Goal: Task Accomplishment & Management: Complete application form

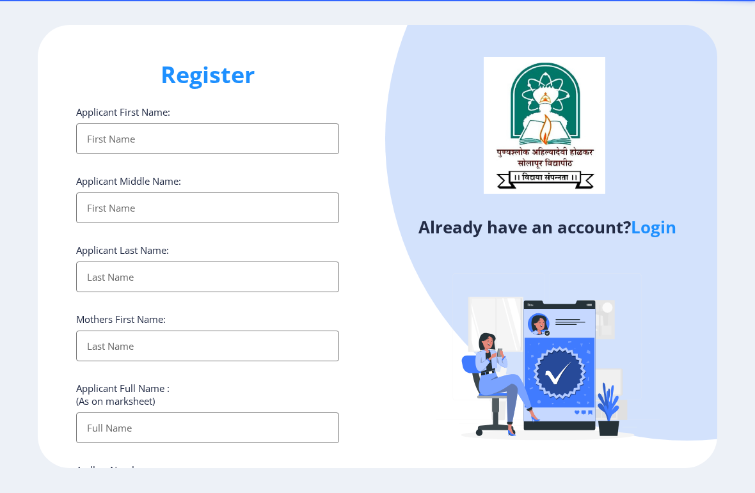
select select
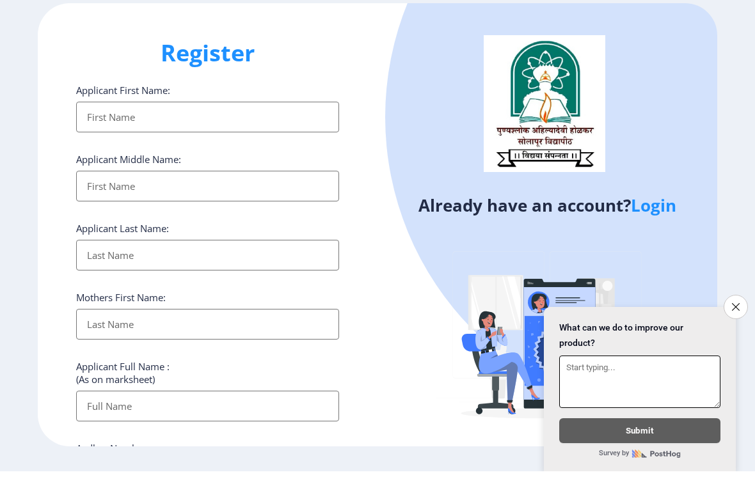
scroll to position [31, 0]
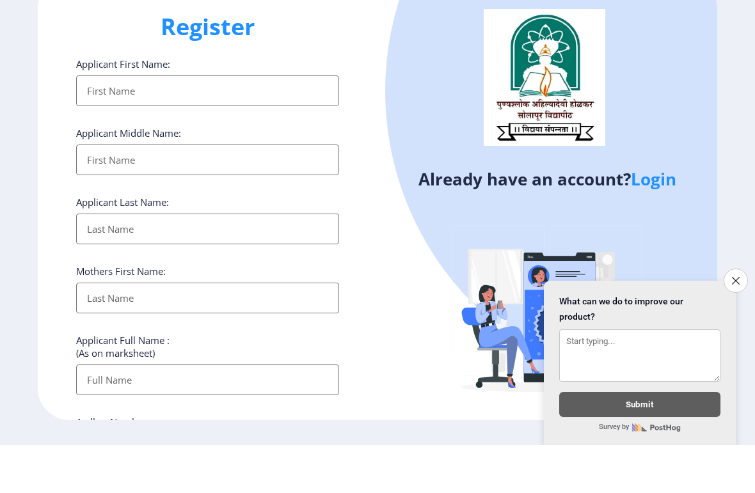
click at [731, 325] on icon "Close survey" at bounding box center [735, 329] width 8 height 8
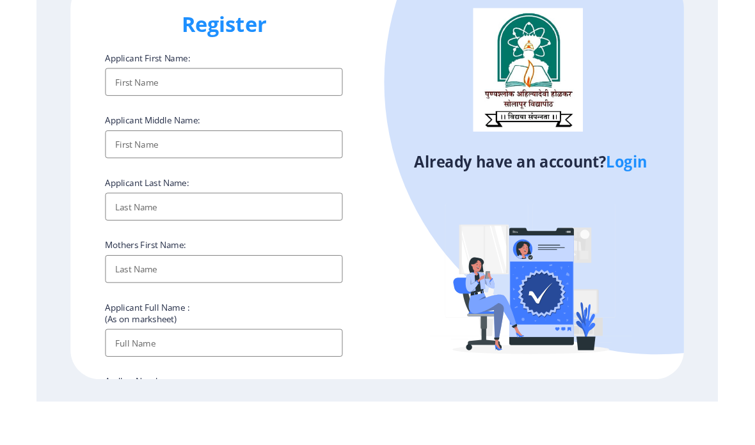
scroll to position [0, 0]
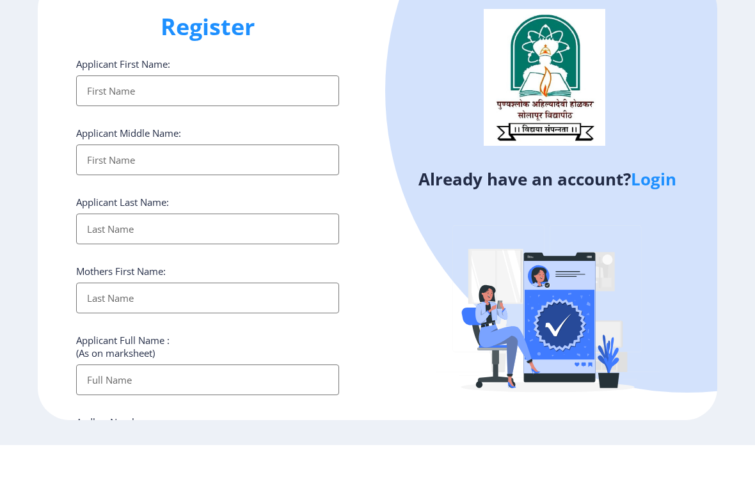
click at [261, 123] on input "Applicant First Name:" at bounding box center [207, 138] width 263 height 31
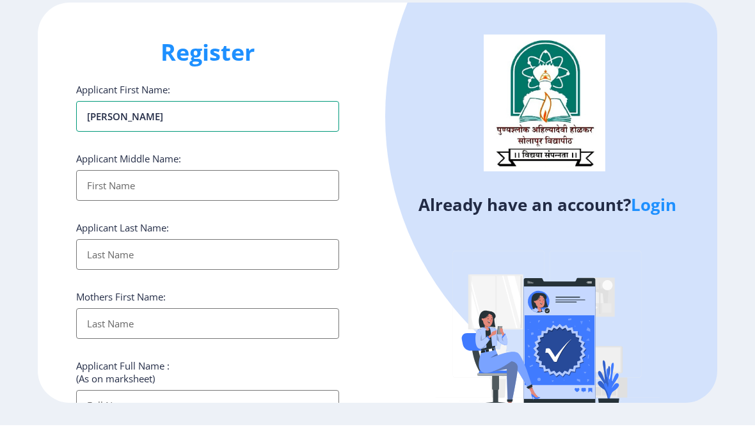
type input "[PERSON_NAME]"
click at [432, 111] on div at bounding box center [687, 136] width 604 height 604
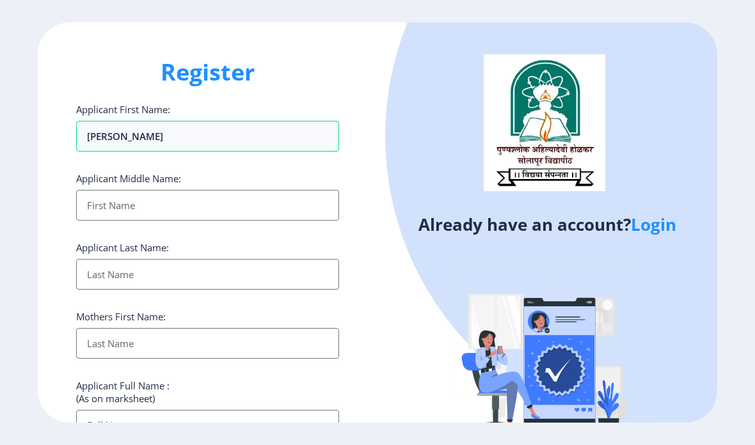
click at [293, 190] on input "Applicant First Name:" at bounding box center [207, 205] width 263 height 31
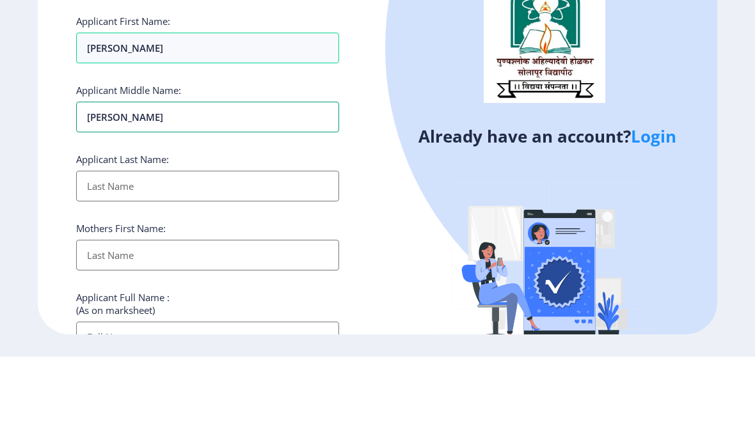
type input "[PERSON_NAME]"
click at [505, 214] on h4 "Already have an account? Login" at bounding box center [547, 224] width 320 height 20
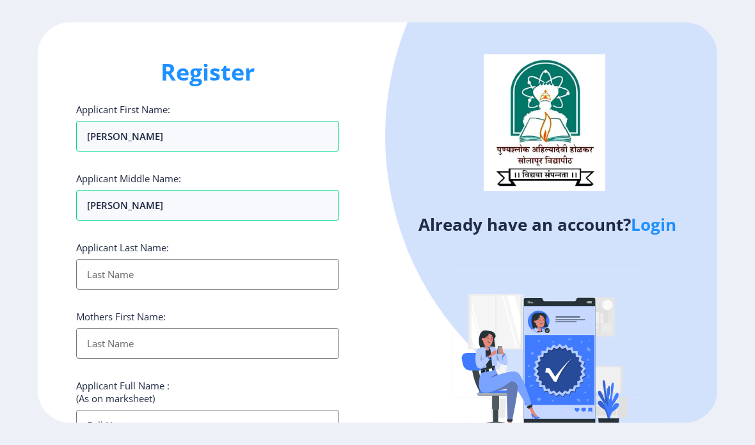
click at [269, 259] on input "Applicant First Name:" at bounding box center [207, 274] width 263 height 31
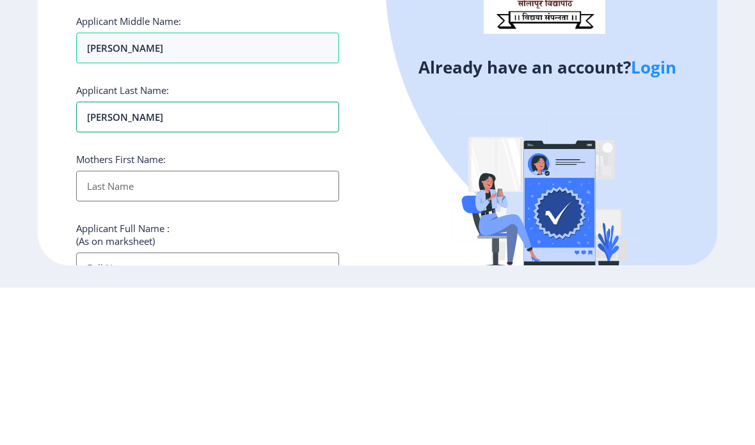
type input "[PERSON_NAME]"
click at [452, 246] on img at bounding box center [547, 358] width 224 height 224
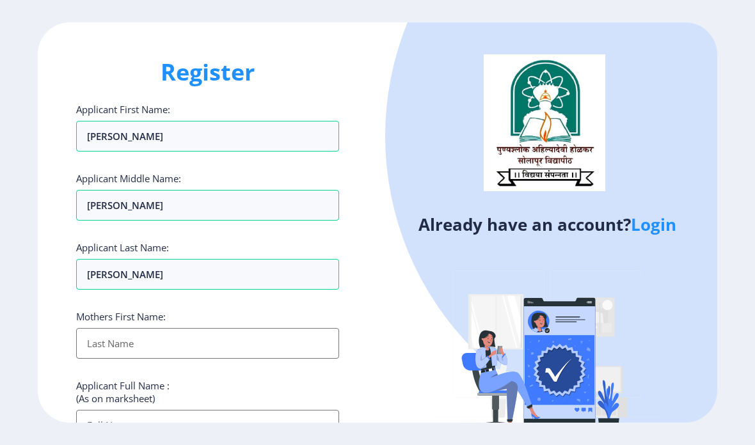
click at [278, 328] on input "Applicant First Name:" at bounding box center [207, 343] width 263 height 31
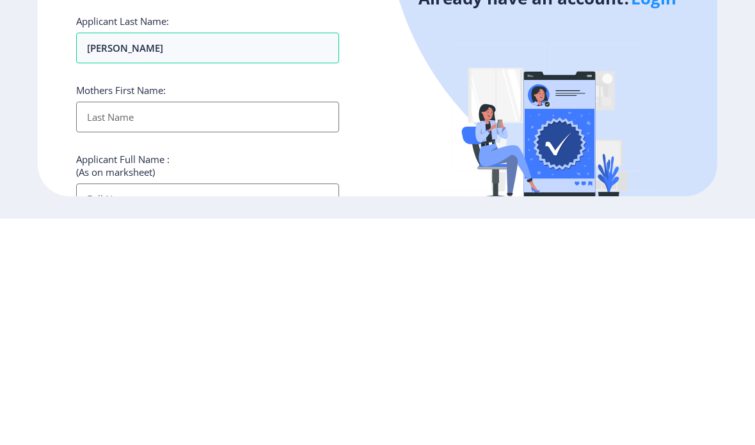
type input "J"
type input "[PERSON_NAME]"
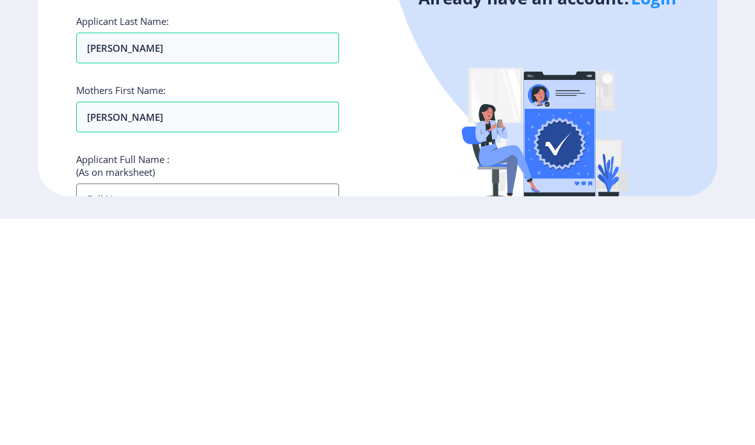
click at [504, 246] on img at bounding box center [547, 358] width 224 height 224
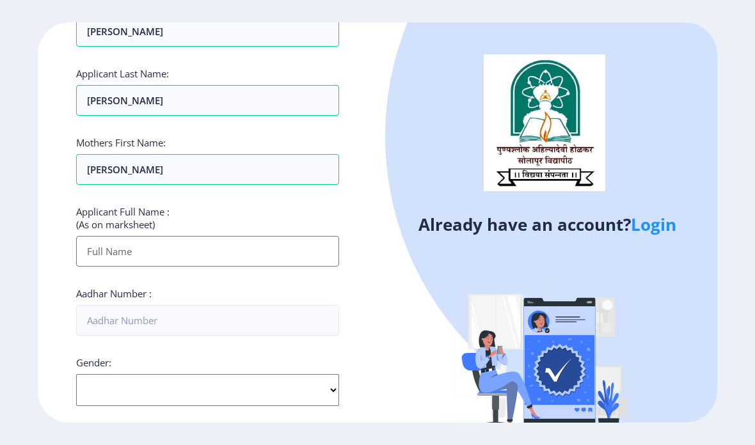
scroll to position [177, 0]
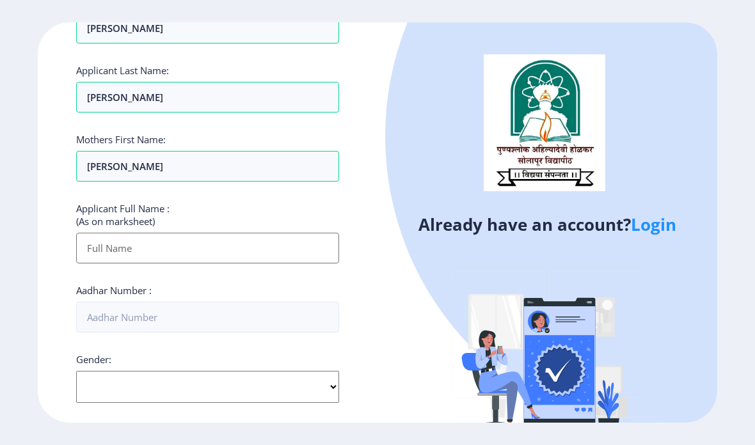
click at [272, 233] on input "Applicant First Name:" at bounding box center [207, 248] width 263 height 31
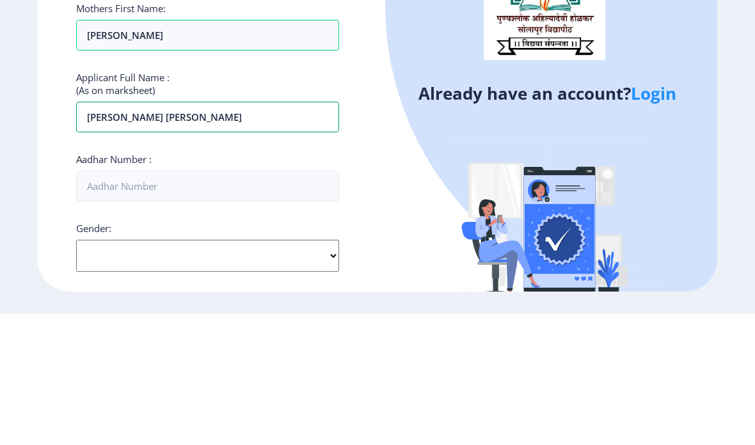
type input "[PERSON_NAME] [PERSON_NAME]"
click at [699, 63] on div at bounding box center [687, 136] width 604 height 604
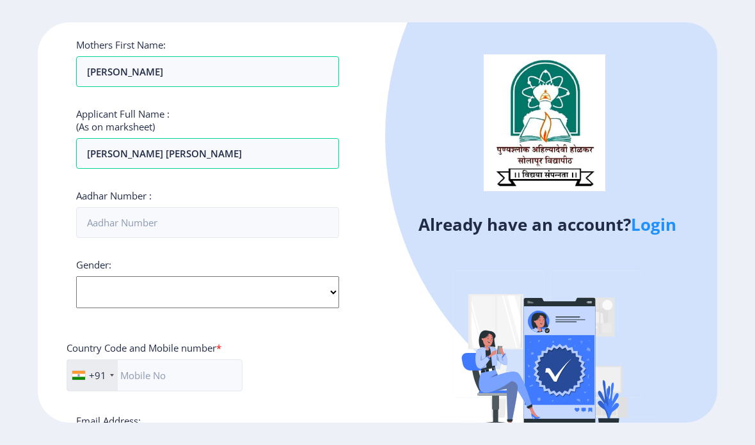
scroll to position [273, 0]
click at [318, 275] on select "Select Gender [DEMOGRAPHIC_DATA] [DEMOGRAPHIC_DATA] Other" at bounding box center [207, 291] width 263 height 32
select select "[DEMOGRAPHIC_DATA]"
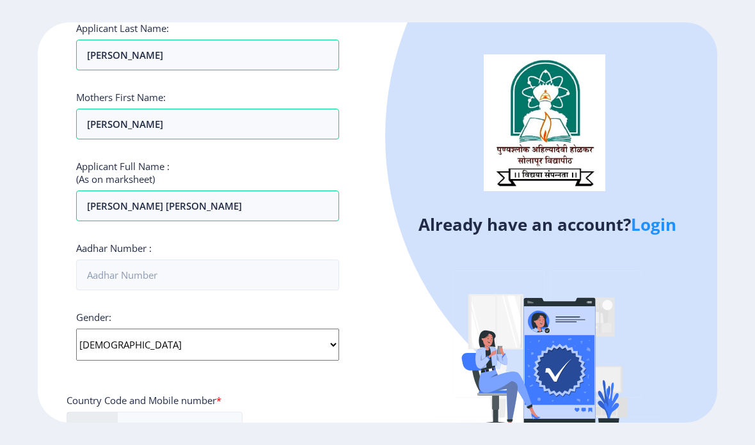
scroll to position [219, 0]
click at [95, 260] on input "Aadhar Number :" at bounding box center [207, 275] width 263 height 31
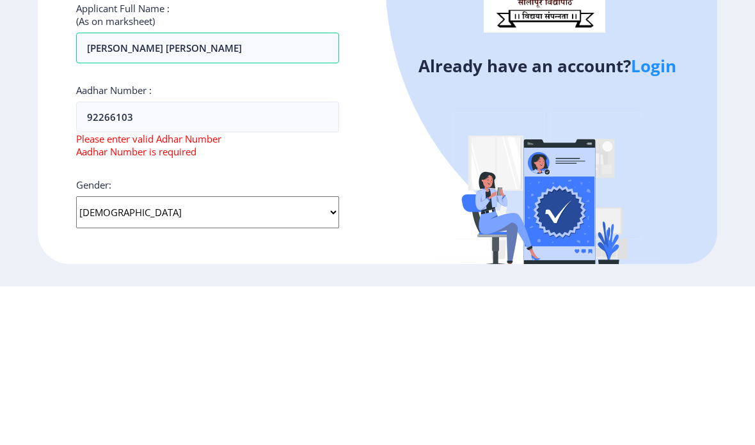
click at [481, 246] on img at bounding box center [547, 358] width 224 height 224
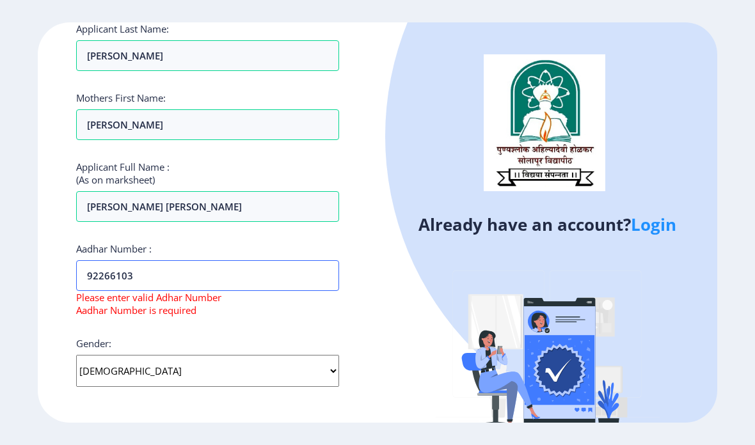
click at [182, 260] on input "92266103" at bounding box center [207, 275] width 263 height 31
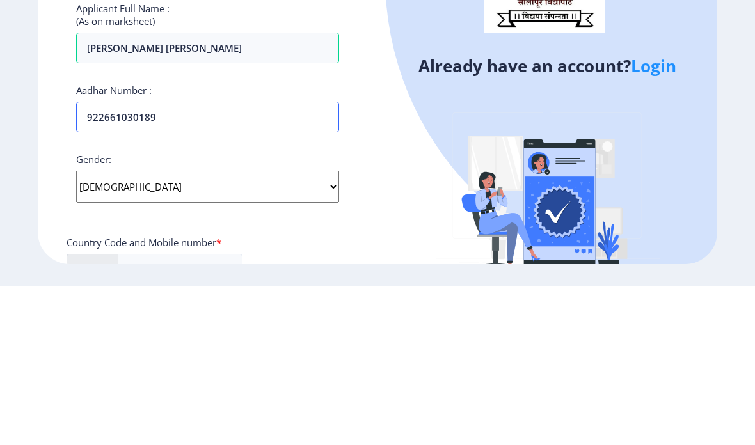
type input "922661030189"
click at [681, 79] on div at bounding box center [687, 136] width 604 height 604
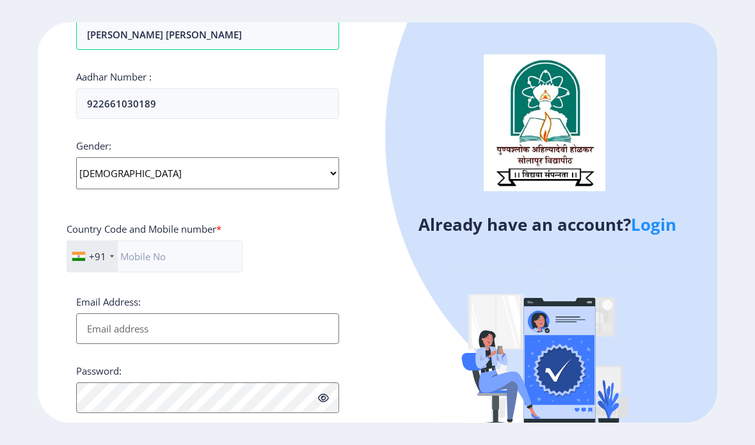
scroll to position [424, 0]
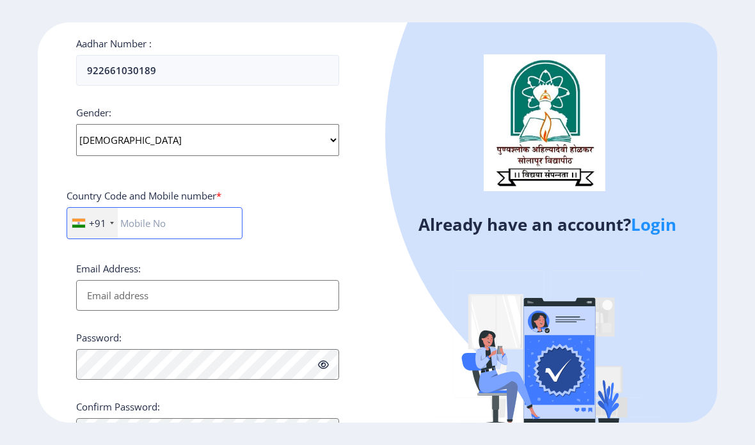
click at [156, 207] on input "text" at bounding box center [154, 223] width 176 height 32
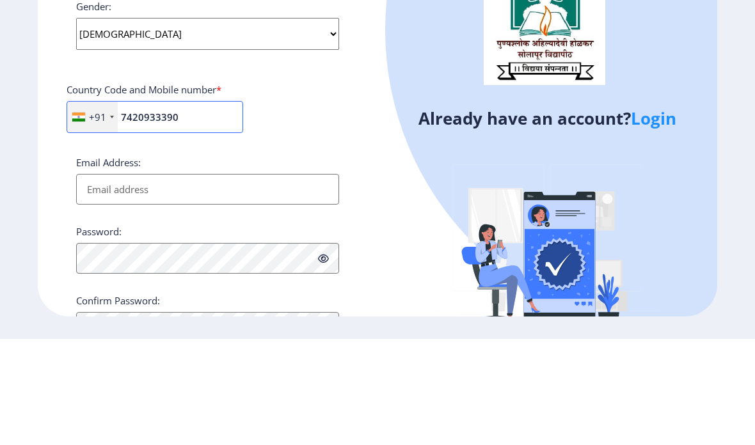
type input "7420933390"
click at [652, 246] on img at bounding box center [547, 358] width 224 height 224
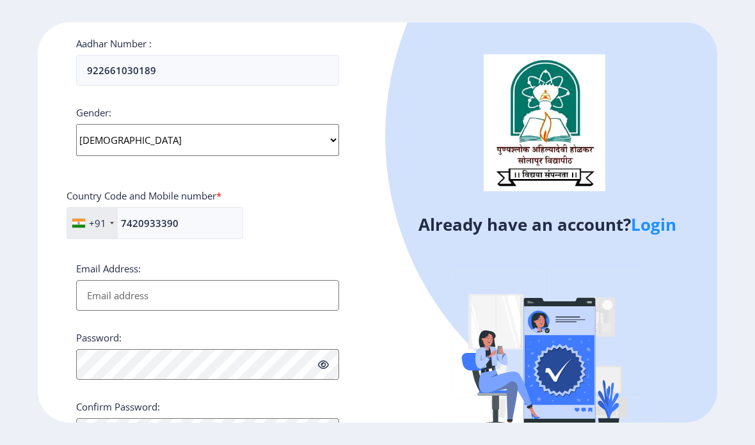
click at [109, 280] on input "Email Address:" at bounding box center [207, 295] width 263 height 31
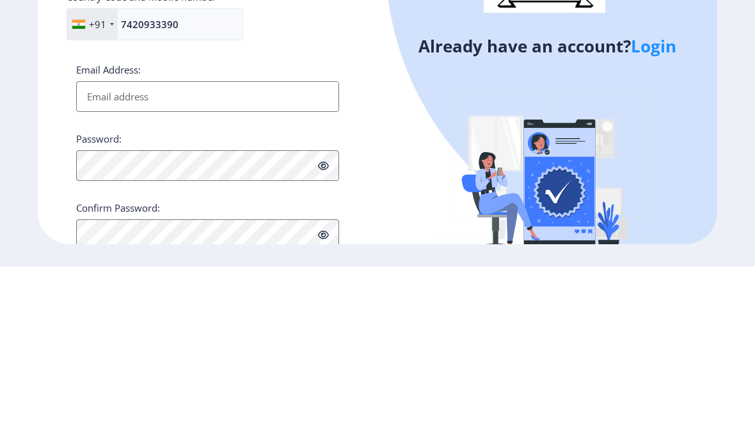
scroll to position [444, 0]
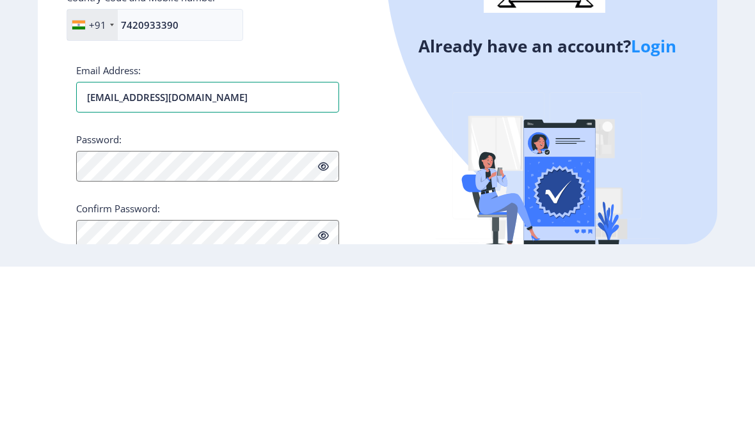
type input "[EMAIL_ADDRESS][DOMAIN_NAME]"
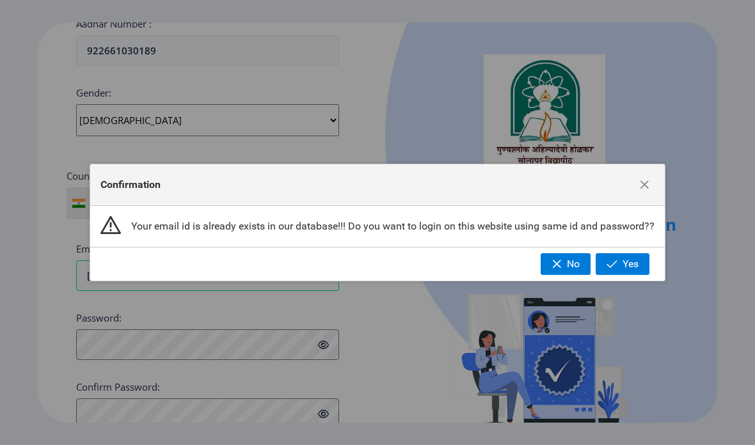
click at [637, 263] on span "Yes" at bounding box center [630, 264] width 16 height 12
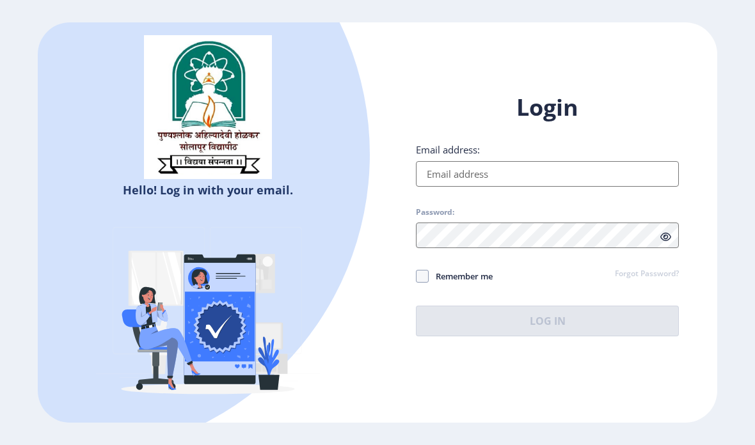
scroll to position [51, 0]
click at [423, 270] on span at bounding box center [422, 276] width 13 height 13
click at [416, 276] on input "Remember me" at bounding box center [416, 276] width 1 height 1
checkbox input "true"
click at [604, 161] on input "Email address:" at bounding box center [547, 174] width 263 height 26
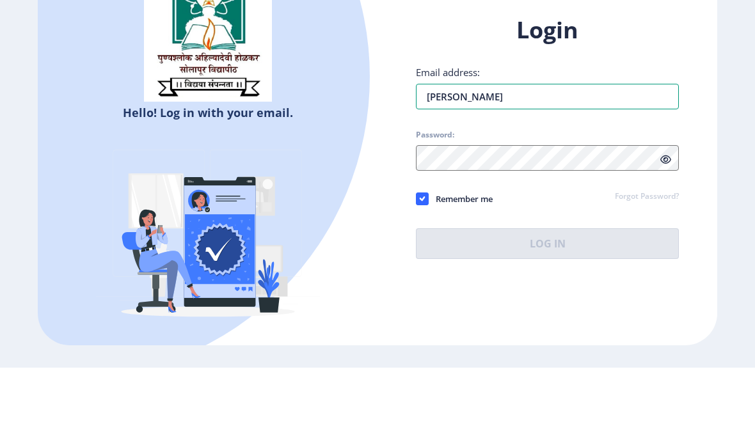
type input "[EMAIL_ADDRESS][DOMAIN_NAME]"
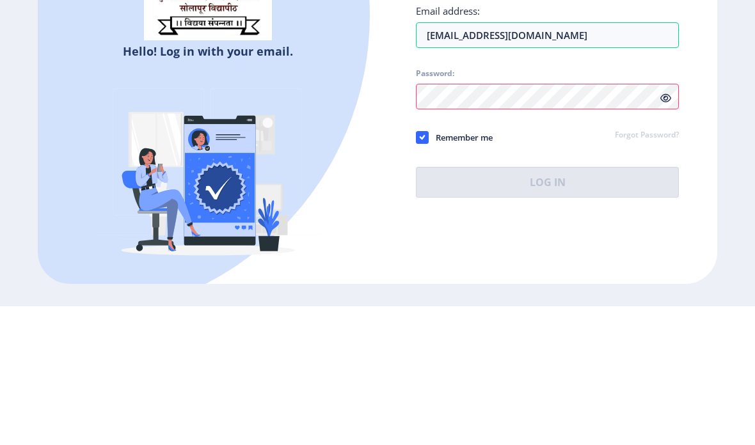
click at [655, 269] on link "Forgot Password?" at bounding box center [646, 275] width 64 height 12
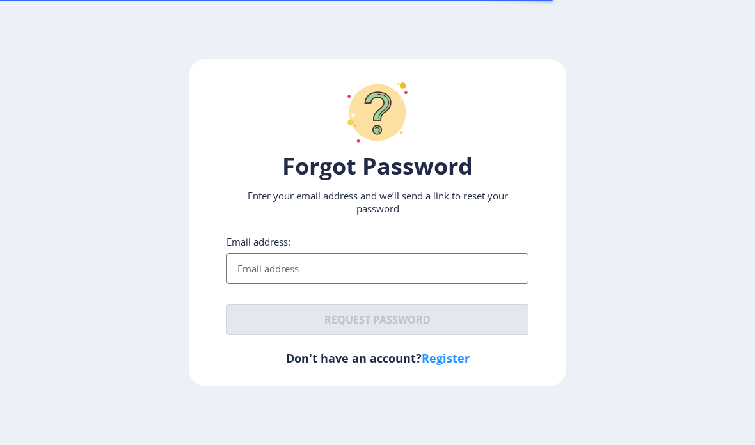
click at [647, 104] on ngx-request-password-page "Forgot Password Enter your email address and we’ll send a link to reset your pa…" at bounding box center [377, 222] width 755 height 327
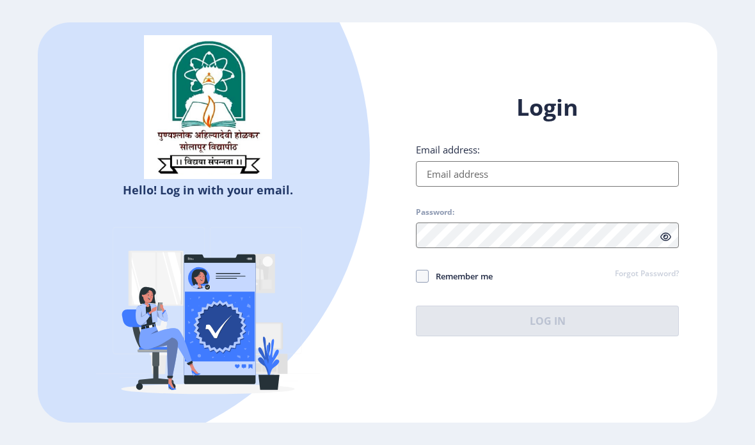
click at [544, 187] on input "Email address:" at bounding box center [547, 174] width 263 height 26
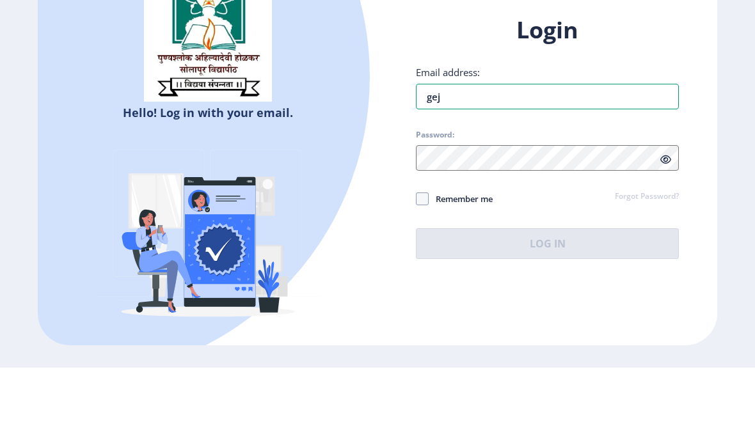
paste input "[URL][DOMAIN_NAME]"
type input "gej"
type input "[EMAIL_ADDRESS][DOMAIN_NAME]"
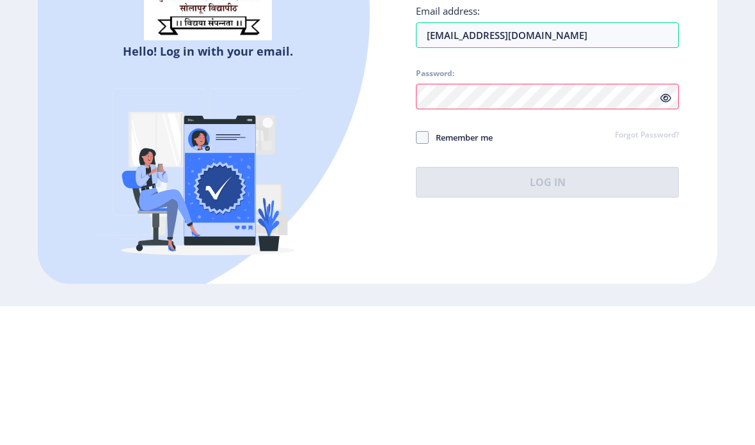
click at [718, 94] on ngx-login "Hello! Log in with your email. Don't have an account? Register Login Email addr…" at bounding box center [377, 222] width 755 height 400
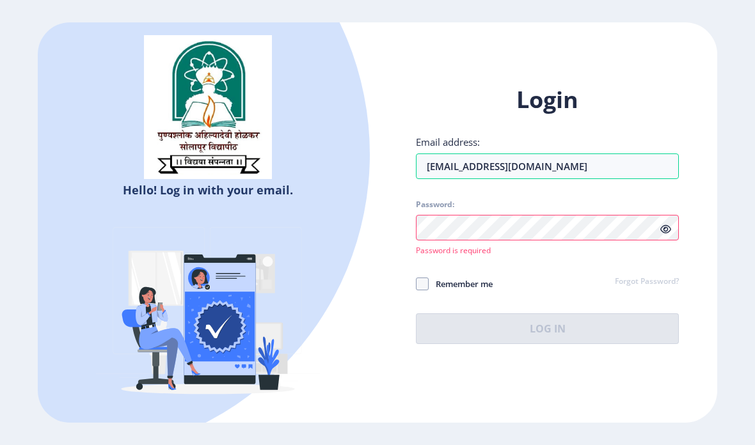
click at [648, 276] on link "Forgot Password?" at bounding box center [646, 282] width 64 height 12
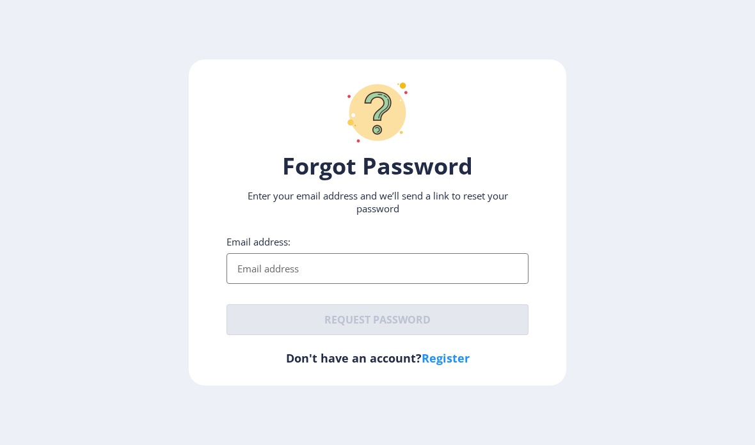
click at [458, 284] on input "Email address:" at bounding box center [377, 268] width 302 height 31
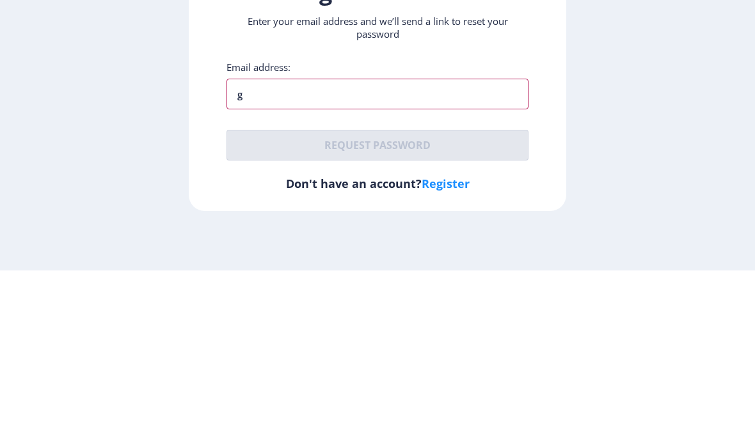
type input "[EMAIL_ADDRESS][DOMAIN_NAME]"
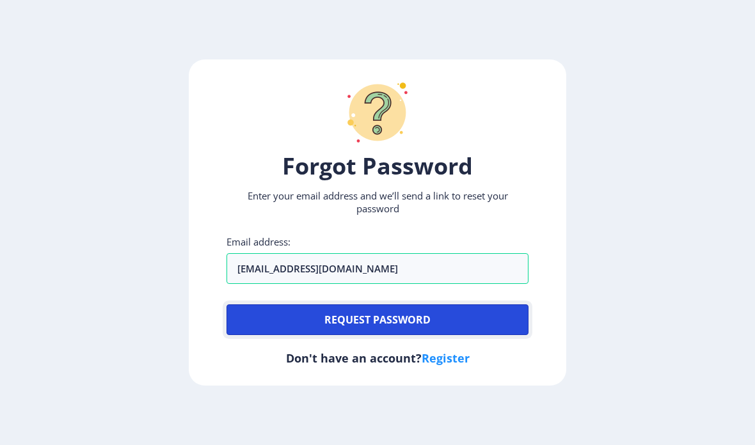
click at [450, 304] on button "Request password" at bounding box center [377, 319] width 302 height 31
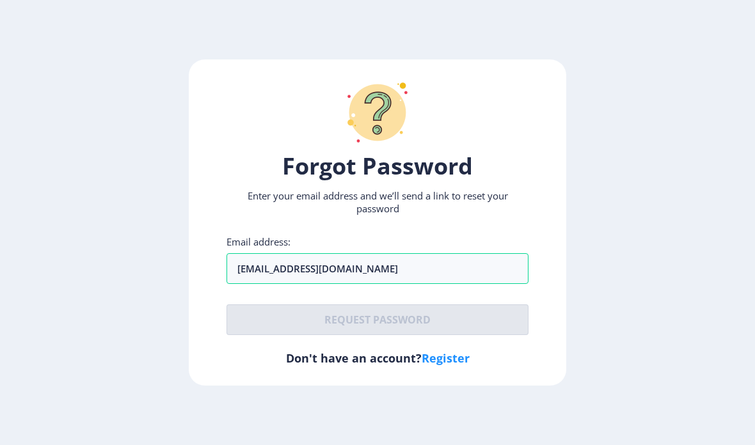
click at [440, 350] on link "Register" at bounding box center [445, 357] width 48 height 15
select select
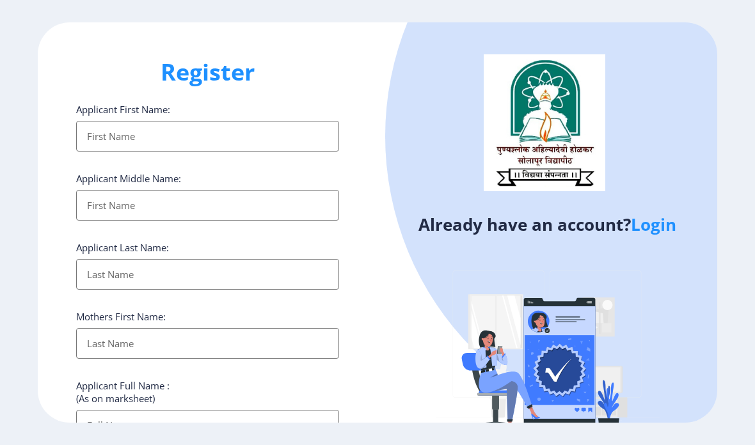
scroll to position [51, 0]
click at [648, 213] on link "Login" at bounding box center [652, 224] width 45 height 23
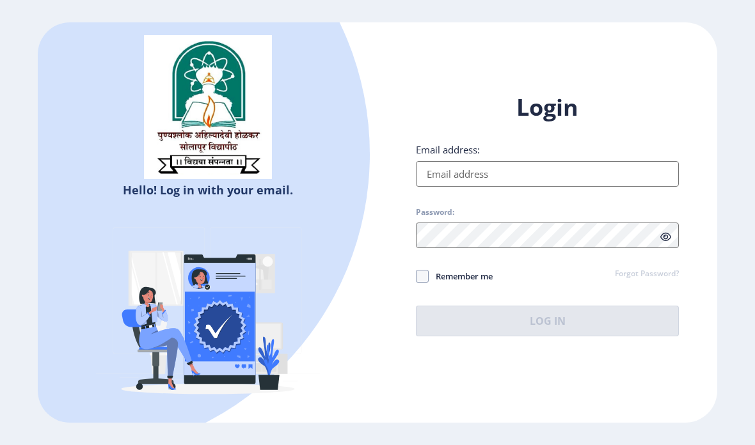
click at [583, 187] on input "Email address:" at bounding box center [547, 174] width 263 height 26
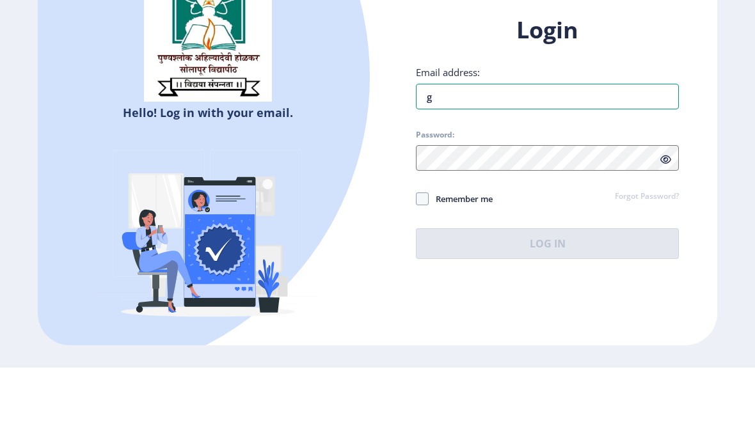
type input "[EMAIL_ADDRESS][DOMAIN_NAME]"
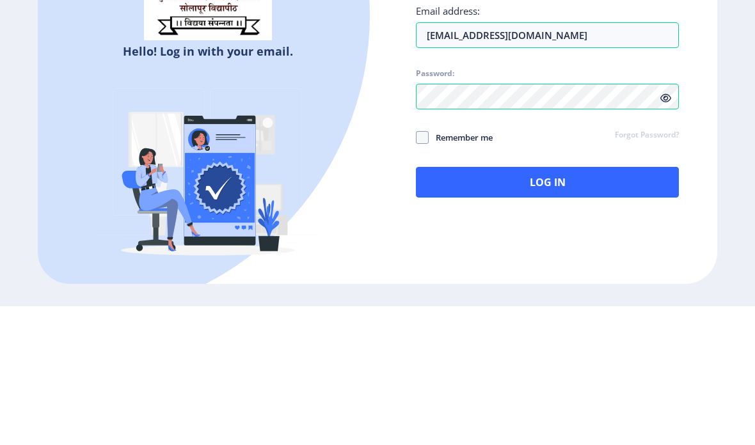
click at [689, 91] on div "Login Email address: [EMAIL_ADDRESS][DOMAIN_NAME] Password: Remember me Forgot …" at bounding box center [547, 224] width 340 height 303
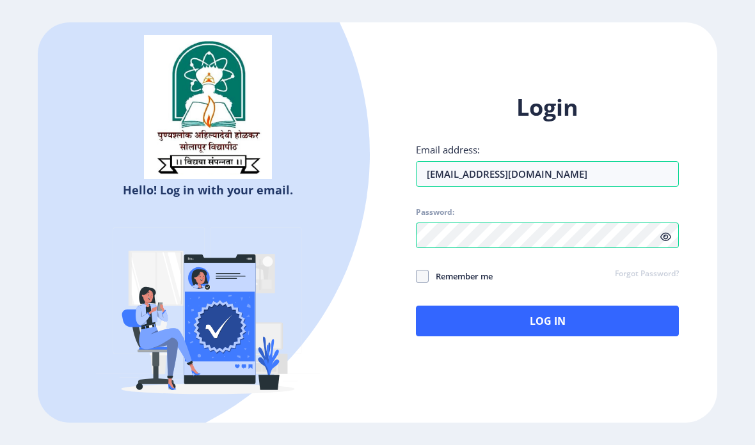
click at [419, 258] on div "Login Email address: [EMAIL_ADDRESS][DOMAIN_NAME] Password: Remember me Forgot …" at bounding box center [547, 214] width 263 height 244
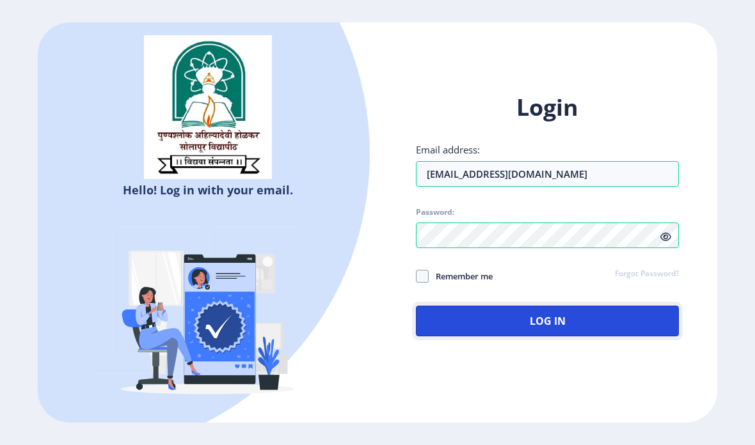
click at [465, 306] on button "Log In" at bounding box center [547, 321] width 263 height 31
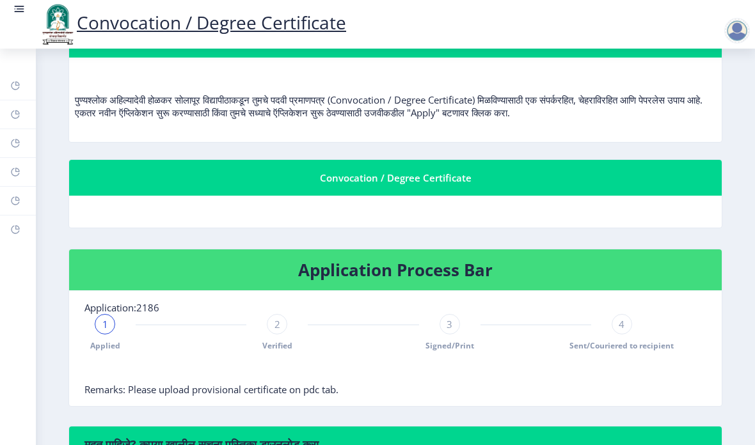
click at [104, 318] on span "1" at bounding box center [105, 324] width 6 height 13
click at [267, 314] on div "2 Verified" at bounding box center [277, 332] width 20 height 37
click at [281, 314] on div "2" at bounding box center [277, 324] width 20 height 20
click at [442, 314] on div "3" at bounding box center [449, 324] width 20 height 20
click at [631, 314] on div "4 Sent/Couriered to recipient" at bounding box center [621, 332] width 20 height 37
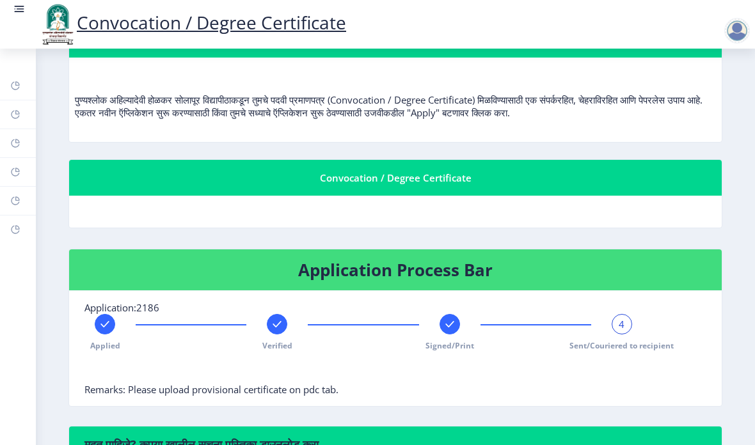
click at [631, 314] on div "4 Sent/Couriered to recipient" at bounding box center [621, 332] width 20 height 37
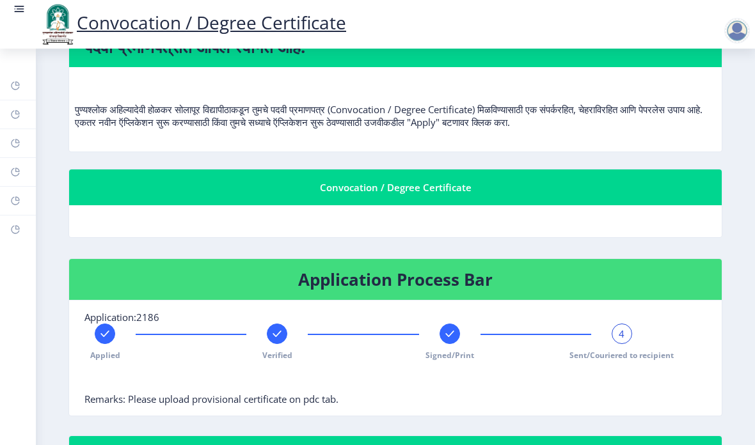
click at [646, 180] on div "Convocation / Degree Certificate" at bounding box center [395, 187] width 622 height 15
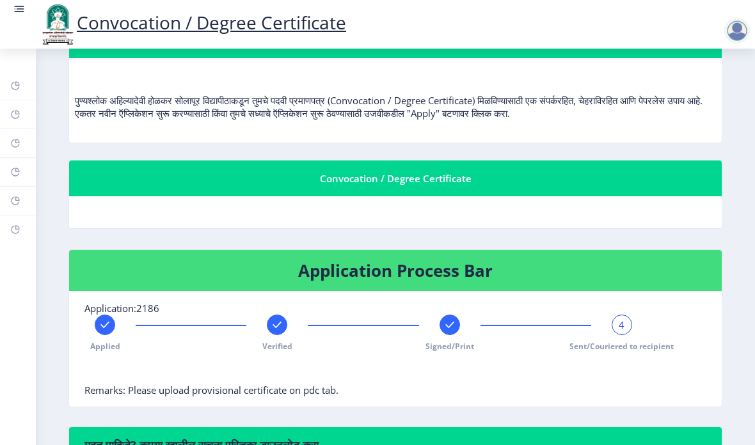
click at [114, 315] on div "Applied" at bounding box center [105, 333] width 20 height 37
click at [152, 384] on span "Remarks: Please upload provisional certificate on pdc tab." at bounding box center [211, 390] width 254 height 13
click at [106, 318] on span "1" at bounding box center [105, 324] width 6 height 13
click at [107, 318] on span "1" at bounding box center [105, 324] width 6 height 13
click at [20, 10] on rect at bounding box center [21, 8] width 8 height 1
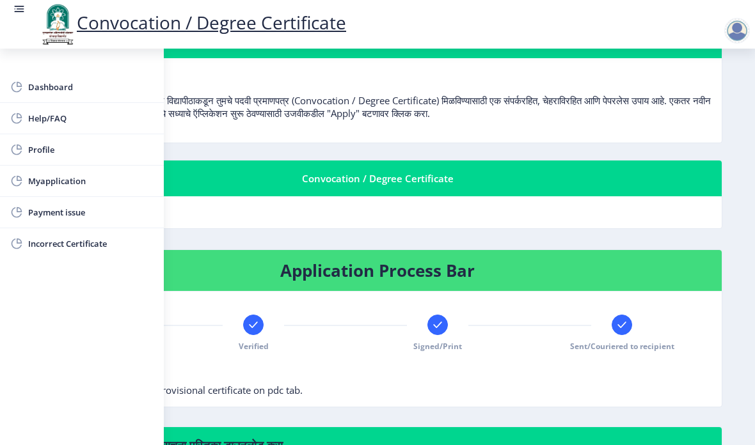
click at [48, 180] on span "Myapplication" at bounding box center [90, 180] width 125 height 15
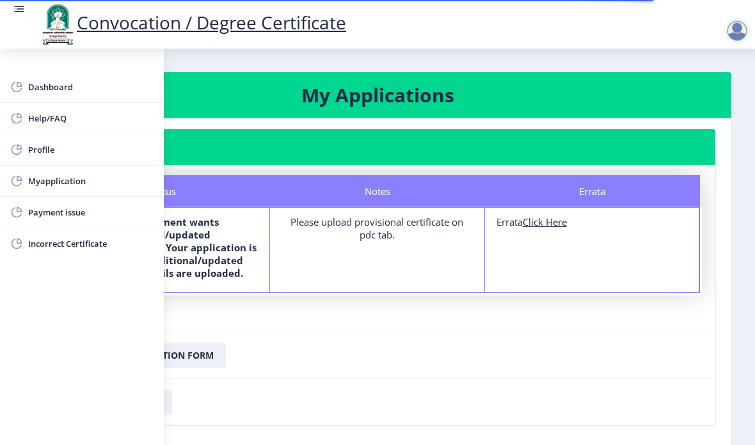
click at [19, 3] on rect at bounding box center [19, 9] width 13 height 13
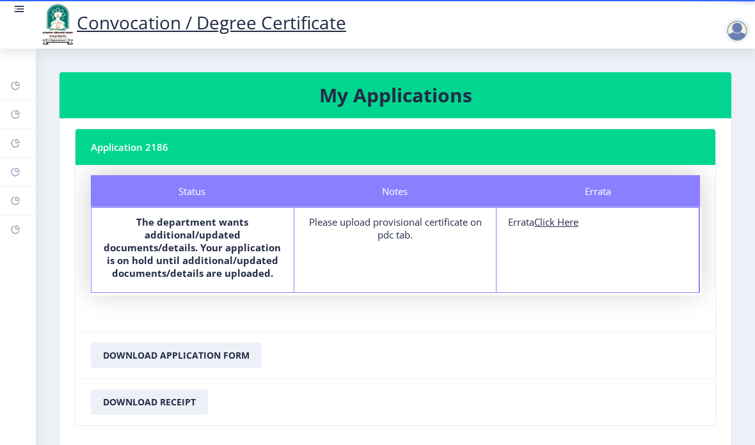
click at [237, 332] on nb-card-footer "Download Application Form" at bounding box center [394, 355] width 639 height 47
click at [236, 332] on nb-card-footer "Download Application Form" at bounding box center [394, 355] width 639 height 47
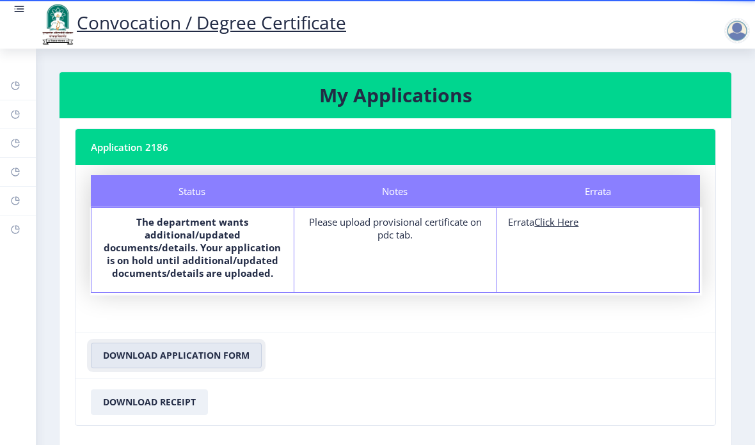
click at [212, 343] on button "Download Application Form" at bounding box center [176, 356] width 171 height 26
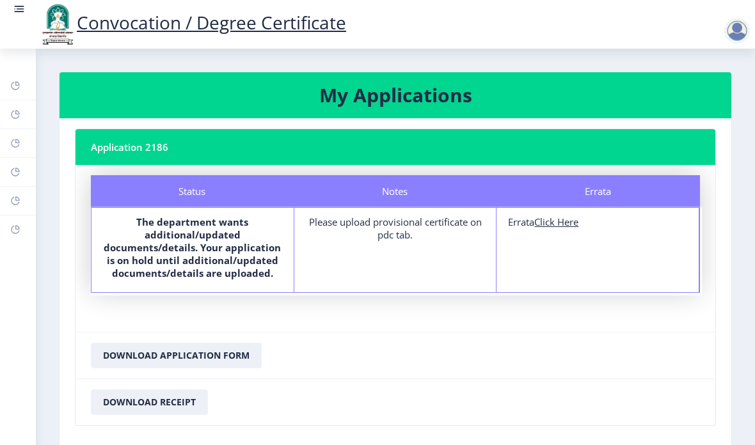
click at [558, 215] on u "Click Here" at bounding box center [556, 221] width 44 height 13
select select
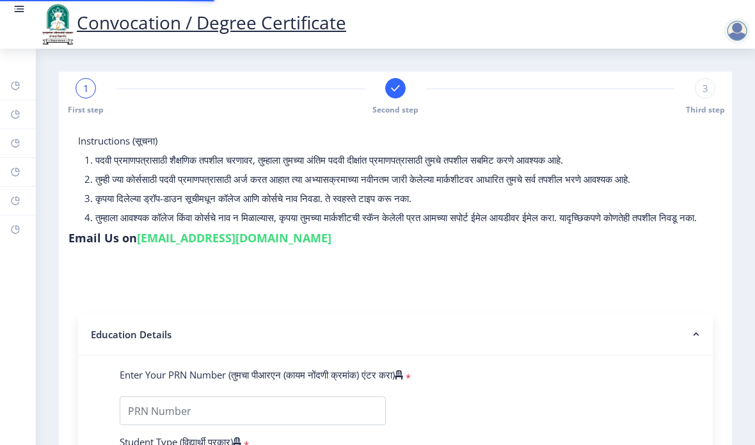
type input "2019032500198583"
select select "Regular"
select select "2021"
select select "March"
select select "PASS CLASS"
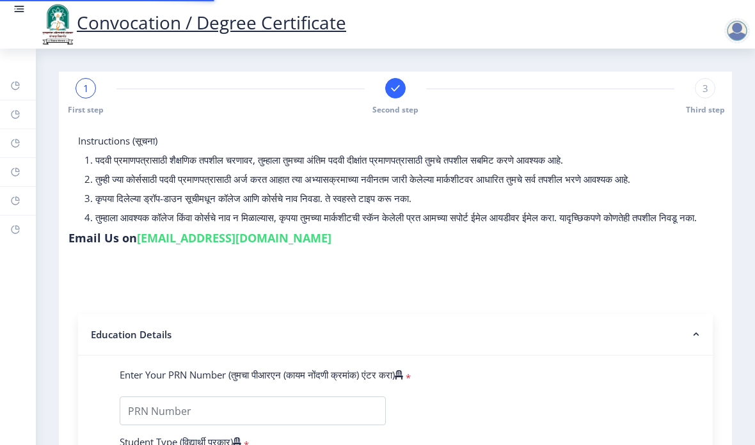
type input "1919858"
type input "[PERSON_NAME] [PERSON_NAME]"
type input "[PERSON_NAME]"
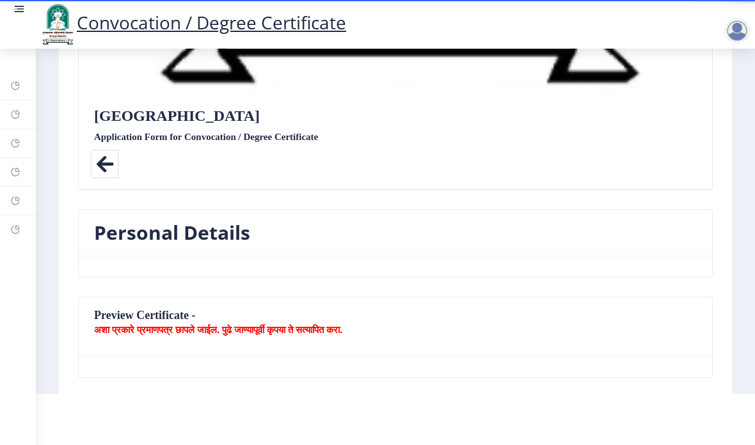
scroll to position [721, 0]
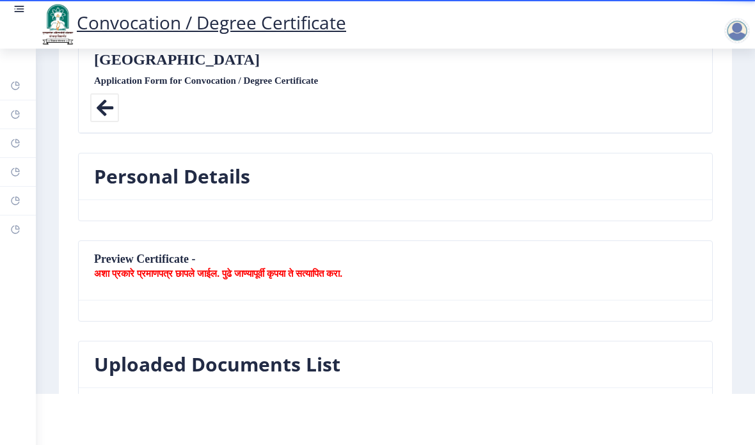
click at [121, 270] on b "अशा प्रकारे प्रमाणपत्र छापले जाईल. पुढे जाण्यापूर्वी कृपया ते सत्यापित करा." at bounding box center [218, 273] width 248 height 13
click at [120, 267] on b "अशा प्रकारे प्रमाणपत्र छापले जाईल. पुढे जाण्यापूर्वी कृपया ते सत्यापित करा." at bounding box center [218, 273] width 248 height 13
click at [103, 262] on nb-card-header "Preview Certificate - अशा प्रकारे प्रमाणपत्र छापले जाईल. पुढे जाण्यापूर्वी कृपय…" at bounding box center [395, 270] width 633 height 59
click at [103, 261] on nb-card-header "Preview Certificate - अशा प्रकारे प्रमाणपत्र छापले जाईल. पुढे जाण्यापूर्वी कृपय…" at bounding box center [395, 270] width 633 height 59
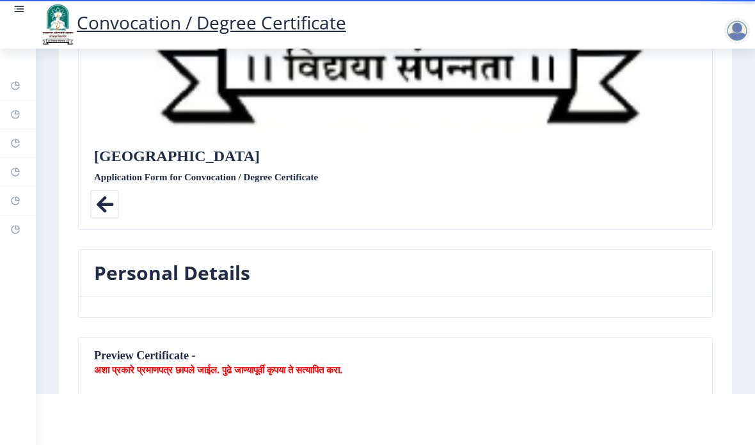
scroll to position [623, 0]
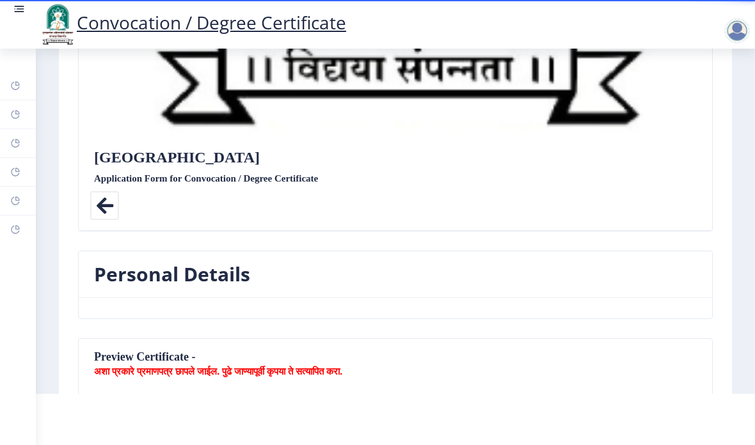
click at [119, 262] on h3 "Personal Details" at bounding box center [172, 275] width 156 height 26
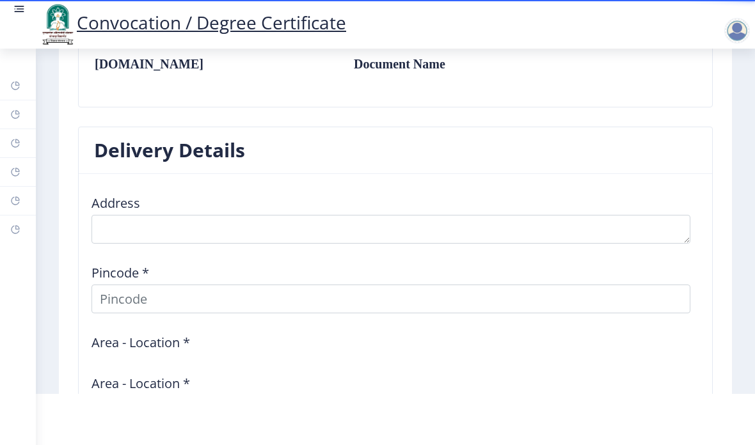
scroll to position [1068, 0]
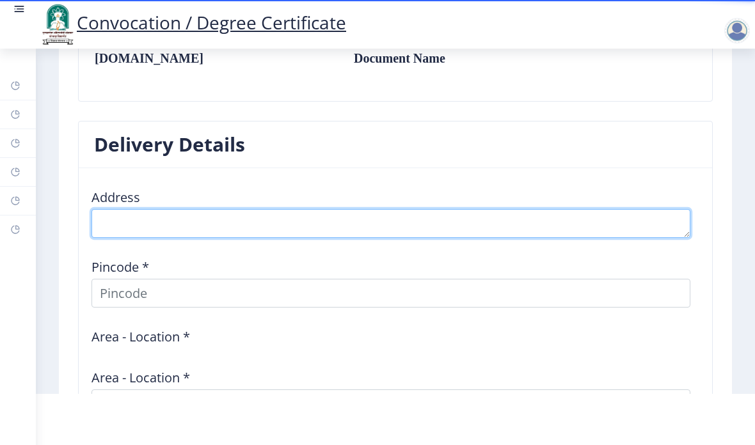
click at [611, 212] on textarea at bounding box center [390, 223] width 598 height 29
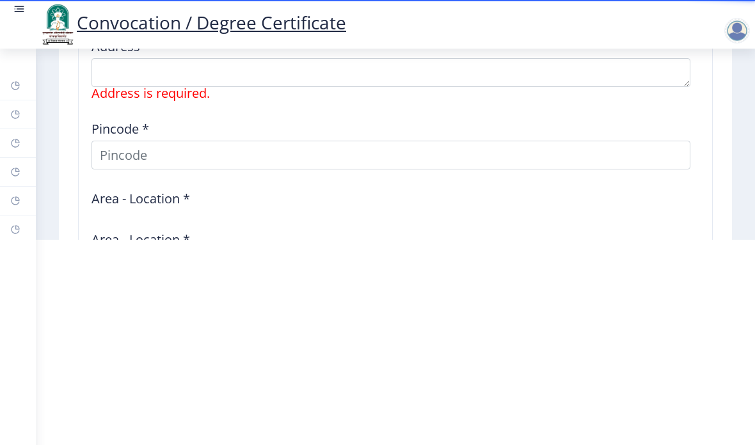
scroll to position [1067, 0]
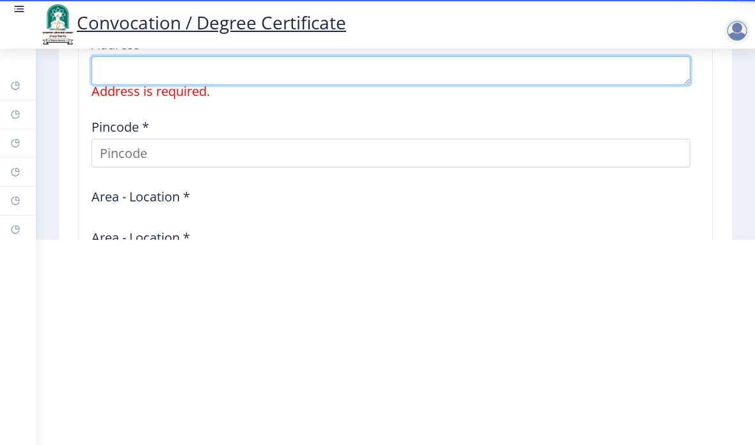
click at [409, 68] on textarea at bounding box center [390, 70] width 598 height 29
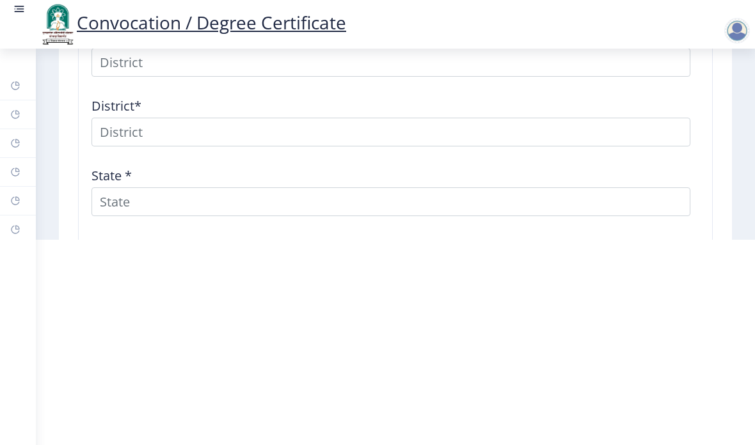
scroll to position [1339, 0]
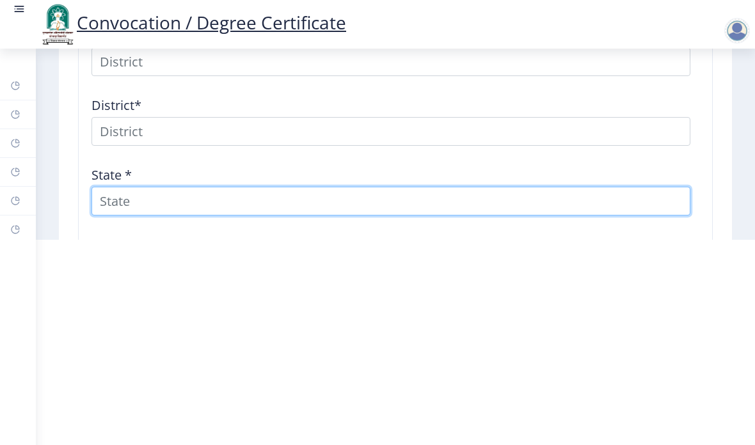
click at [111, 198] on input "State *" at bounding box center [390, 201] width 598 height 29
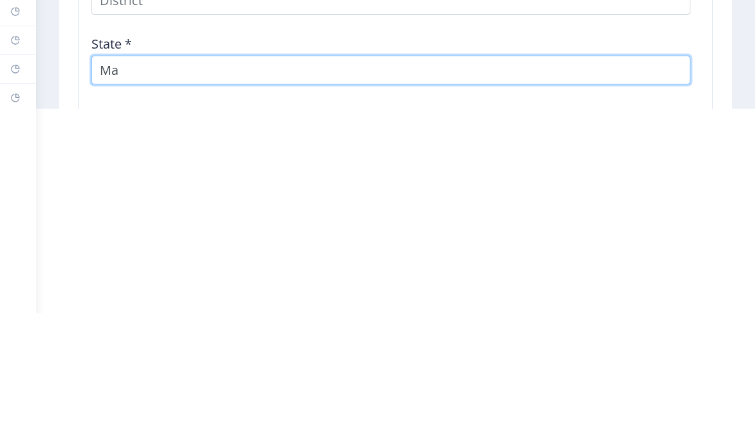
type input "M"
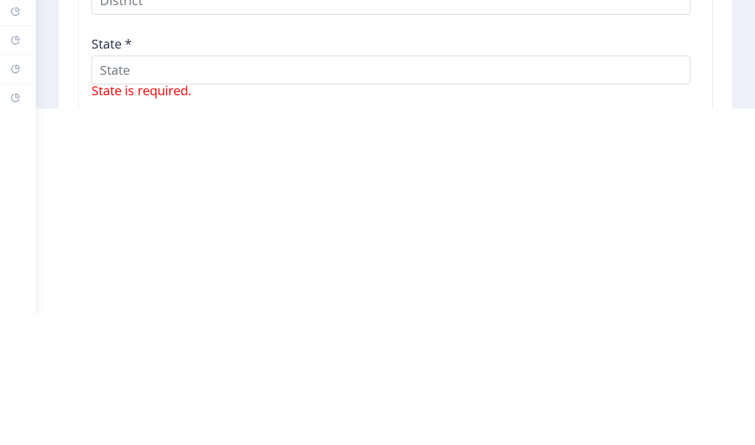
click at [721, 31] on div "Delivery Details Address Address is required. Pincode * Area - Location * Area …" at bounding box center [394, 43] width 653 height 692
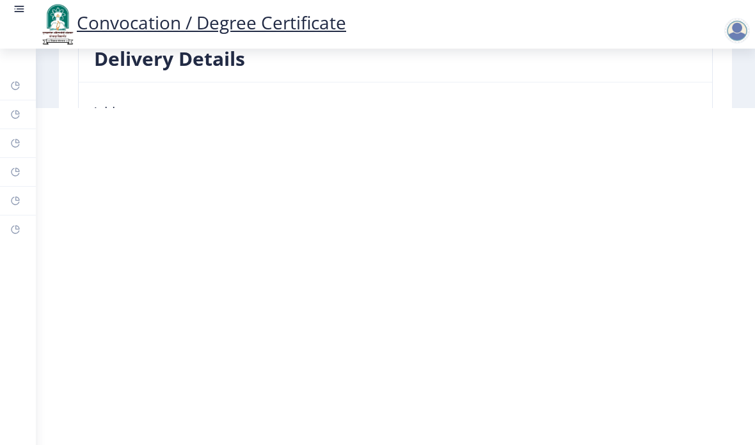
scroll to position [870, 0]
click at [21, 12] on rect at bounding box center [20, 12] width 10 height 1
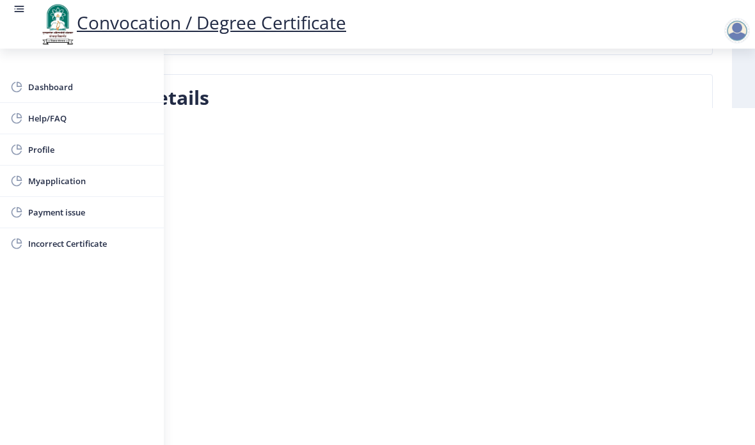
click at [45, 178] on span "Myapplication" at bounding box center [90, 180] width 125 height 15
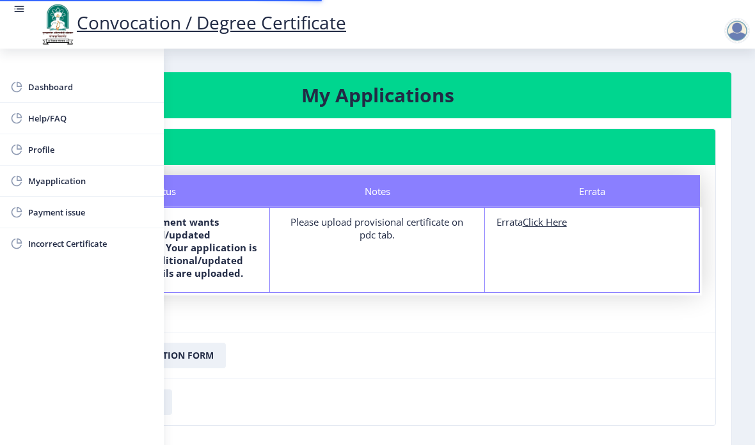
click at [583, 251] on nb-card-body "Status Notes Errata Status The department wants additional/updated documents/de…" at bounding box center [377, 248] width 675 height 167
click at [19, 11] on rect at bounding box center [19, 9] width 13 height 13
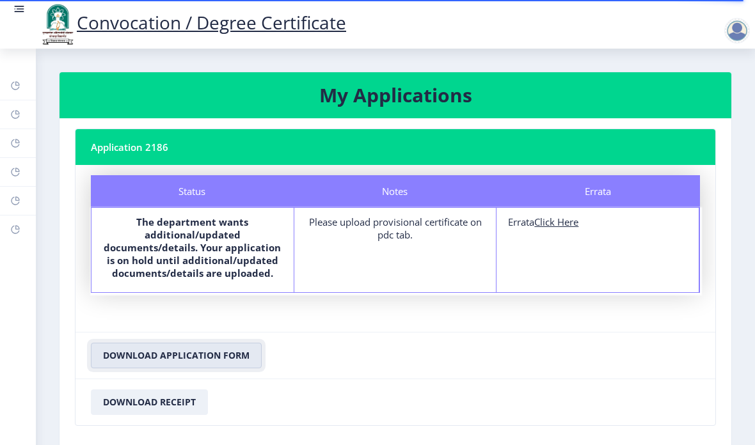
click at [125, 343] on button "Download Application Form" at bounding box center [176, 356] width 171 height 26
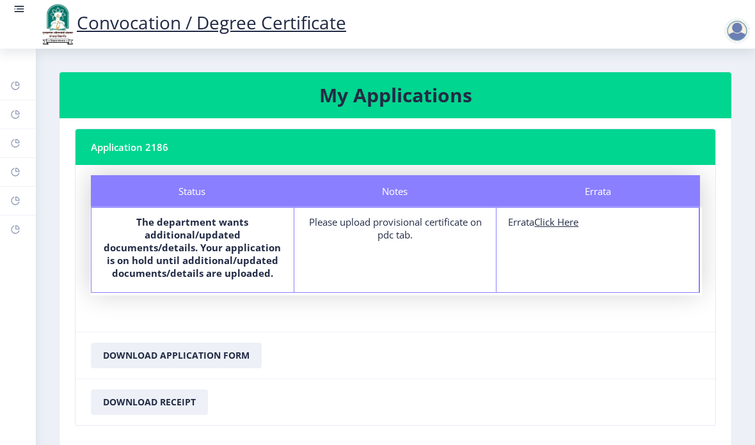
click at [560, 215] on u "Click Here" at bounding box center [556, 221] width 44 height 13
select select
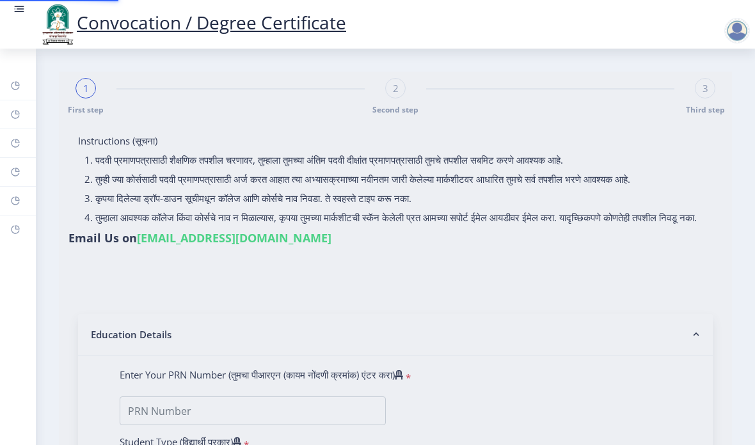
type input "[PERSON_NAME] [PERSON_NAME]"
type input "[PERSON_NAME]"
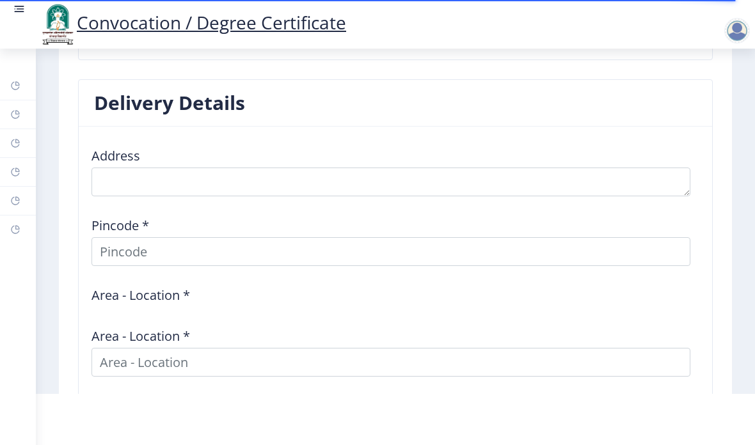
scroll to position [1127, 0]
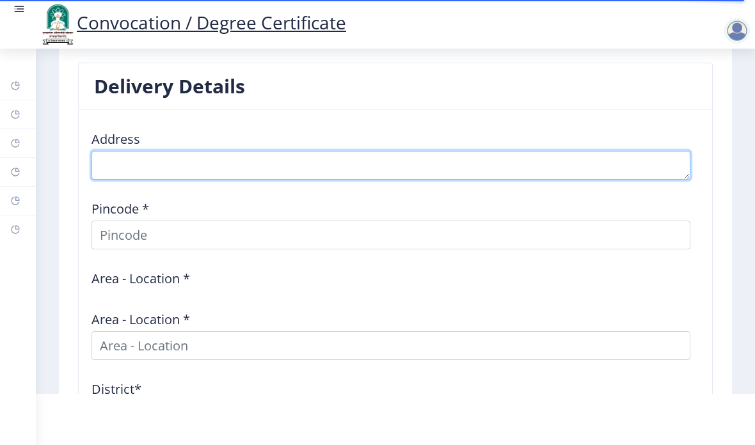
click at [130, 165] on textarea at bounding box center [390, 165] width 598 height 29
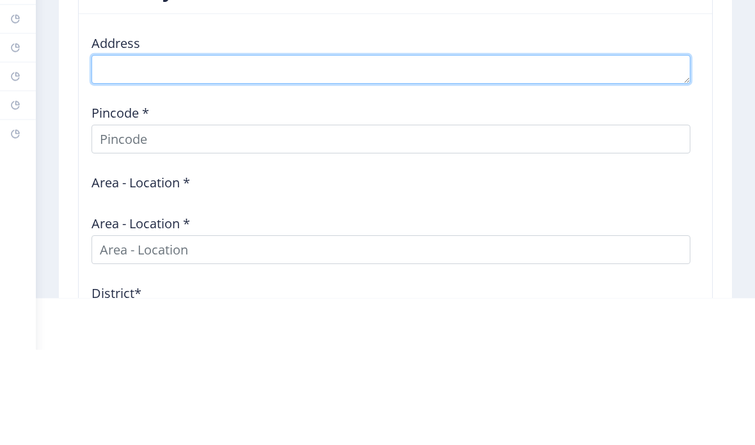
paste textarea "[PERSON_NAME] Nagar [GEOGRAPHIC_DATA], [GEOGRAPHIC_DATA] [GEOGRAPHIC_DATA]."
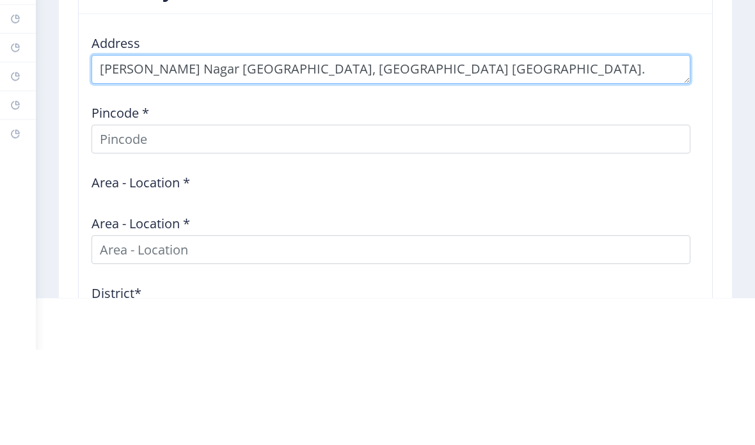
scroll to position [1145, 0]
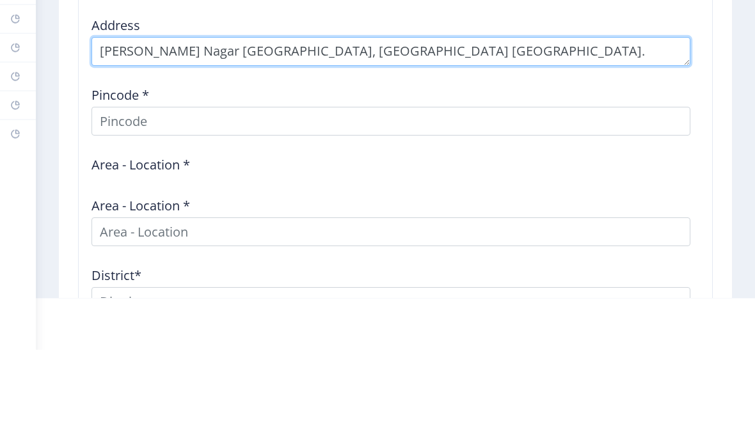
type textarea "[PERSON_NAME] Nagar [GEOGRAPHIC_DATA], [GEOGRAPHIC_DATA] [GEOGRAPHIC_DATA]."
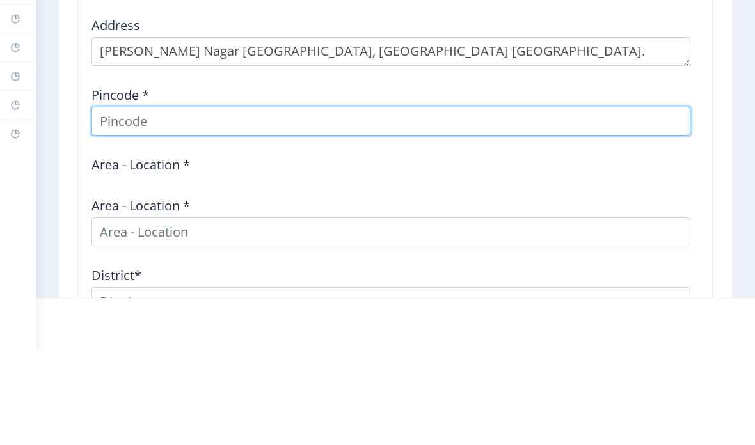
click at [121, 203] on input at bounding box center [390, 217] width 598 height 29
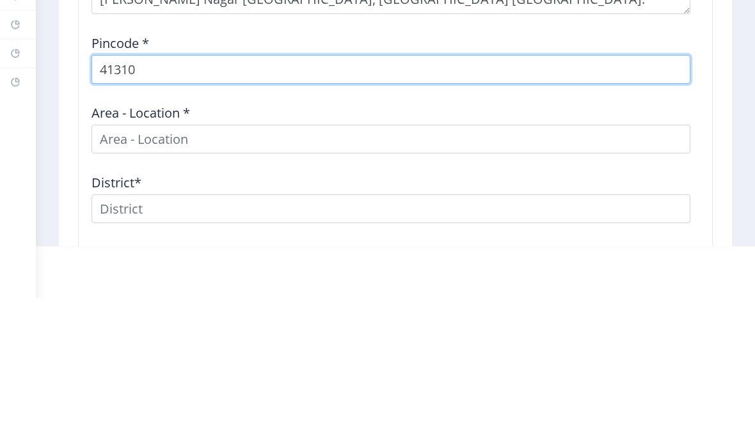
type input "413108"
select select
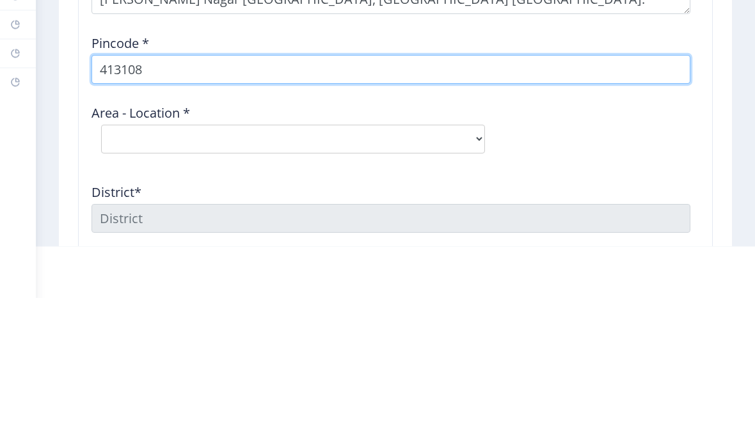
click at [676, 203] on input "413108" at bounding box center [390, 217] width 598 height 29
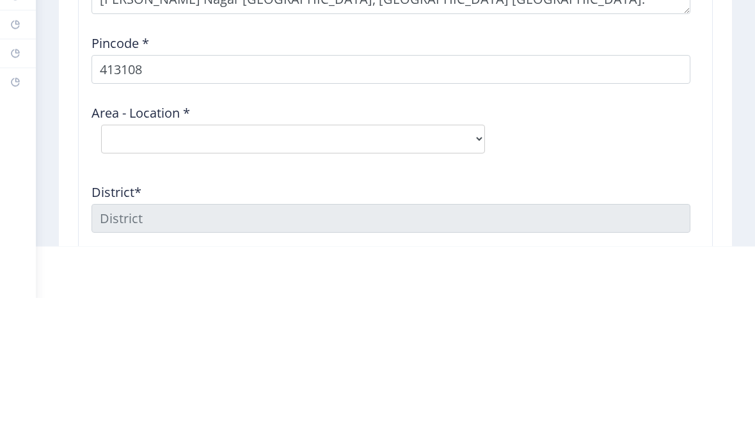
scroll to position [199, 0]
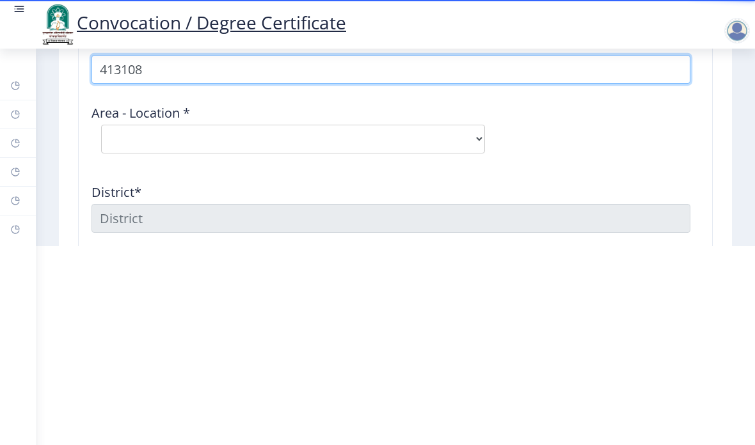
type input "413108"
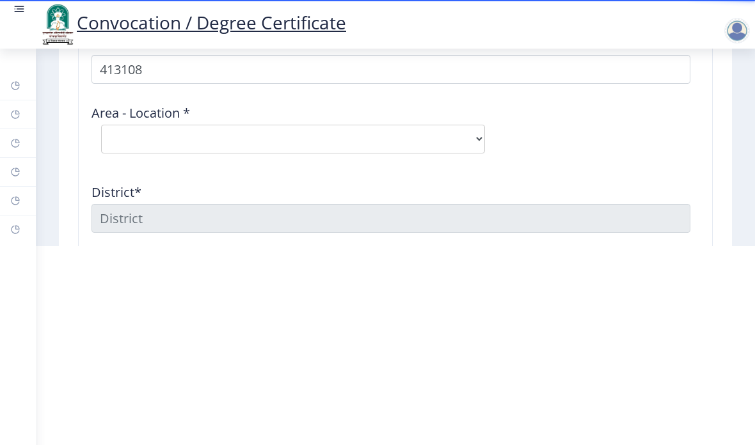
click at [464, 137] on select "Select Area Location [GEOGRAPHIC_DATA] [GEOGRAPHIC_DATA] B.O" at bounding box center [293, 139] width 384 height 29
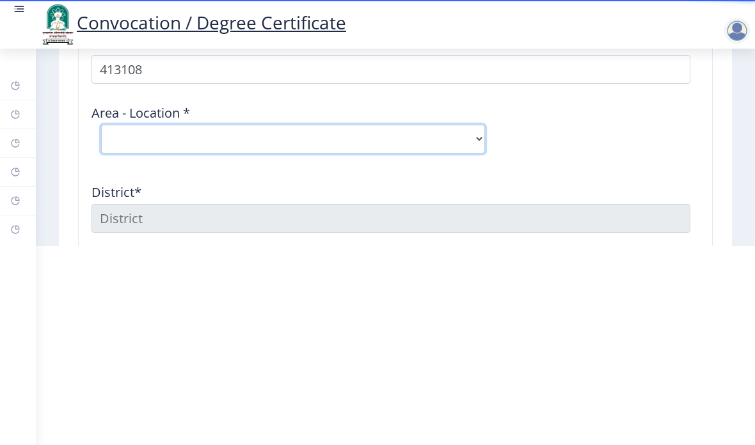
select select "1: Object"
type input "SOLAPUR"
type input "[GEOGRAPHIC_DATA]"
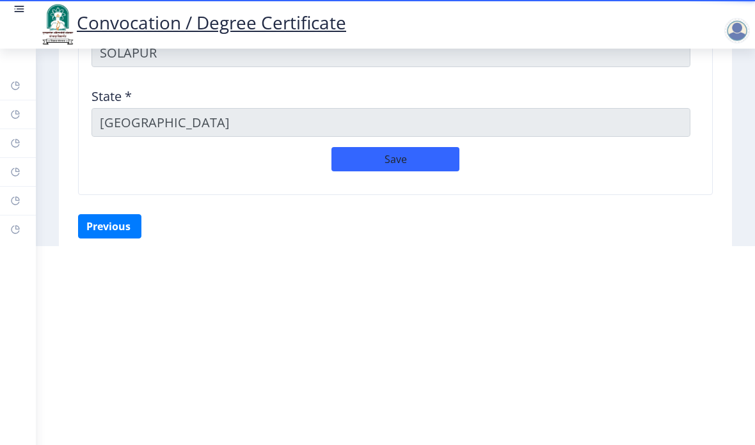
scroll to position [1310, 0]
click at [436, 162] on button "Save" at bounding box center [395, 160] width 128 height 24
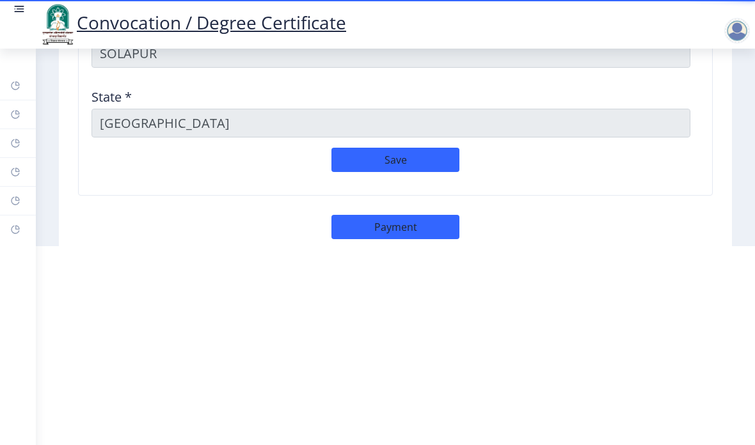
click at [444, 226] on button "Payment" at bounding box center [395, 227] width 128 height 24
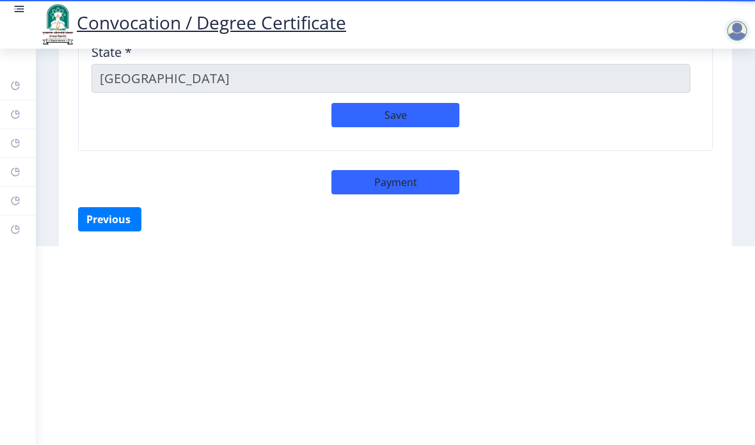
scroll to position [1354, 0]
click at [399, 178] on button "Payment" at bounding box center [395, 183] width 128 height 24
click at [411, 175] on button "Payment" at bounding box center [395, 183] width 128 height 24
click at [414, 181] on button "Payment" at bounding box center [395, 183] width 128 height 24
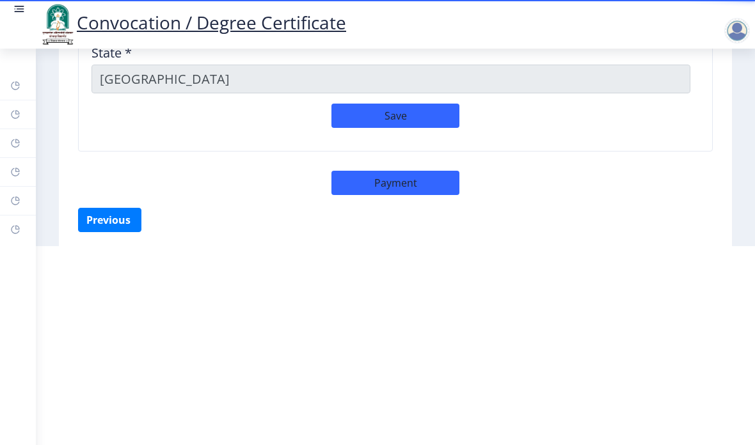
click at [416, 178] on button "Payment" at bounding box center [395, 183] width 128 height 24
click at [415, 178] on button "Payment" at bounding box center [395, 183] width 128 height 24
click at [416, 178] on button "Payment" at bounding box center [395, 183] width 128 height 24
click at [426, 180] on button "Payment" at bounding box center [395, 183] width 128 height 24
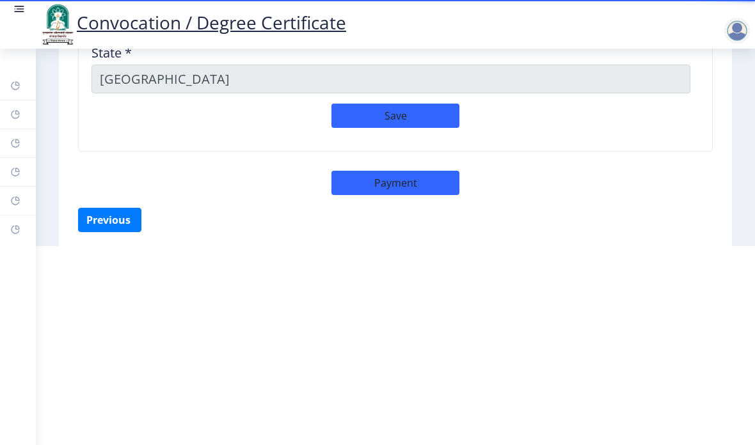
click at [425, 110] on button "Save" at bounding box center [395, 116] width 128 height 24
click at [412, 188] on button "Payment" at bounding box center [395, 183] width 128 height 24
click at [419, 174] on button "Payment" at bounding box center [395, 183] width 128 height 24
click at [425, 171] on button "Payment" at bounding box center [395, 183] width 128 height 24
click at [421, 178] on button "Payment" at bounding box center [395, 183] width 128 height 24
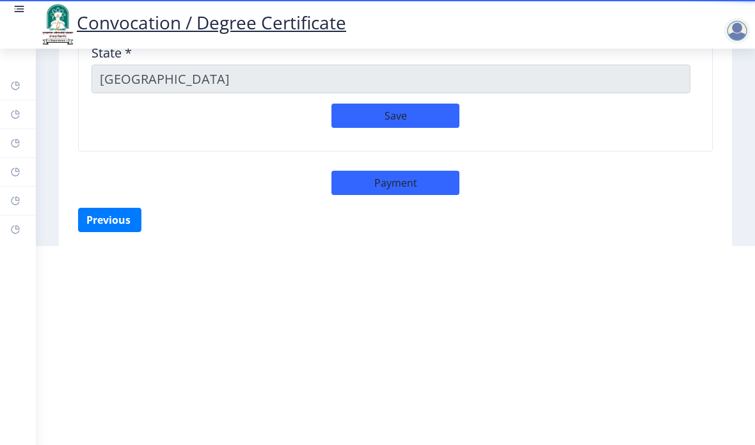
click at [414, 176] on button "Payment" at bounding box center [395, 183] width 128 height 24
click at [412, 189] on button "Payment" at bounding box center [395, 183] width 128 height 24
click at [426, 180] on button "Payment" at bounding box center [395, 183] width 128 height 24
click at [425, 180] on button "Payment" at bounding box center [395, 183] width 128 height 24
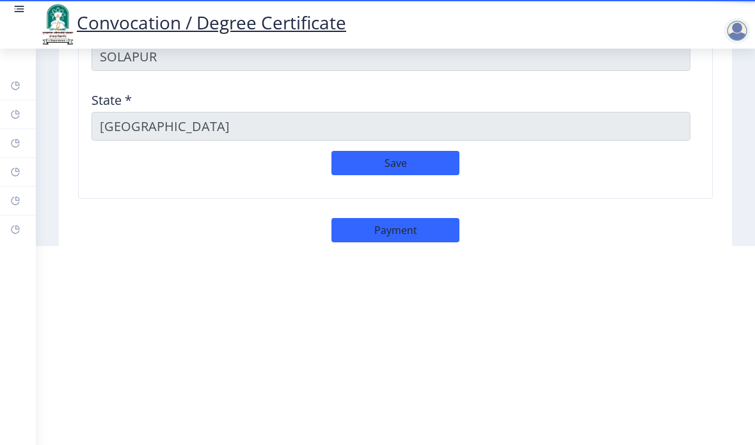
scroll to position [1306, 0]
click at [419, 221] on button "Payment" at bounding box center [395, 231] width 128 height 24
click at [415, 221] on button "Payment" at bounding box center [395, 231] width 128 height 24
click at [383, 235] on button "Payment" at bounding box center [395, 231] width 128 height 24
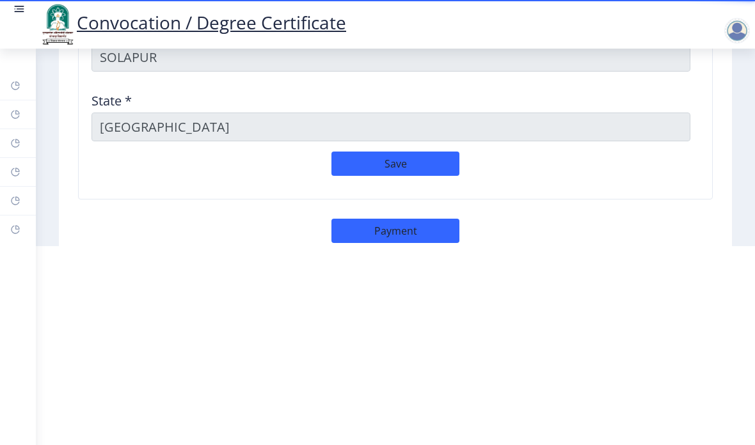
click at [382, 235] on button "Payment" at bounding box center [395, 231] width 128 height 24
click at [400, 226] on button "Payment" at bounding box center [395, 231] width 128 height 24
click at [428, 223] on button "Payment" at bounding box center [395, 231] width 128 height 24
click at [439, 228] on button "Payment" at bounding box center [395, 231] width 128 height 24
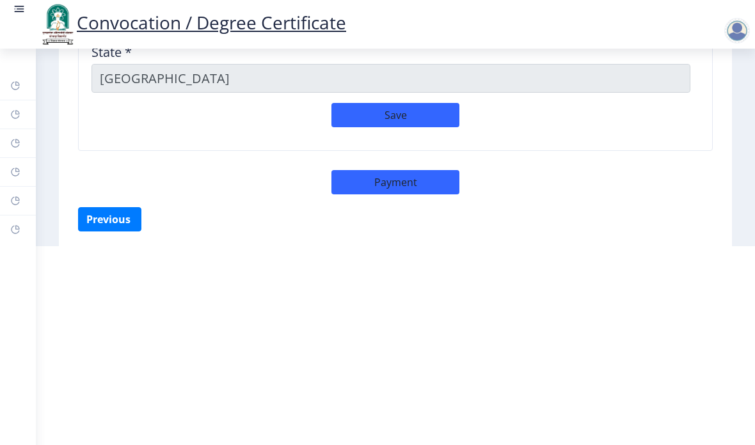
scroll to position [1354, 0]
click at [391, 182] on button "Payment" at bounding box center [395, 183] width 128 height 24
click at [390, 182] on button "Payment" at bounding box center [395, 183] width 128 height 24
click at [411, 106] on button "Save" at bounding box center [395, 116] width 128 height 24
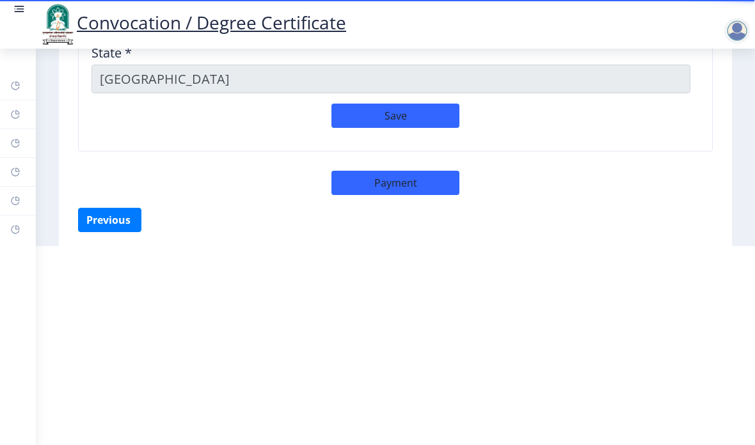
click at [105, 221] on button "Previous ‍" at bounding box center [109, 220] width 63 height 24
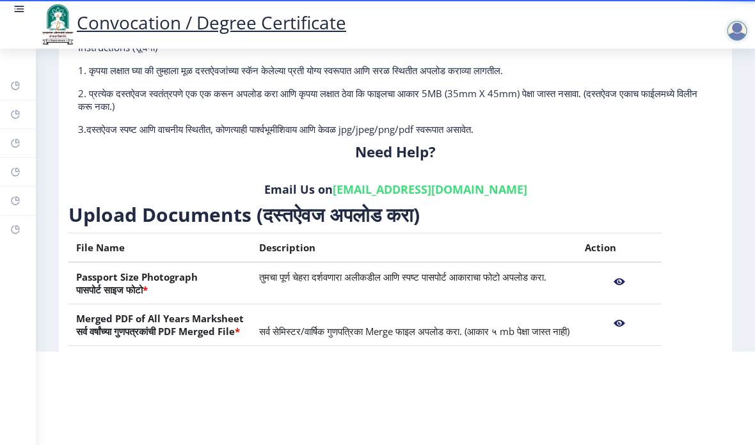
scroll to position [0, 0]
click at [643, 274] on nb-action at bounding box center [618, 281] width 69 height 23
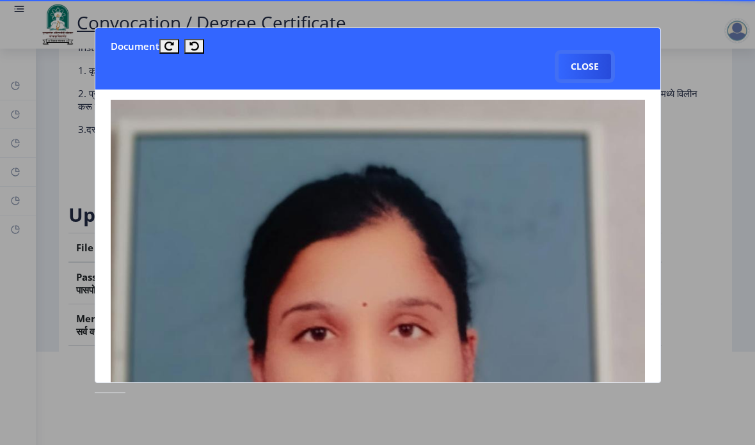
click at [586, 54] on button "Close" at bounding box center [584, 67] width 52 height 26
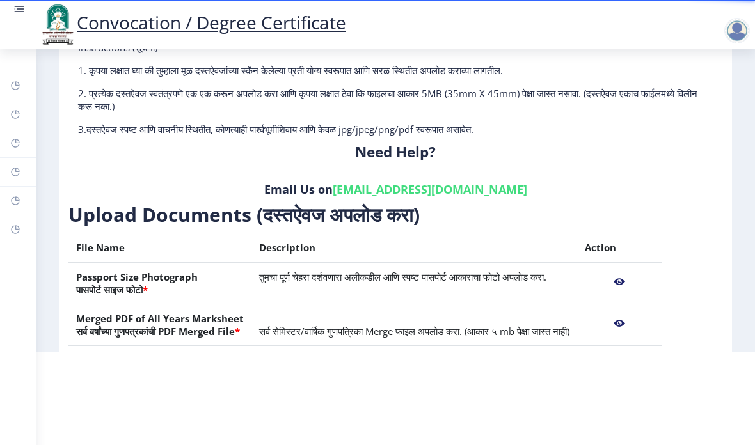
click at [630, 321] on nb-action at bounding box center [618, 323] width 69 height 23
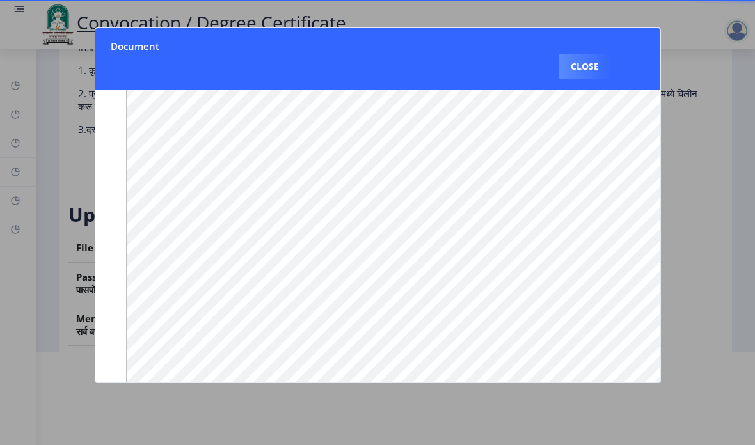
scroll to position [70, 0]
click at [595, 54] on button "Close" at bounding box center [584, 67] width 52 height 26
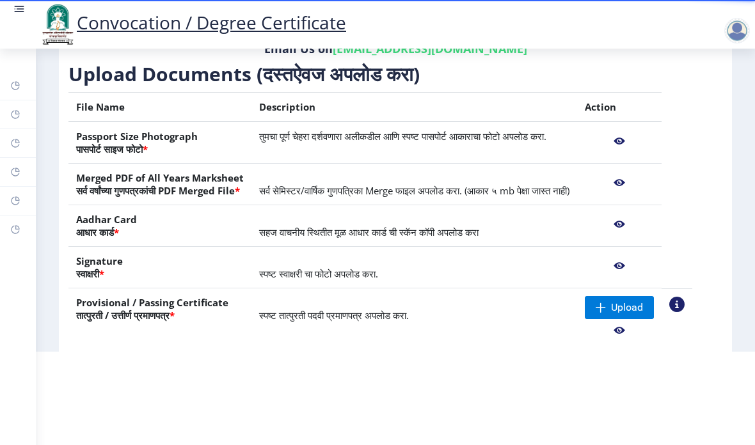
scroll to position [141, 0]
click at [628, 218] on nb-action at bounding box center [618, 223] width 69 height 23
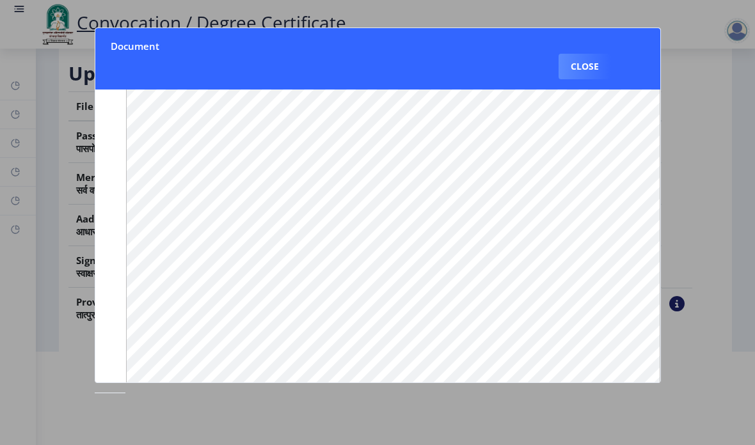
scroll to position [138, -1]
click at [583, 54] on button "Close" at bounding box center [584, 67] width 52 height 26
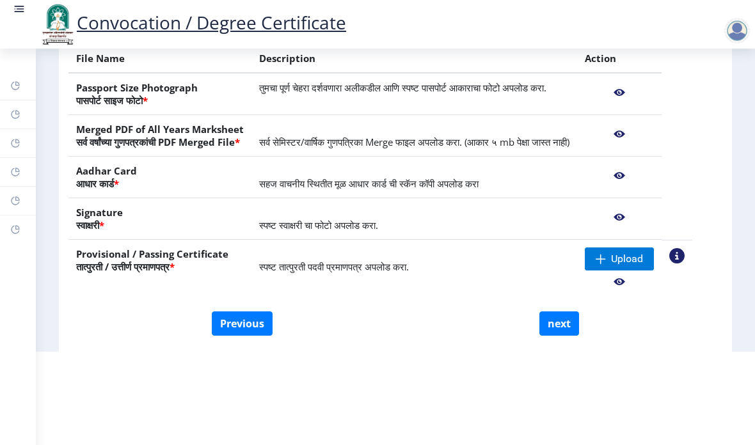
scroll to position [188, 0]
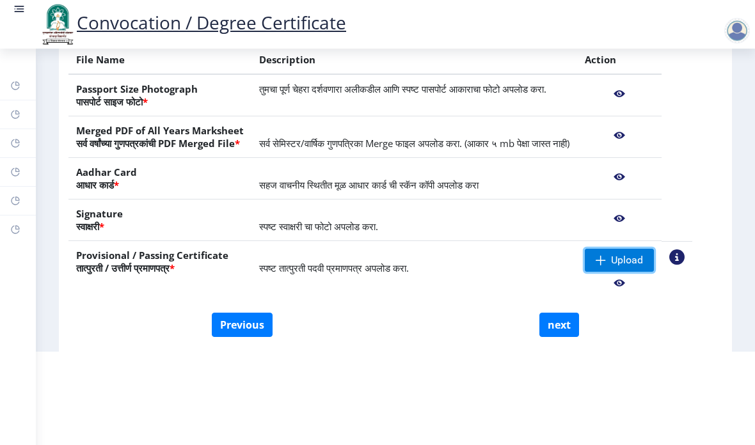
click at [643, 259] on span "Upload" at bounding box center [627, 260] width 32 height 13
click at [625, 126] on nb-action at bounding box center [618, 135] width 69 height 23
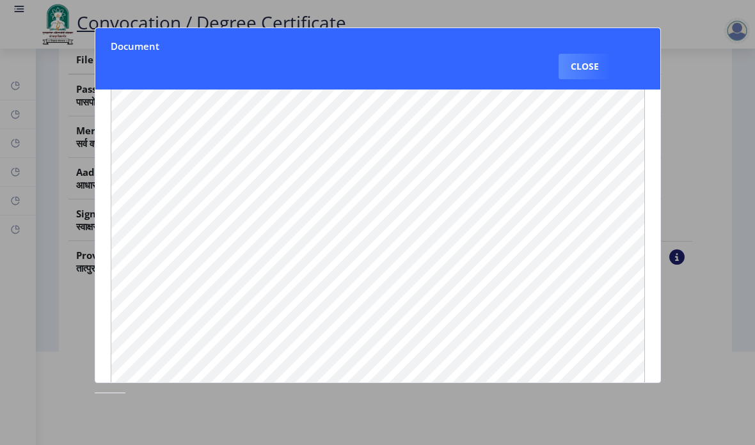
scroll to position [0, 0]
click at [575, 54] on button "Close" at bounding box center [584, 67] width 52 height 26
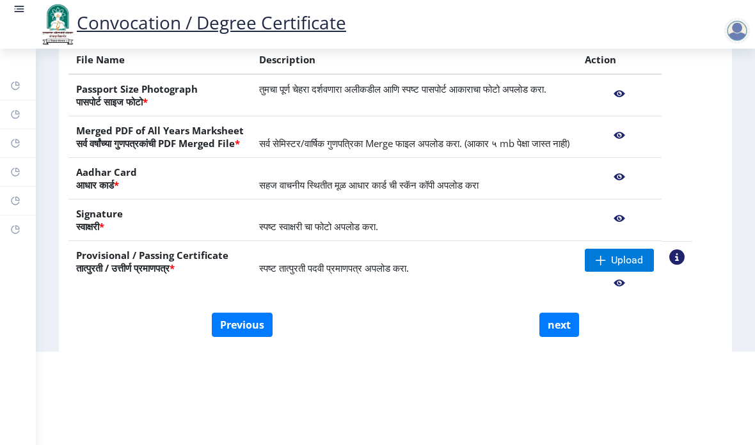
click at [633, 92] on nb-action at bounding box center [618, 93] width 69 height 23
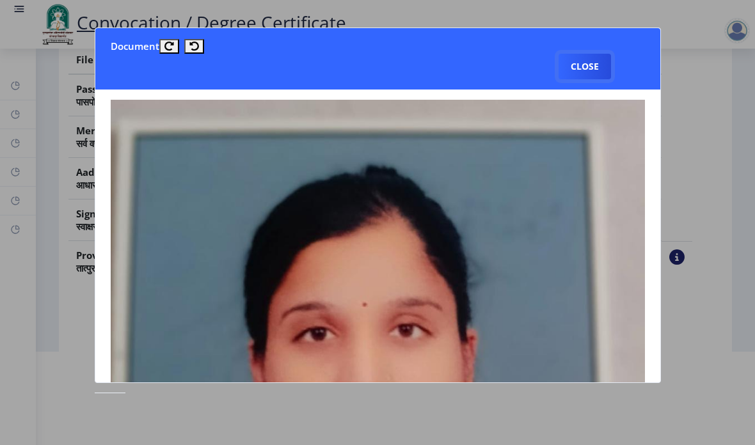
click at [569, 54] on button "Close" at bounding box center [584, 67] width 52 height 26
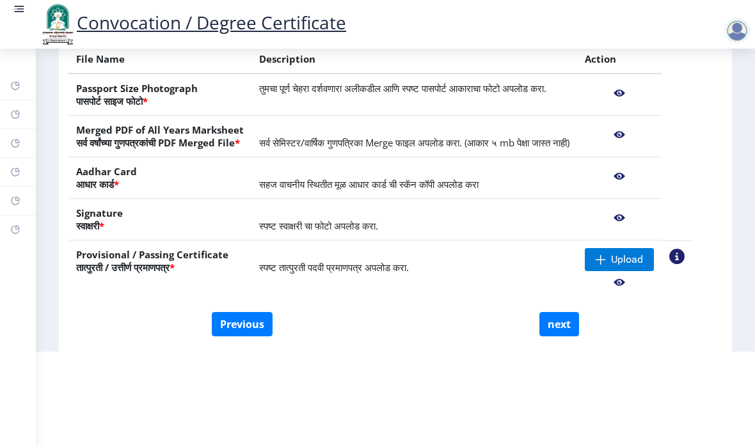
scroll to position [188, 0]
click at [642, 144] on nb-action at bounding box center [618, 135] width 69 height 23
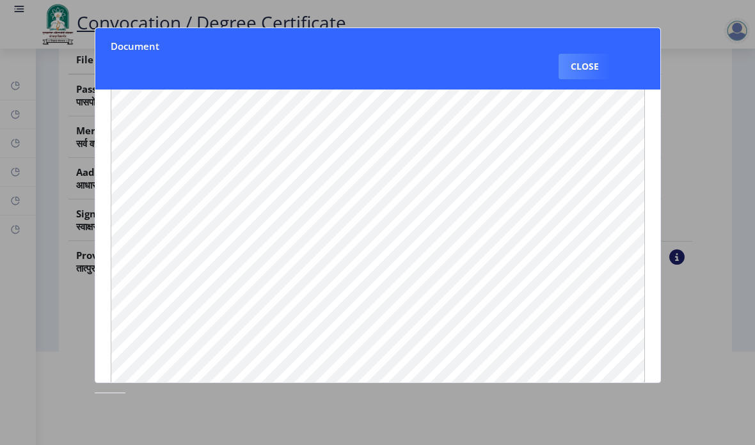
scroll to position [142, 17]
click at [585, 54] on button "Close" at bounding box center [584, 67] width 52 height 26
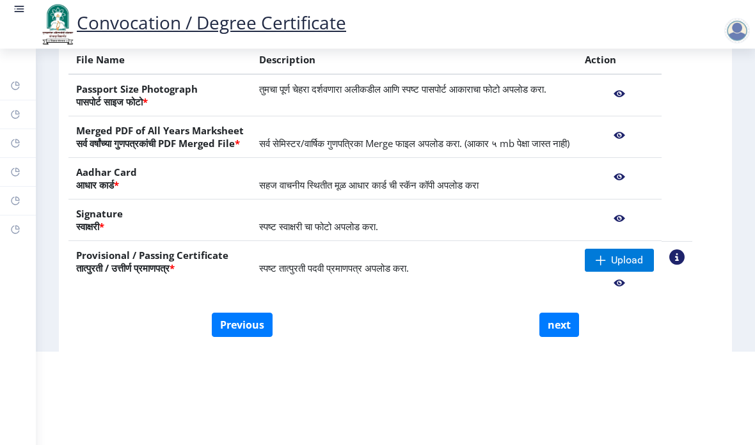
click at [631, 124] on nb-action at bounding box center [618, 135] width 69 height 23
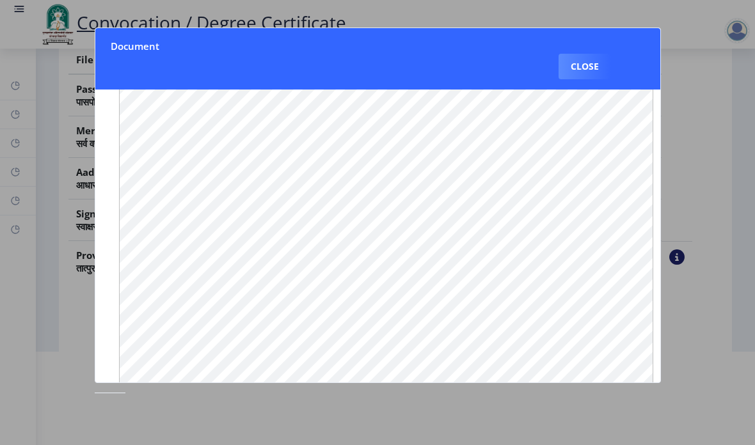
scroll to position [17, 7]
click at [128, 28] on nb-card-header "Document Close" at bounding box center [377, 58] width 565 height 61
click at [579, 54] on button "Close" at bounding box center [584, 67] width 52 height 26
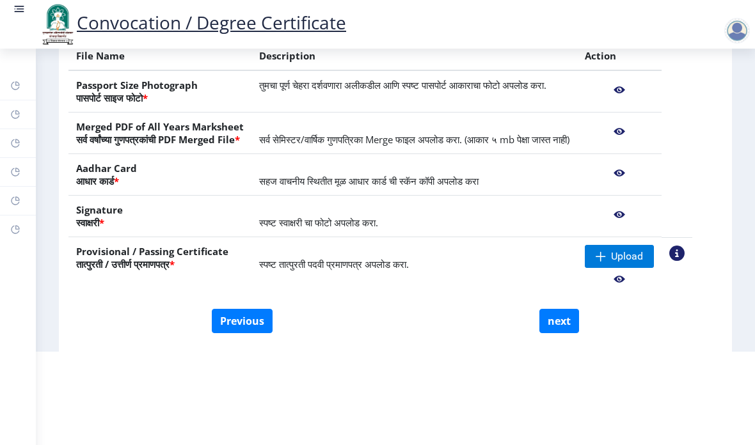
scroll to position [188, 0]
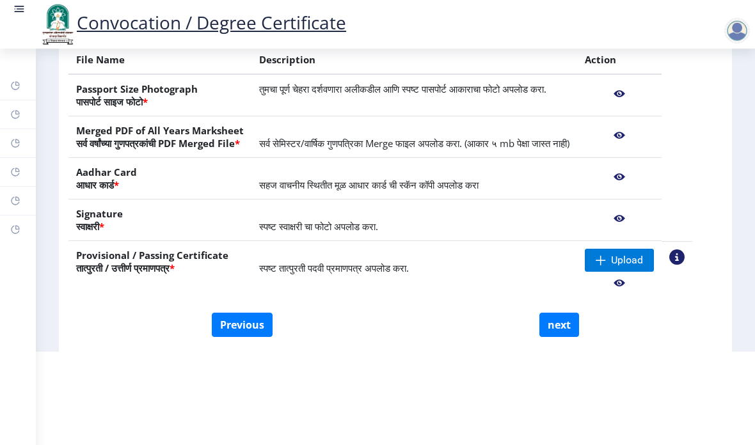
click at [628, 134] on nb-action at bounding box center [618, 135] width 69 height 23
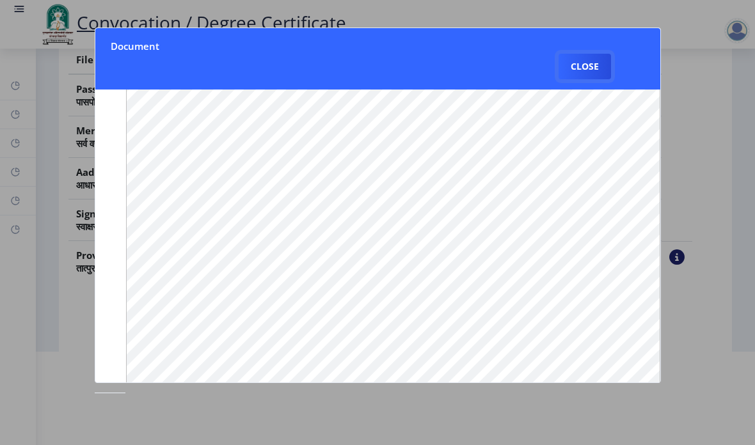
click at [580, 54] on button "Close" at bounding box center [584, 67] width 52 height 26
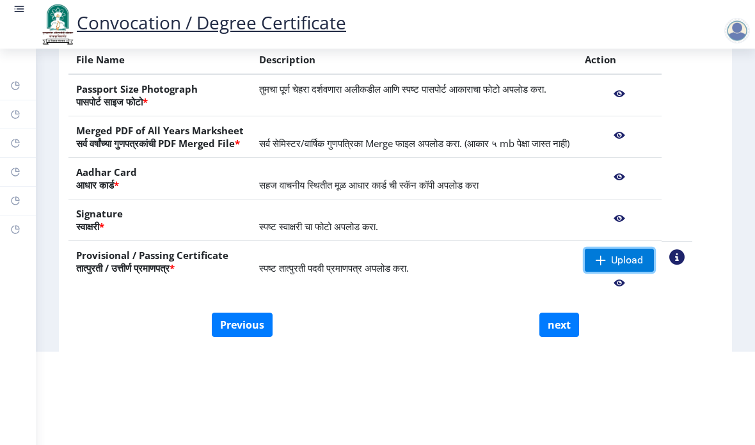
click at [643, 260] on span "Upload" at bounding box center [627, 260] width 32 height 13
click at [643, 262] on span "Upload" at bounding box center [627, 260] width 32 height 13
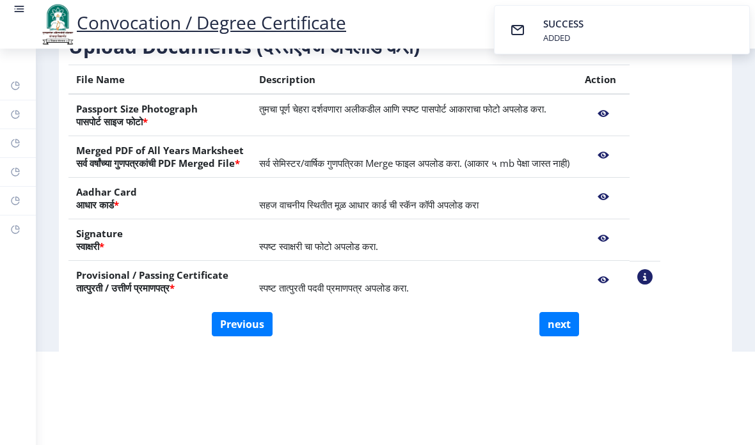
scroll to position [168, 0]
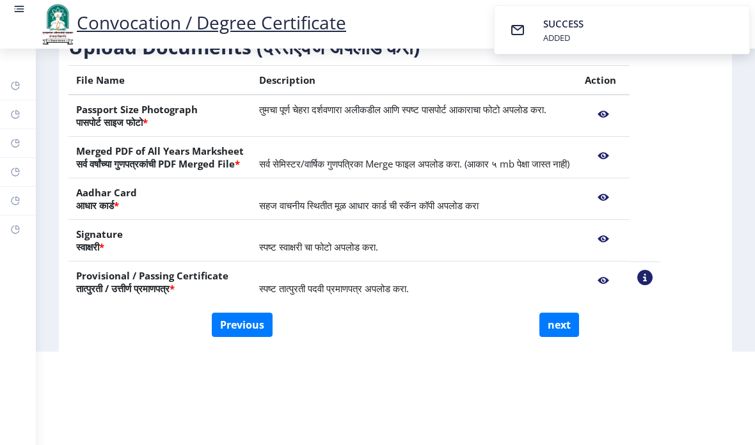
click at [618, 283] on nb-action at bounding box center [602, 280] width 37 height 23
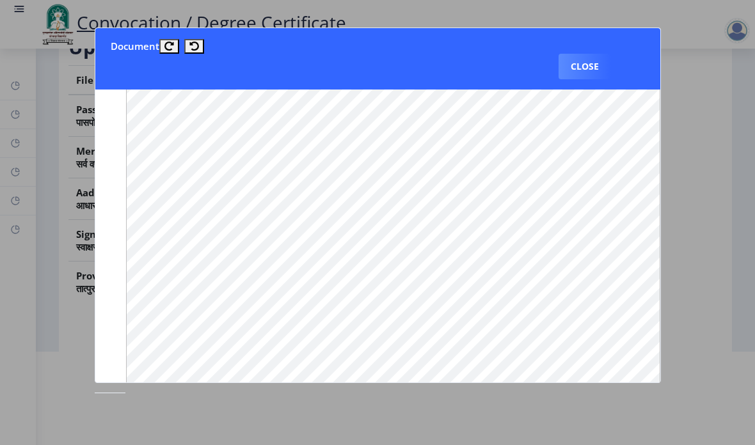
scroll to position [881, 0]
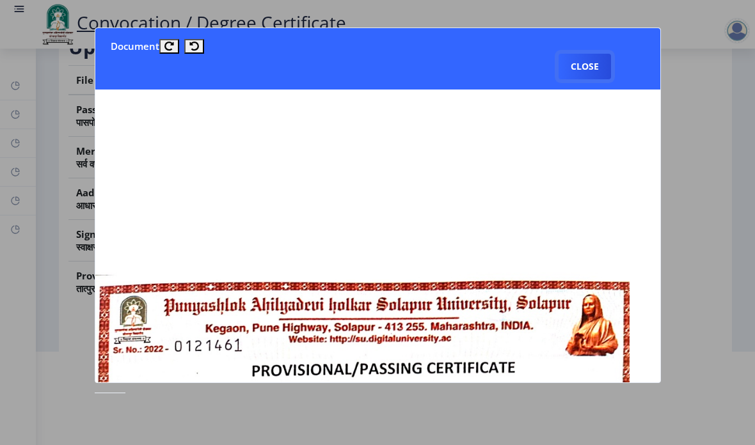
click at [585, 54] on button "Close" at bounding box center [584, 67] width 52 height 26
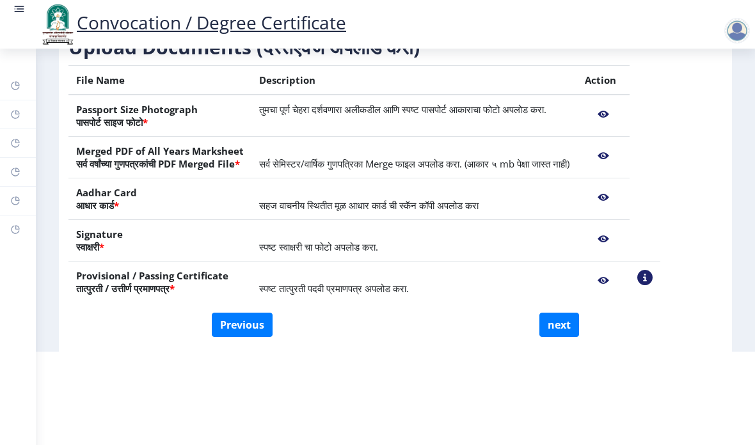
click at [558, 317] on button "next" at bounding box center [559, 325] width 40 height 24
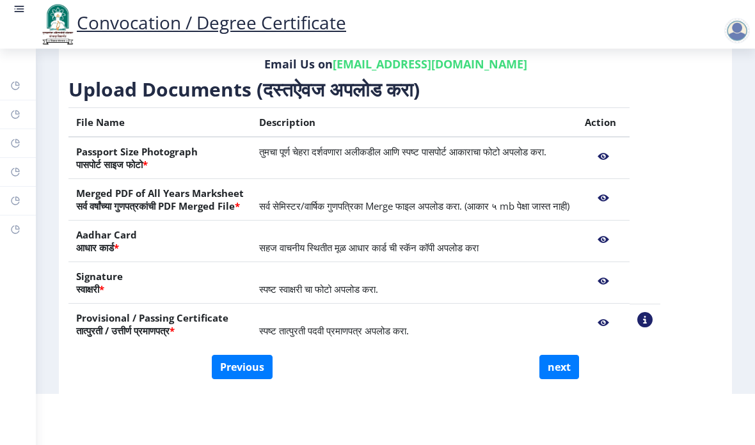
select select
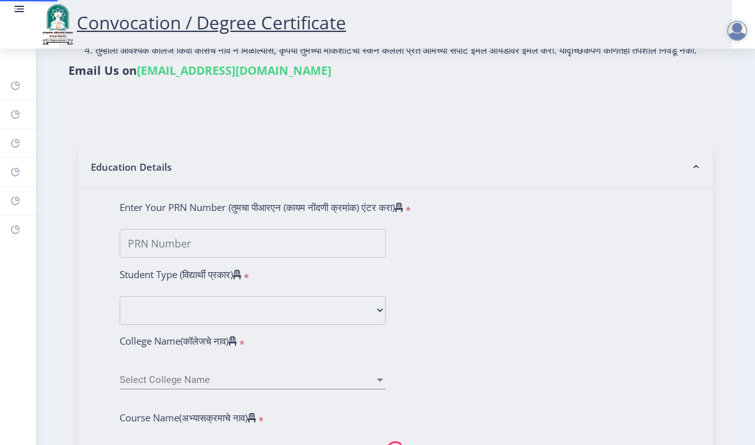
scroll to position [0, 0]
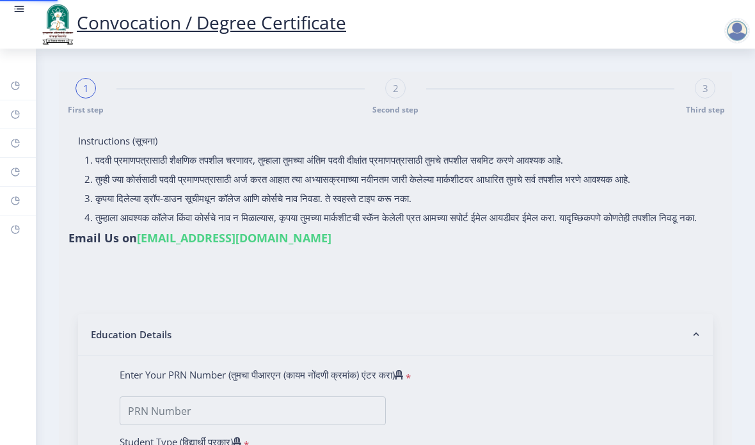
select select
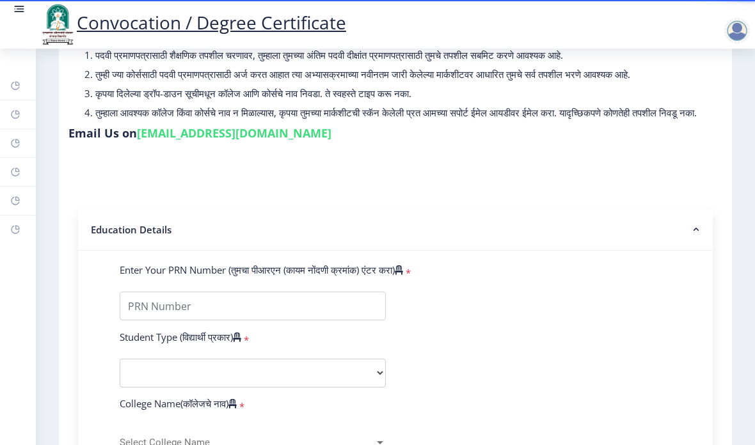
scroll to position [107, 0]
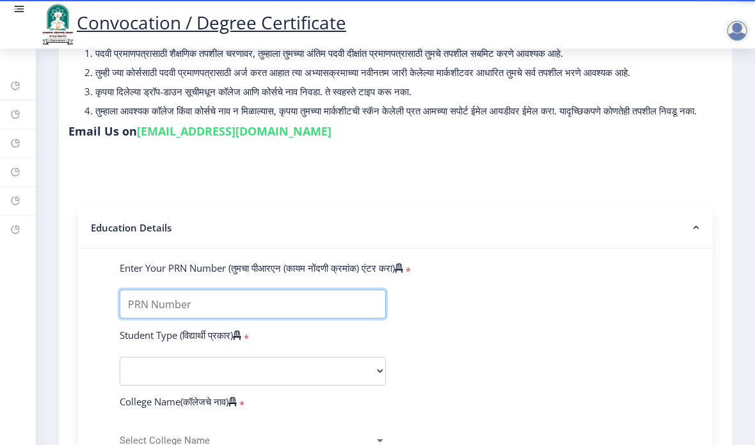
click at [345, 290] on input "Enter Your PRN Number (तुमचा पीआरएन (कायम नोंदणी क्रमांक) एंटर करा)" at bounding box center [253, 304] width 266 height 29
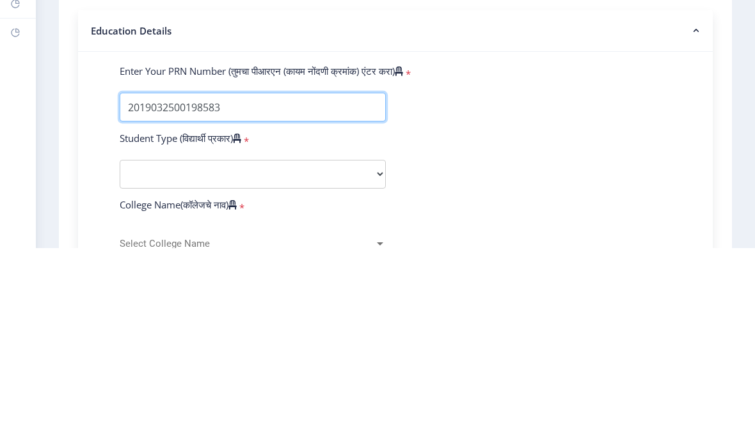
type input "2019032500198583"
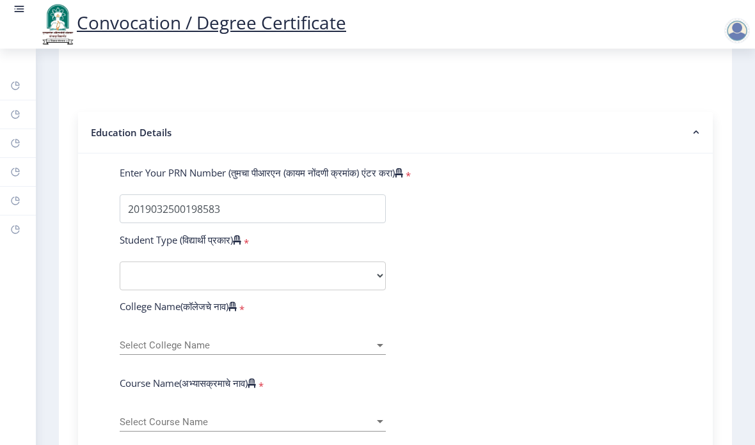
scroll to position [206, 0]
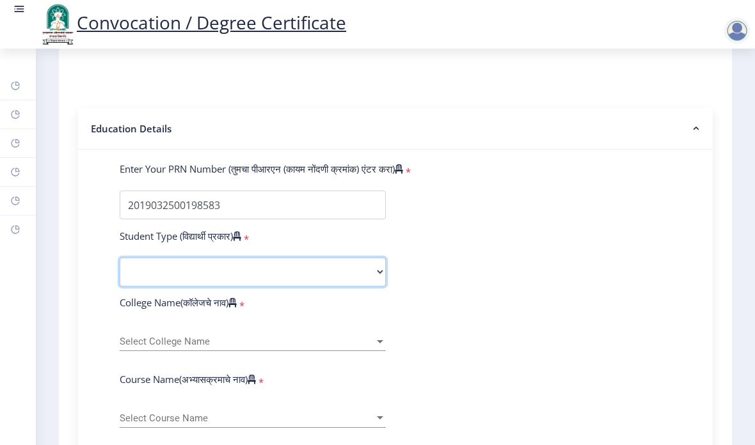
click at [371, 258] on select "Select Student Type Regular External" at bounding box center [253, 272] width 266 height 29
select select "Regular"
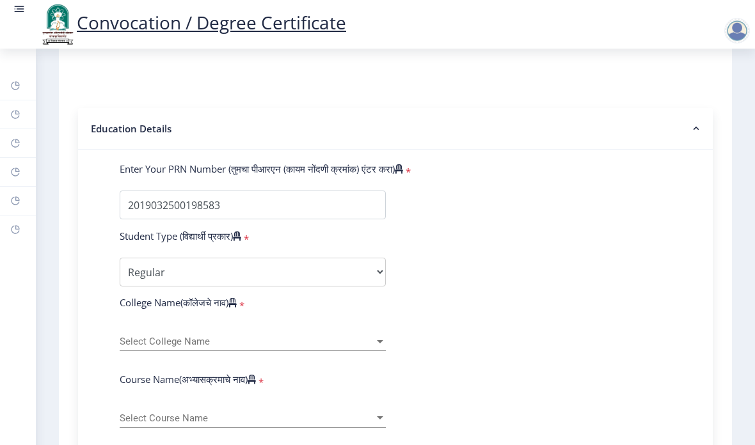
click at [297, 336] on span "Select College Name" at bounding box center [247, 341] width 254 height 11
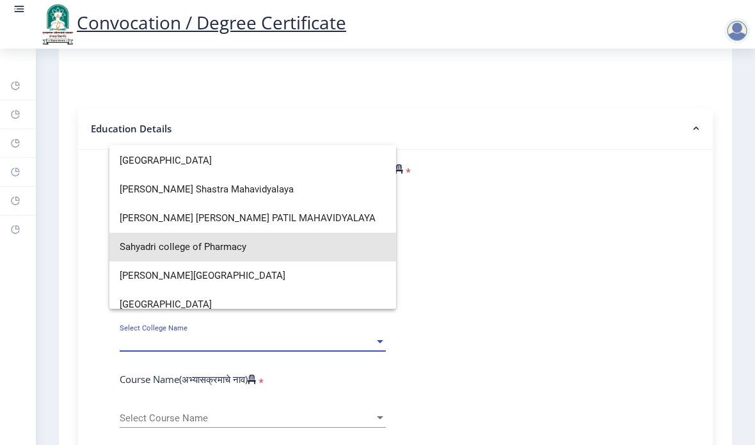
scroll to position [2352, 0]
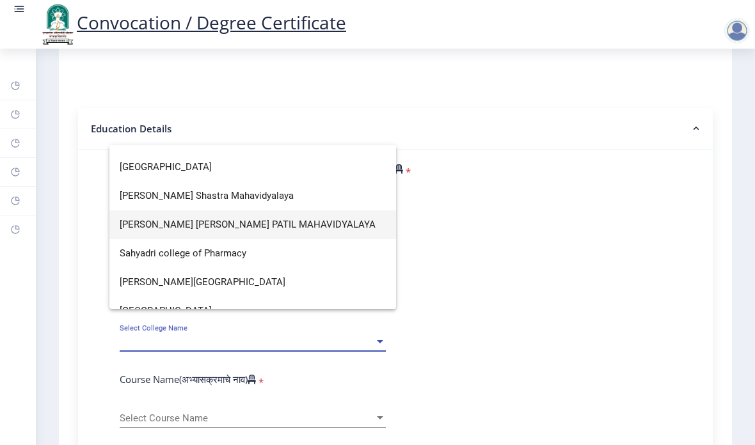
click at [286, 226] on span "[PERSON_NAME] [PERSON_NAME] PATIL MAHAVIDYALAYA" at bounding box center [253, 224] width 266 height 29
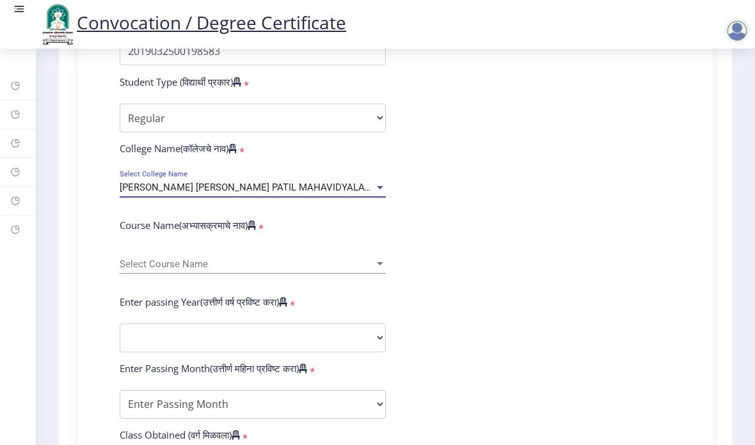
scroll to position [371, 0]
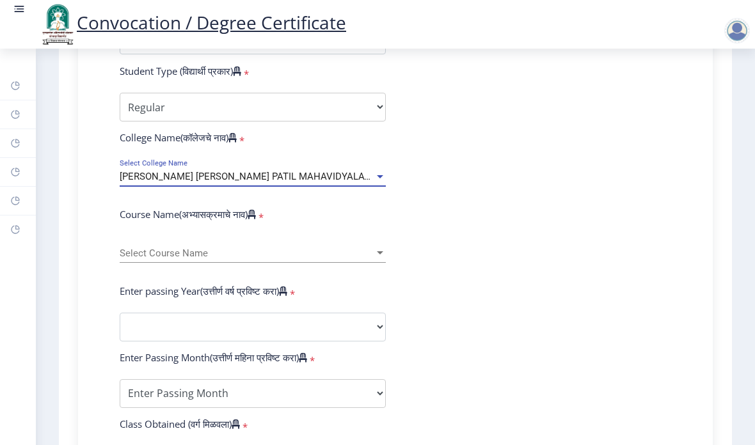
click at [366, 248] on span "Select Course Name" at bounding box center [247, 253] width 254 height 11
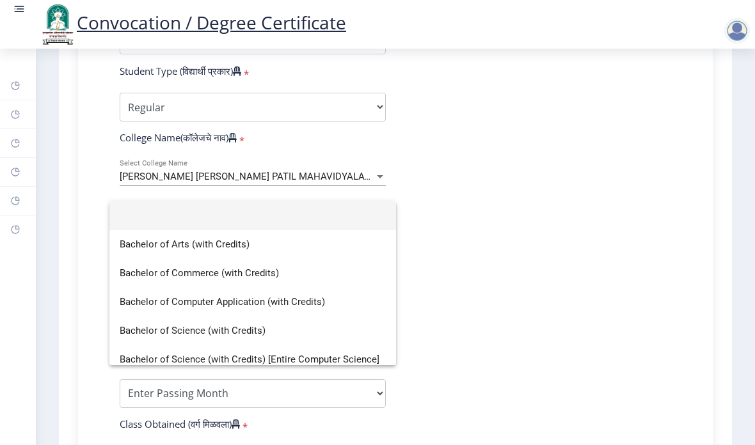
click at [447, 249] on div at bounding box center [377, 222] width 755 height 445
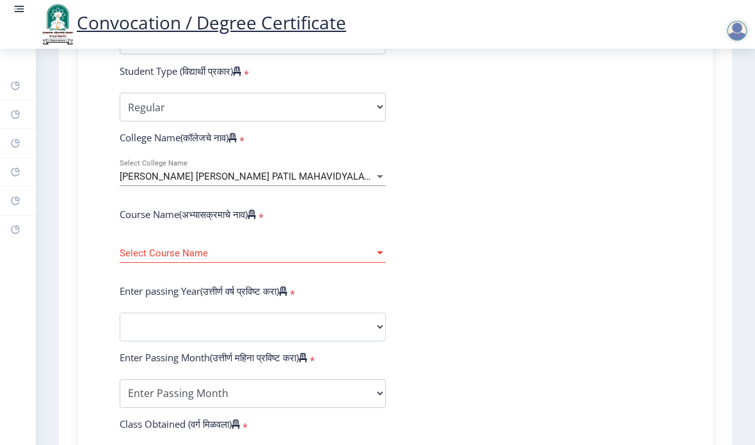
click at [379, 248] on div at bounding box center [380, 253] width 12 height 11
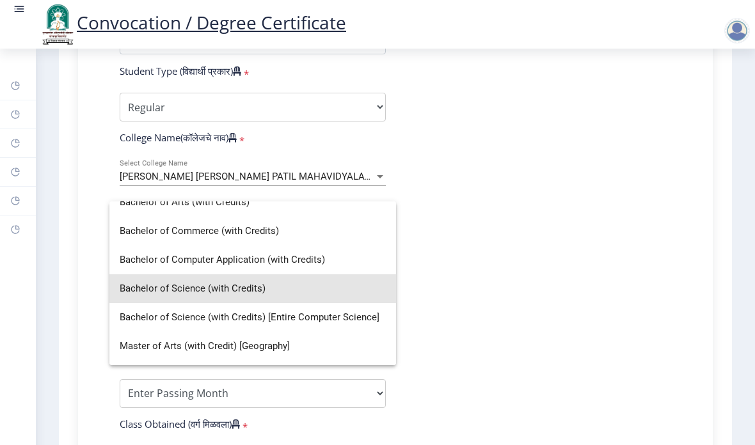
scroll to position [40, 0]
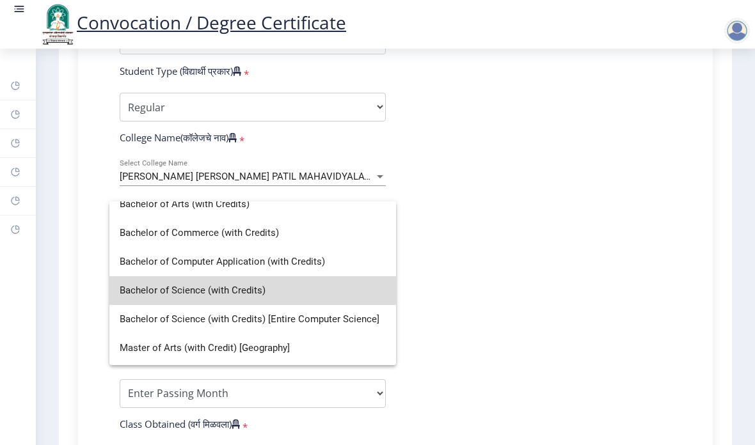
click at [242, 293] on span "Bachelor of Science (with Credits)" at bounding box center [253, 290] width 266 height 29
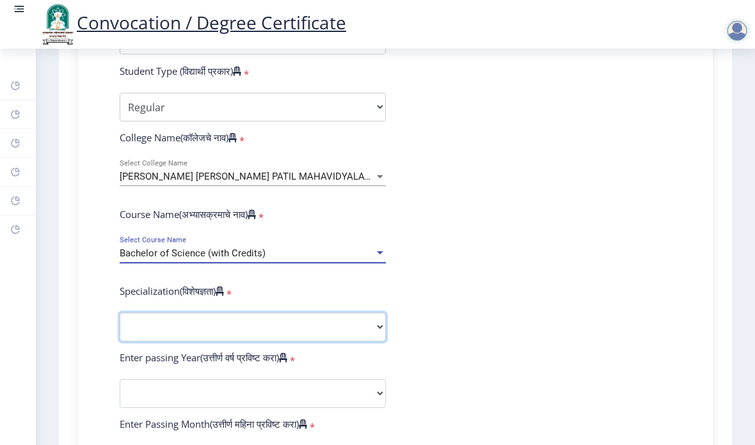
click at [352, 313] on select "Specialization Botany Chemistry Computer Science Electronics Geology Mathematic…" at bounding box center [253, 327] width 266 height 29
select select "Zoology"
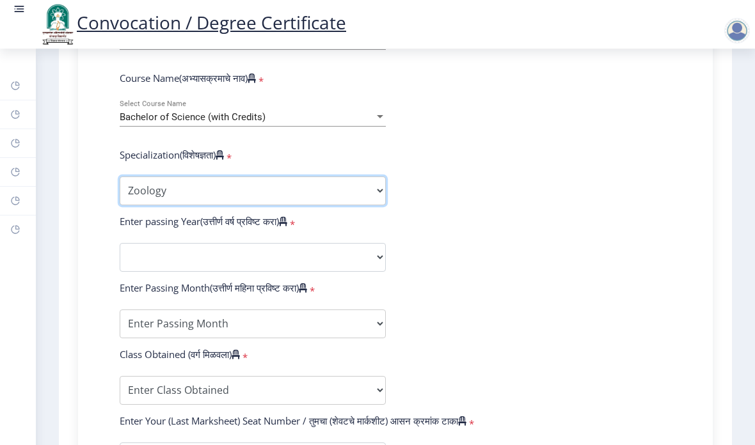
scroll to position [508, 0]
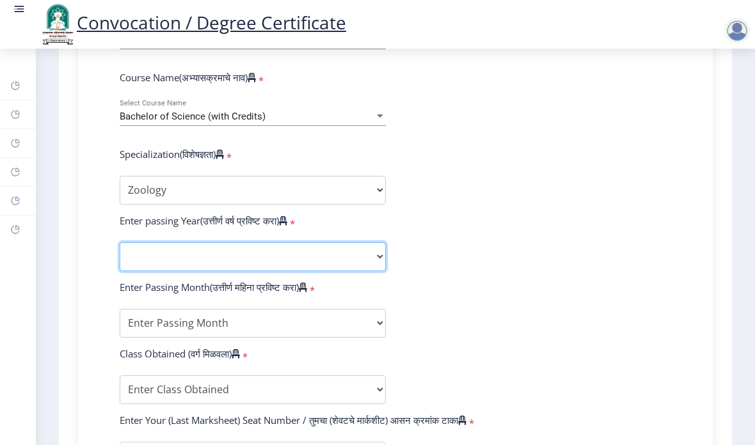
click at [363, 242] on select "2025 2024 2023 2022 2021 2020 2019 2018 2017 2016 2015 2014 2013 2012 2011 2010…" at bounding box center [253, 256] width 266 height 29
click at [360, 242] on select "2025 2024 2023 2022 2021 2020 2019 2018 2017 2016 2015 2014 2013 2012 2011 2010…" at bounding box center [253, 256] width 266 height 29
select select "2021"
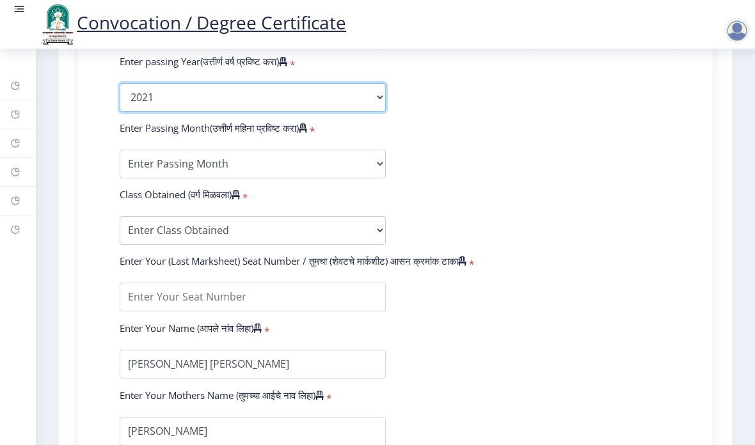
scroll to position [670, 0]
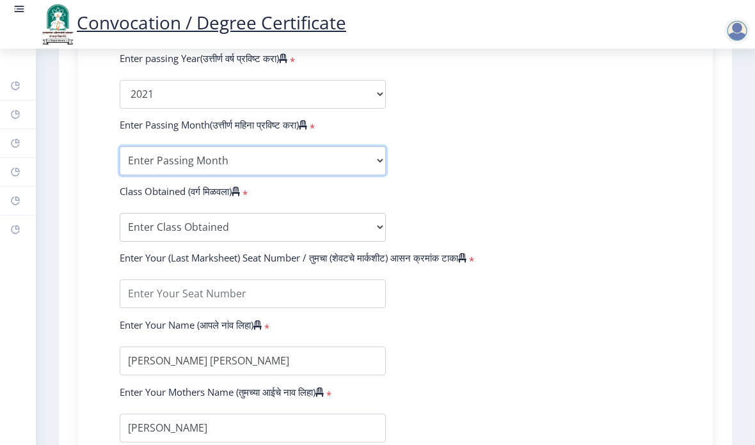
click at [361, 146] on select "Enter Passing Month March April May October November December" at bounding box center [253, 160] width 266 height 29
select select "March"
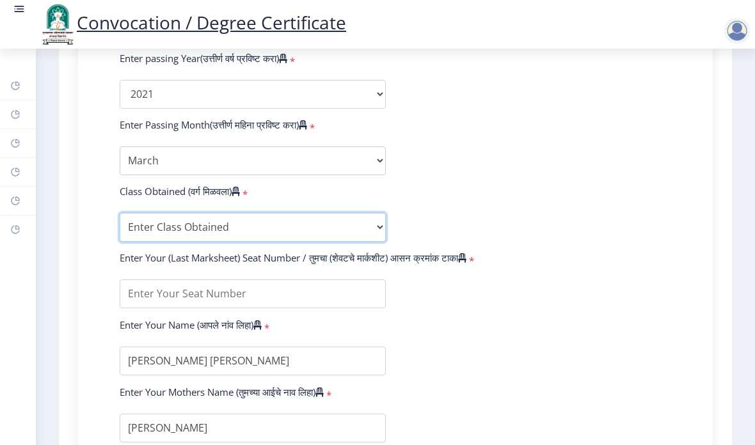
click at [377, 213] on select "Enter Class Obtained FIRST CLASS WITH DISTINCTION FIRST CLASS HIGHER SECOND CLA…" at bounding box center [253, 227] width 266 height 29
click at [366, 213] on select "Enter Class Obtained FIRST CLASS WITH DISTINCTION FIRST CLASS HIGHER SECOND CLA…" at bounding box center [253, 227] width 266 height 29
click at [370, 213] on select "Enter Class Obtained FIRST CLASS WITH DISTINCTION FIRST CLASS HIGHER SECOND CLA…" at bounding box center [253, 227] width 266 height 29
click at [366, 213] on select "Enter Class Obtained FIRST CLASS WITH DISTINCTION FIRST CLASS HIGHER SECOND CLA…" at bounding box center [253, 227] width 266 height 29
select select "PASS CLASS"
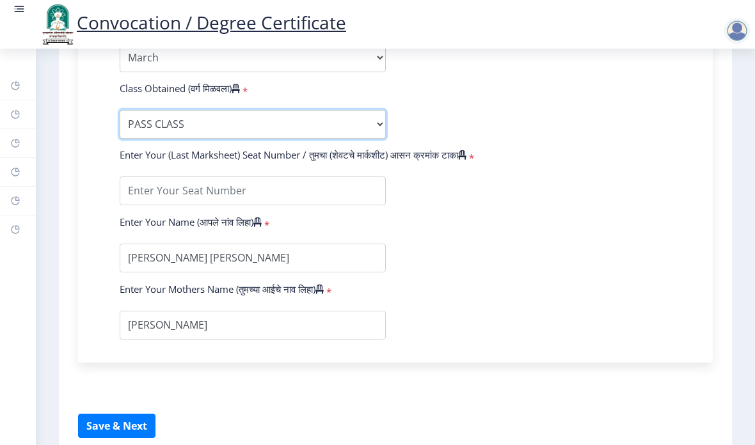
scroll to position [774, 0]
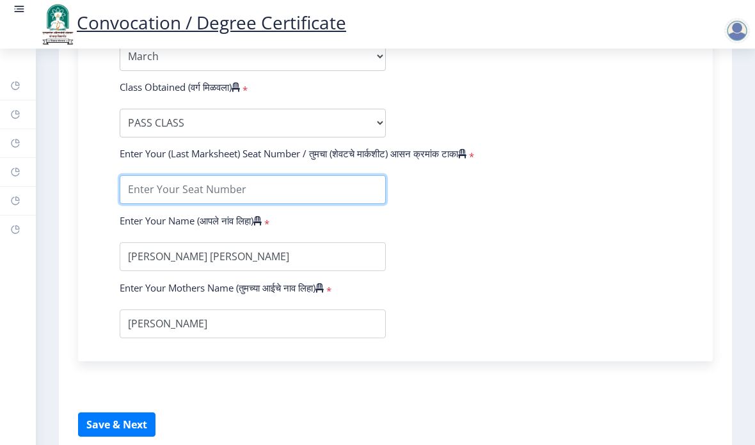
click at [285, 175] on input "textarea" at bounding box center [253, 189] width 266 height 29
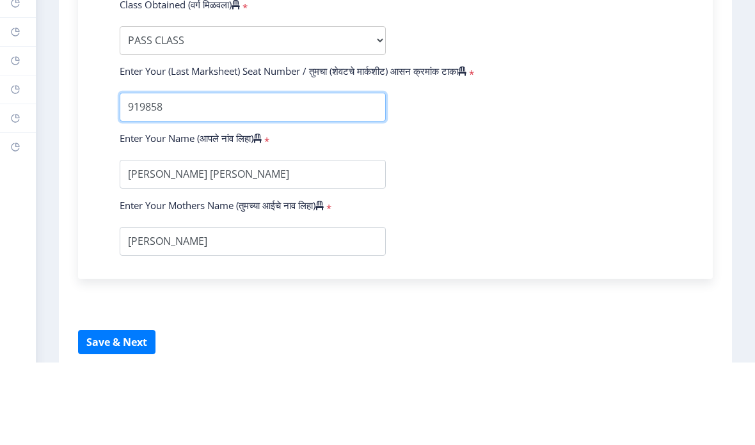
type input "919858"
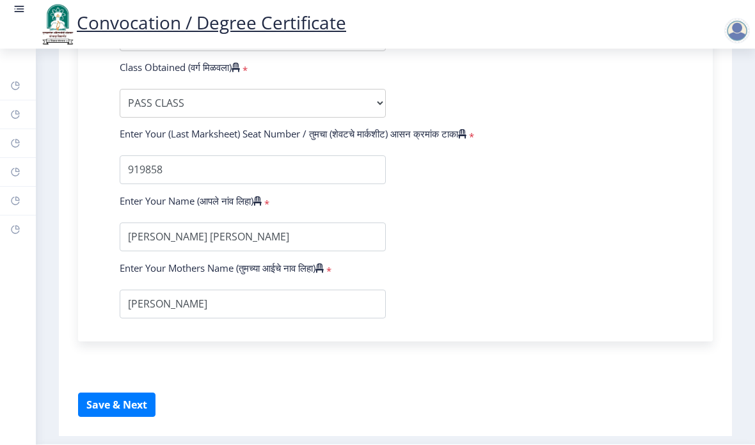
scroll to position [794, 0]
click at [125, 393] on button "Save & Next" at bounding box center [116, 405] width 77 height 24
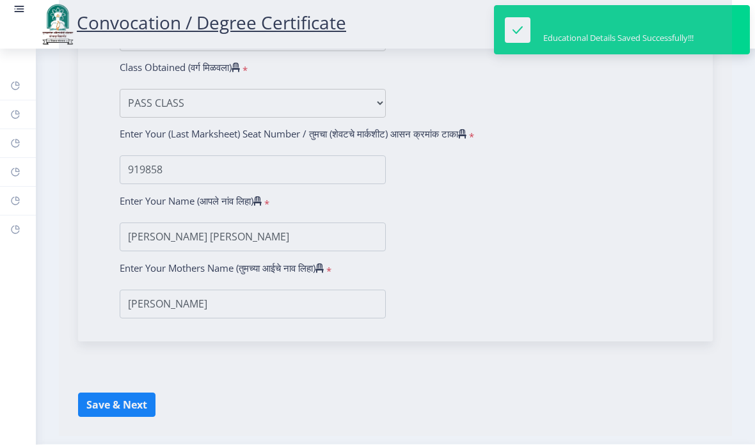
select select
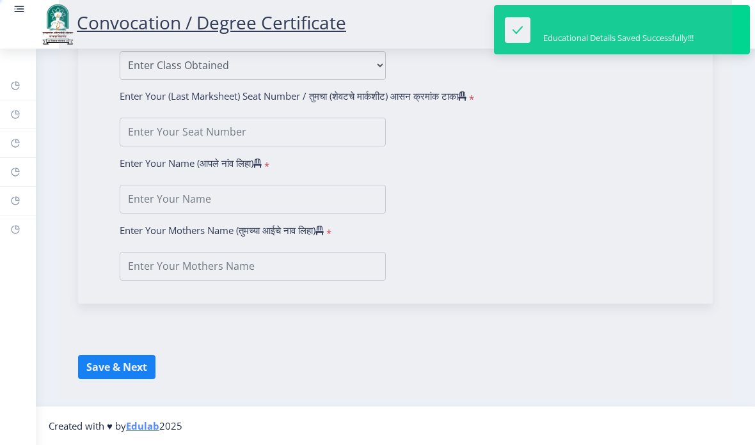
type input "[PERSON_NAME] [PERSON_NAME]"
type input "[PERSON_NAME]"
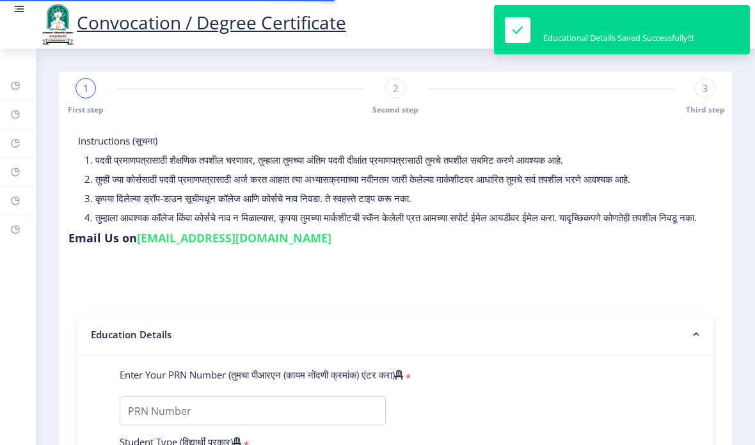
type input "2019032500198583"
select select "Regular"
select select "2021"
select select "March"
select select "PASS CLASS"
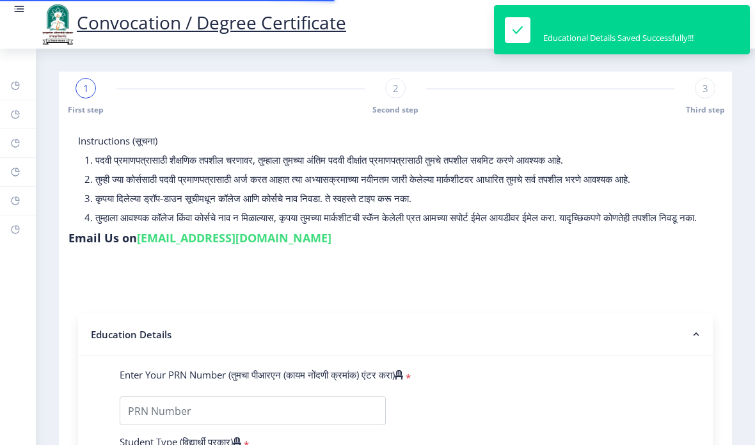
type input "919858"
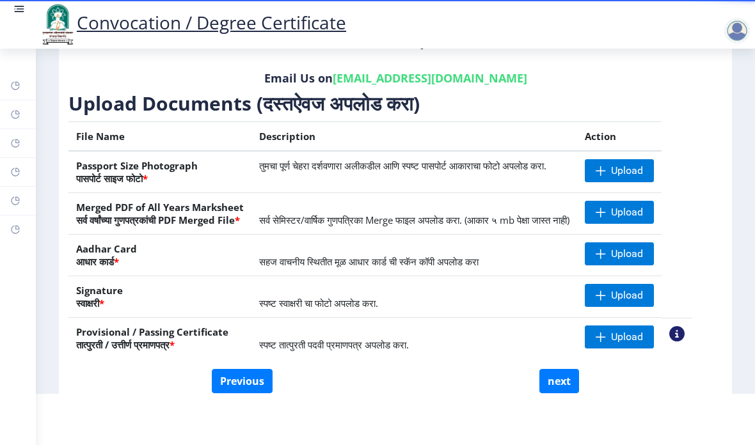
scroll to position [155, 0]
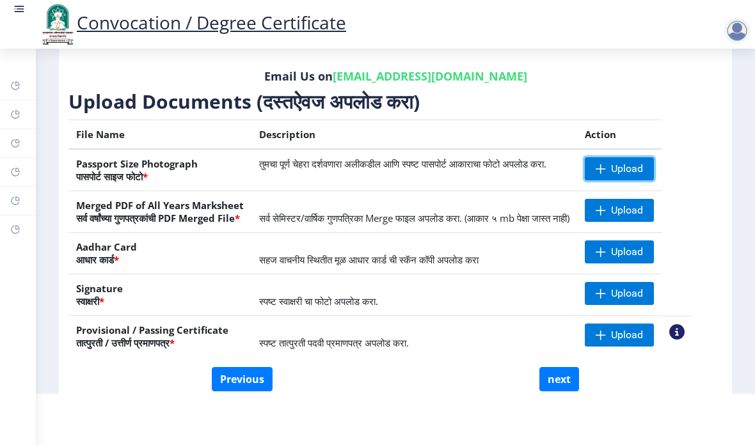
click at [643, 166] on span "Upload" at bounding box center [627, 168] width 32 height 13
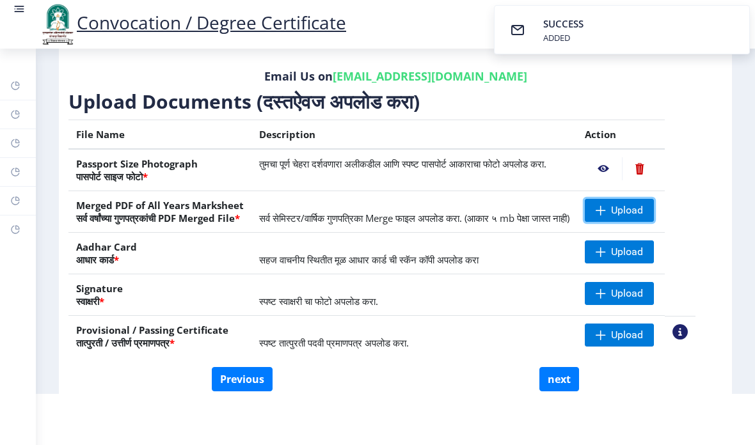
click at [641, 201] on span "Upload" at bounding box center [618, 210] width 69 height 23
click at [643, 208] on span "Upload" at bounding box center [627, 210] width 32 height 13
click at [643, 209] on span "Upload" at bounding box center [627, 210] width 32 height 13
click at [643, 204] on span "Upload" at bounding box center [627, 210] width 32 height 13
click at [636, 204] on span "Upload" at bounding box center [627, 210] width 32 height 13
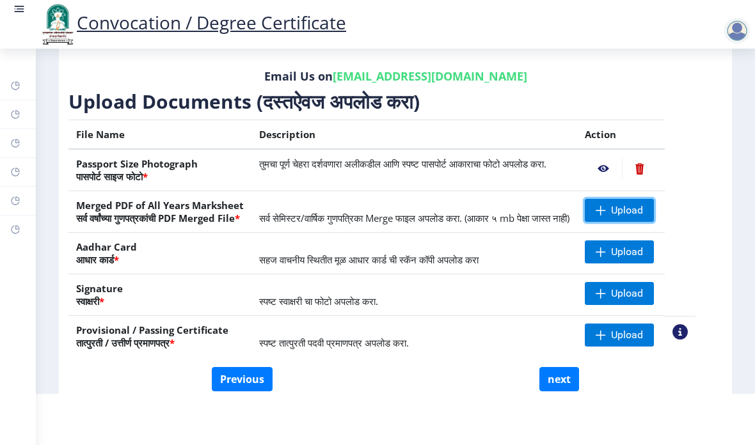
click at [643, 206] on span "Upload" at bounding box center [627, 210] width 32 height 13
click at [723, 194] on div "Instructions (सूचना) 1. कृपया लक्षात घ्या की तुम्हाला मूळ दस्तऐवजांच्या स्कॅन क…" at bounding box center [395, 159] width 660 height 489
click at [640, 251] on span "Upload" at bounding box center [627, 252] width 32 height 13
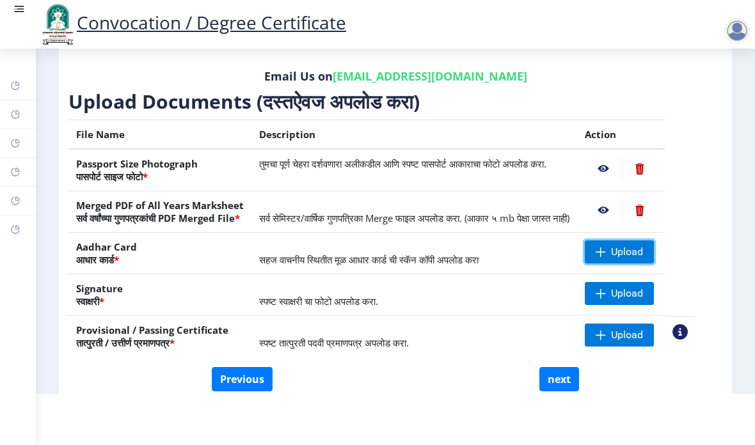
click at [634, 250] on span "Upload" at bounding box center [627, 252] width 32 height 13
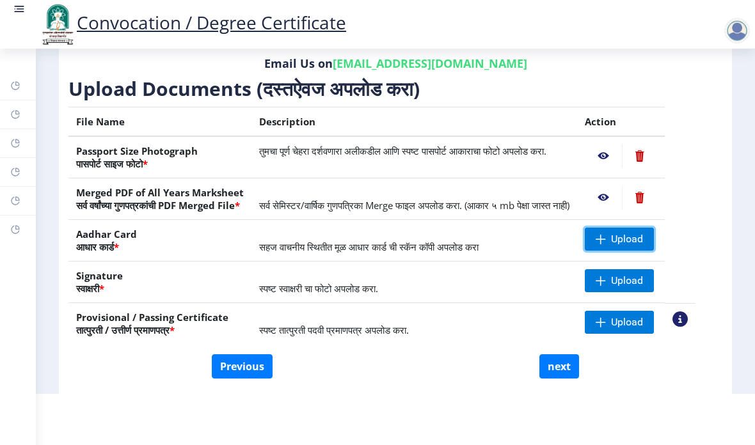
scroll to position [168, 0]
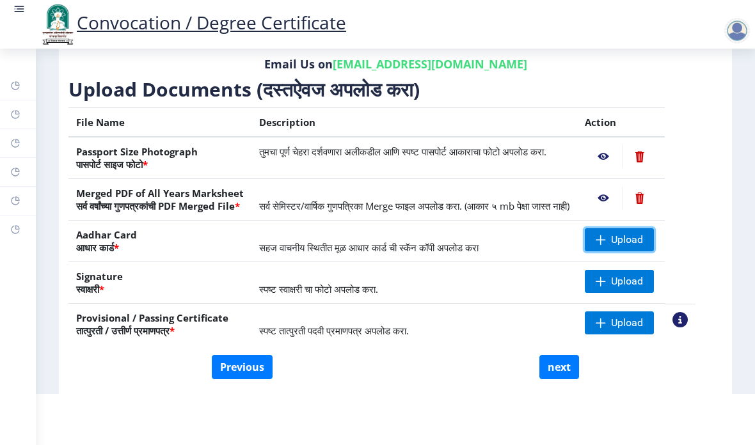
click at [650, 230] on span "Upload" at bounding box center [618, 239] width 69 height 23
click at [653, 234] on span "Upload" at bounding box center [618, 239] width 69 height 23
click at [653, 231] on span "Upload" at bounding box center [618, 239] width 69 height 23
click at [642, 278] on span "Upload" at bounding box center [627, 281] width 32 height 13
click at [643, 276] on span "Upload" at bounding box center [627, 281] width 32 height 13
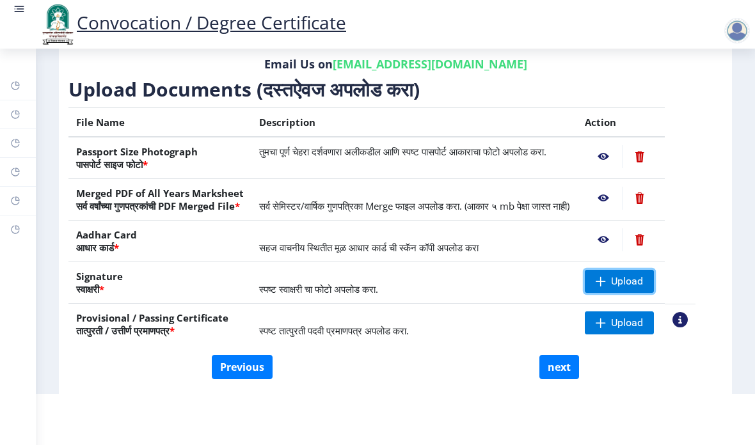
click at [643, 282] on span "Upload" at bounding box center [627, 281] width 32 height 13
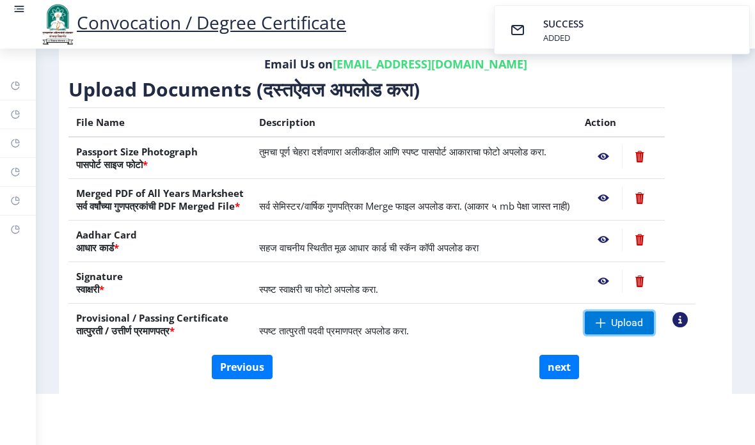
click at [643, 317] on span "Upload" at bounding box center [627, 323] width 32 height 13
click at [643, 320] on span "Upload" at bounding box center [627, 323] width 32 height 13
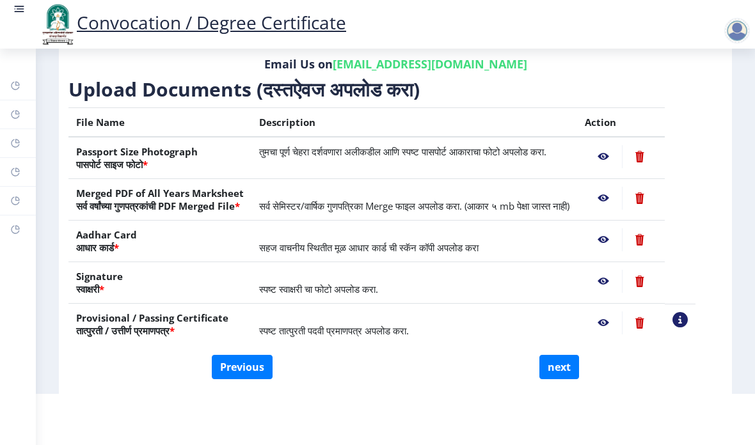
click at [657, 315] on nb-action at bounding box center [639, 322] width 35 height 23
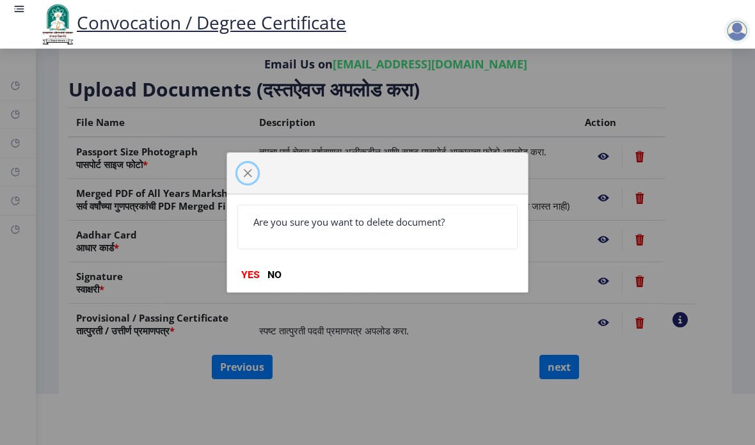
click at [255, 168] on button "button" at bounding box center [247, 173] width 20 height 20
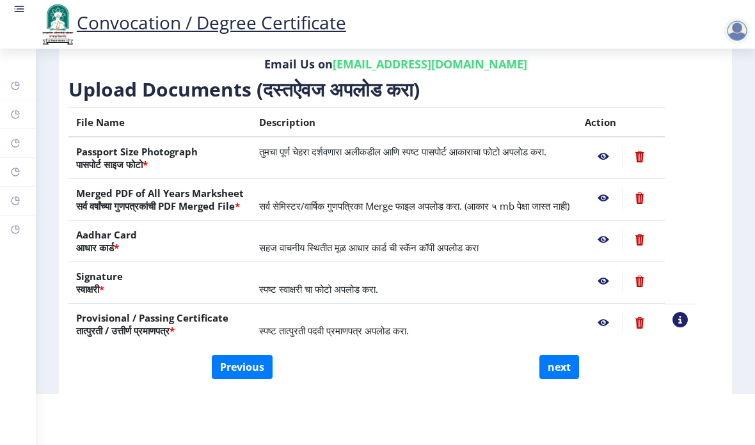
click at [566, 364] on button "next" at bounding box center [559, 367] width 40 height 24
select select
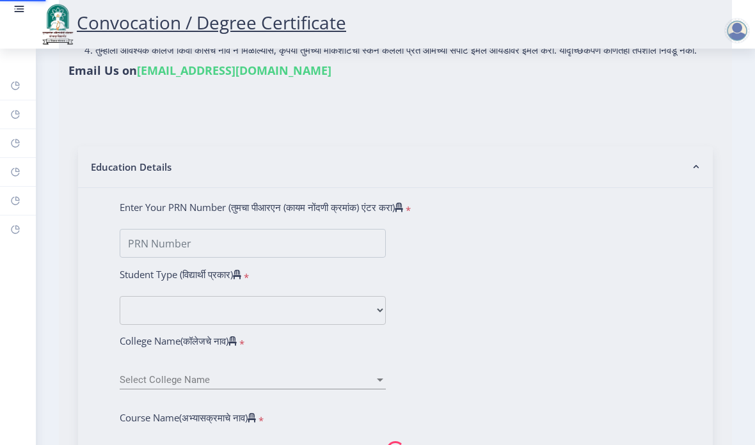
scroll to position [0, 0]
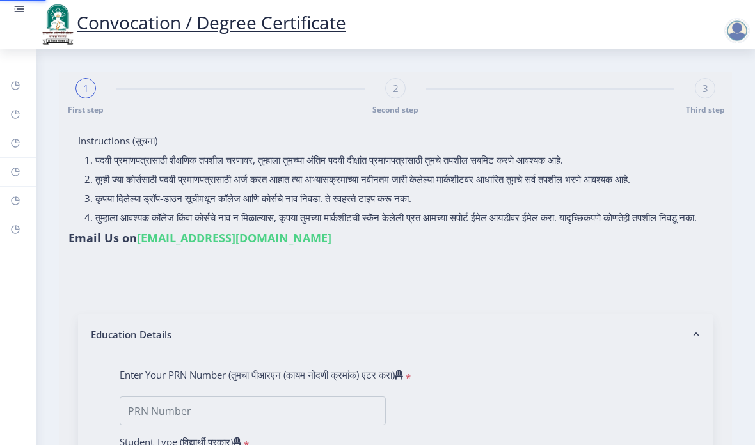
select select
type input "[PERSON_NAME] [PERSON_NAME]"
type input "[PERSON_NAME]"
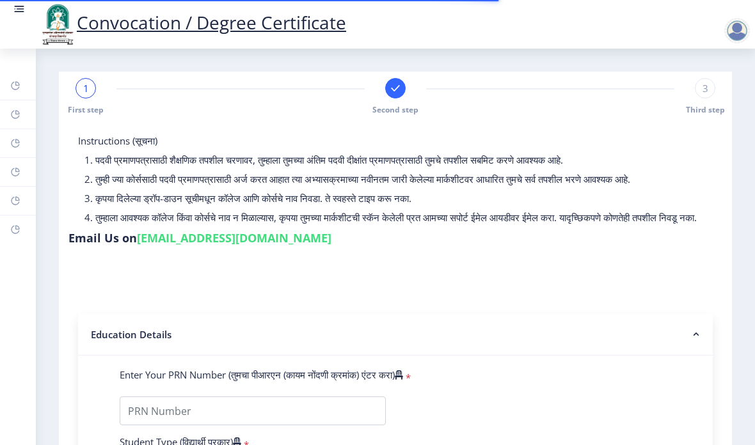
type input "2019032500198583"
select select "Regular"
select select "2021"
select select "March"
select select "PASS CLASS"
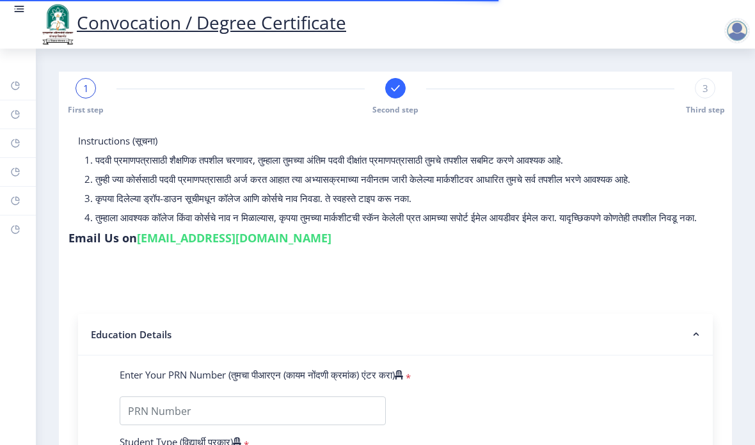
type input "919858"
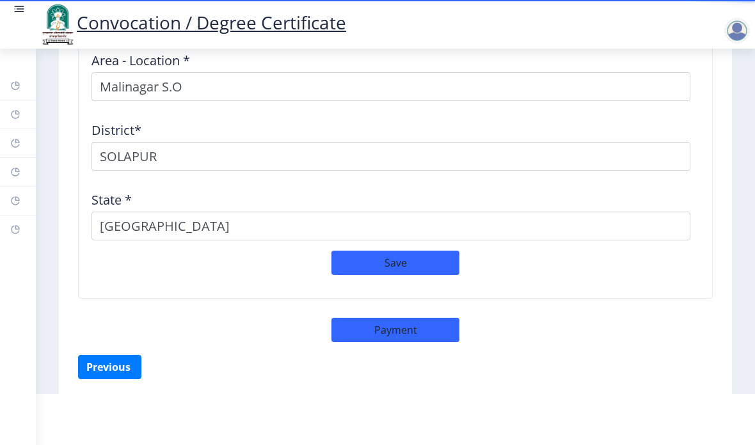
scroll to position [1965, 0]
click at [434, 258] on button "Save" at bounding box center [395, 263] width 128 height 24
click at [428, 325] on button "Payment" at bounding box center [395, 330] width 128 height 24
select select "sealed"
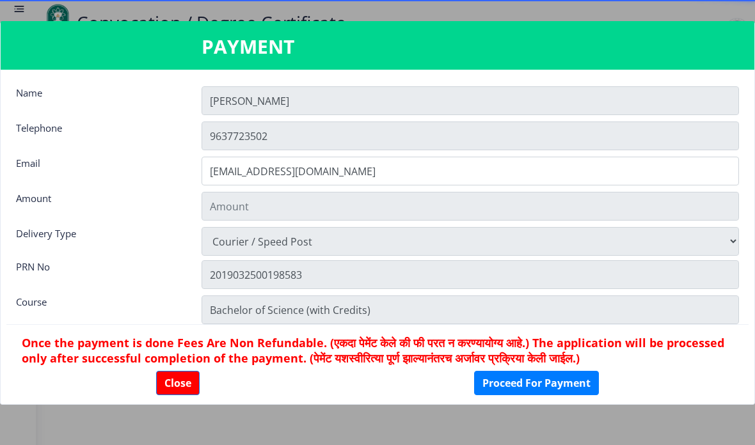
type input "1885"
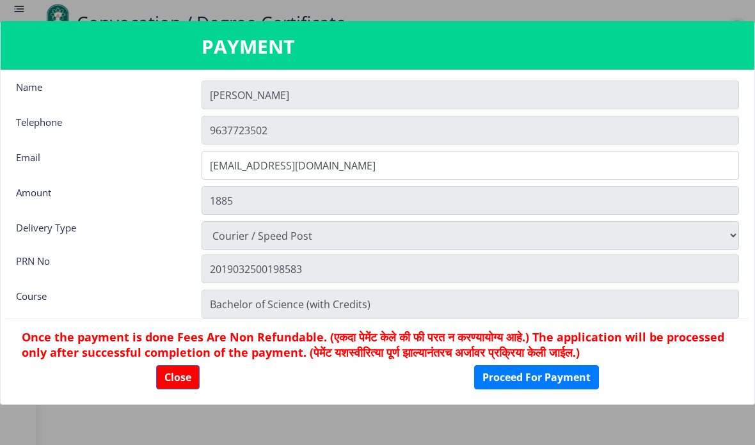
scroll to position [8, 0]
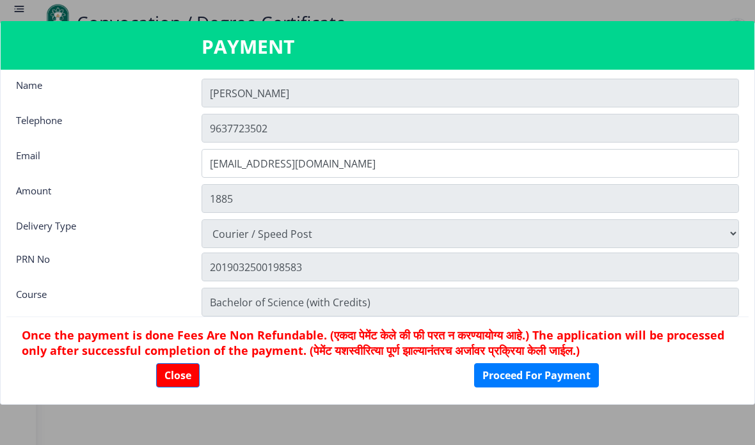
click at [182, 373] on button "Close" at bounding box center [177, 375] width 43 height 24
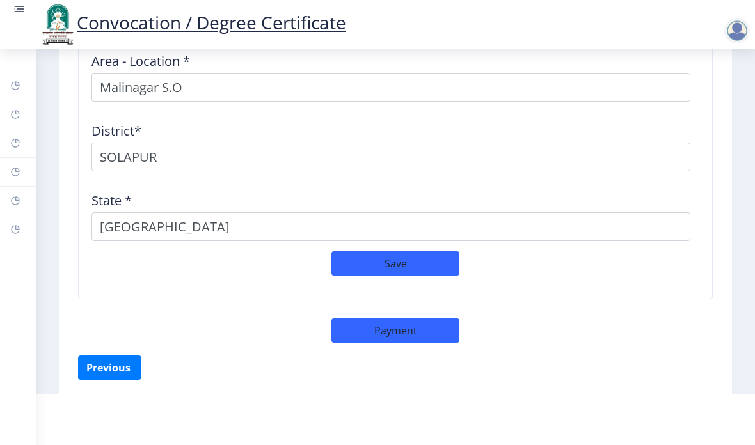
scroll to position [1965, 0]
click at [9, 4] on nav "Convocation / Degree Certificate" at bounding box center [377, 24] width 755 height 49
click at [24, 4] on rect at bounding box center [19, 9] width 13 height 13
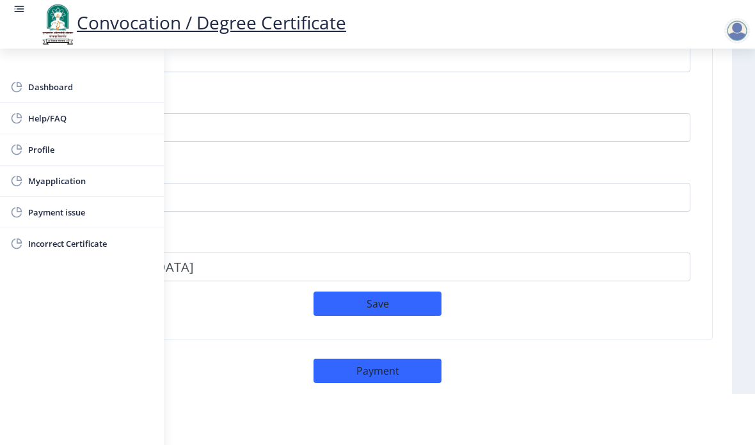
click at [632, 343] on div "Delivery Details Address Pincode * 413108 Area - Location * [GEOGRAPHIC_DATA] […" at bounding box center [377, 122] width 689 height 473
click at [105, 207] on span "Payment issue" at bounding box center [90, 212] width 125 height 15
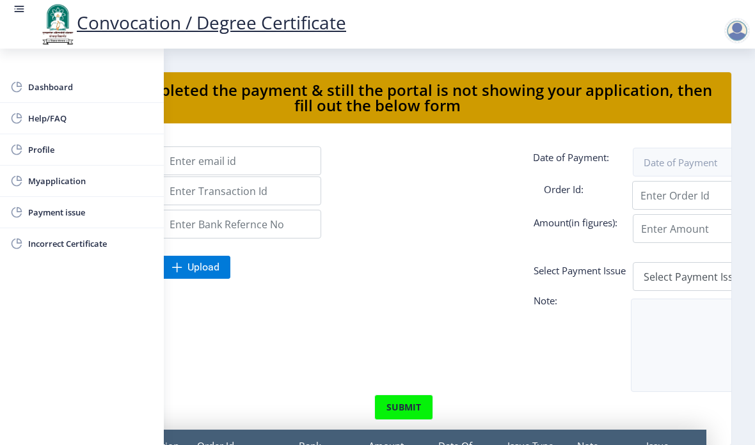
click at [10, 14] on nav "Convocation / Degree Certificate" at bounding box center [377, 24] width 755 height 49
click at [31, 3] on div "Convocation / Degree Certificate" at bounding box center [192, 24] width 333 height 43
click at [31, 8] on div "Convocation / Degree Certificate" at bounding box center [192, 24] width 333 height 43
click at [22, 0] on nav "Convocation / Degree Certificate" at bounding box center [377, 24] width 755 height 49
click at [19, 3] on rect at bounding box center [19, 9] width 13 height 13
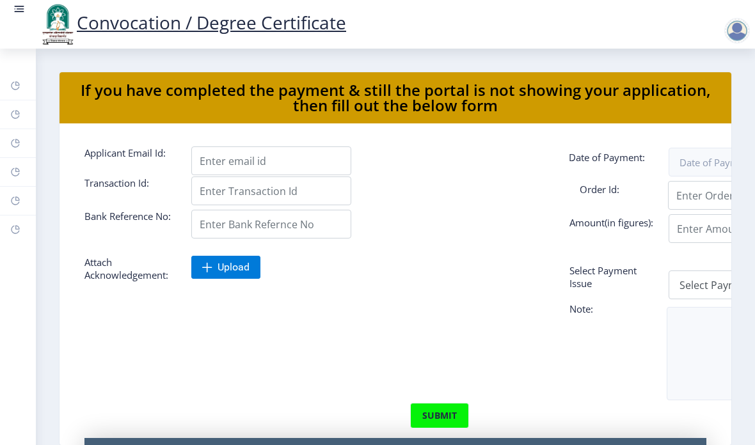
click at [17, 6] on rect at bounding box center [19, 9] width 13 height 13
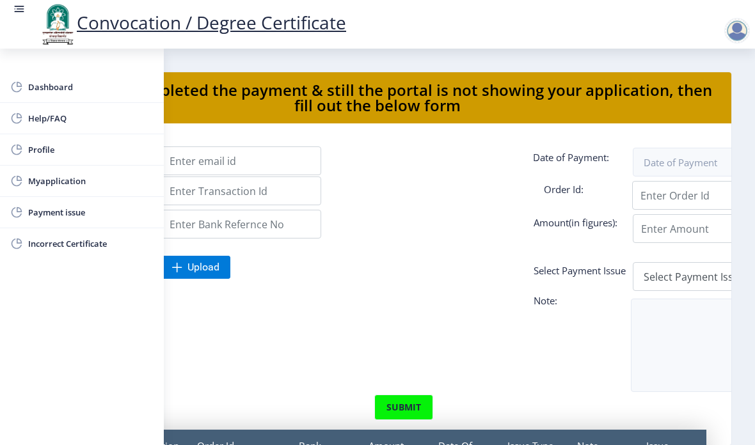
click at [17, 4] on rect at bounding box center [19, 9] width 13 height 13
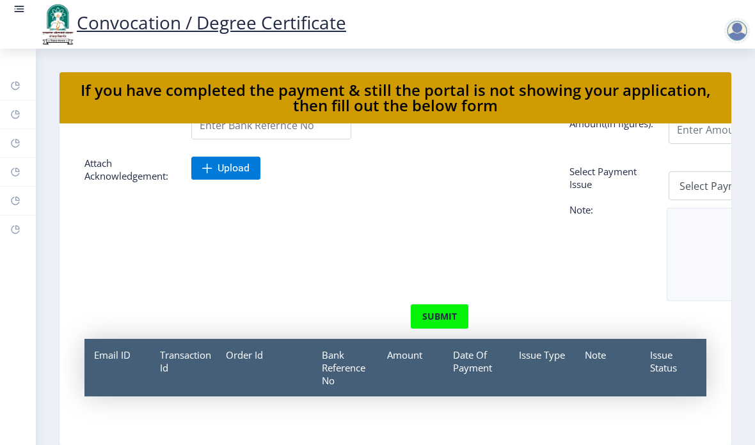
scroll to position [101, -1]
click at [19, 3] on rect at bounding box center [19, 9] width 13 height 13
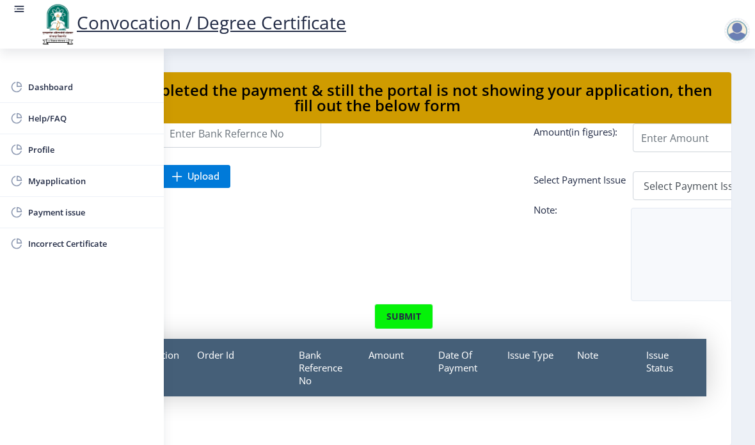
scroll to position [99, 0]
click at [43, 182] on span "Myapplication" at bounding box center [90, 180] width 125 height 15
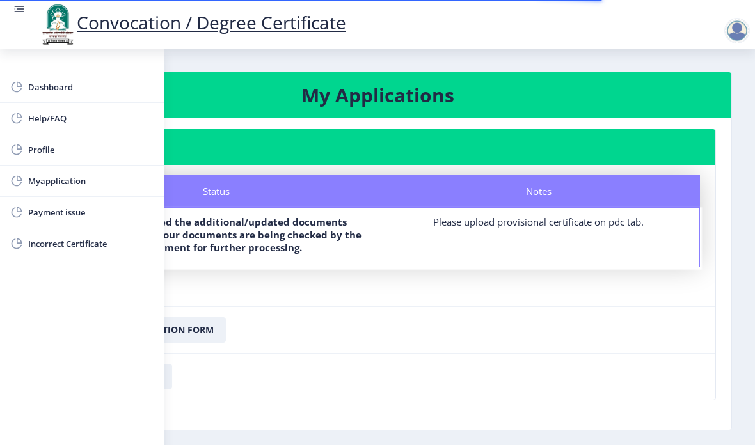
click at [25, 8] on rect at bounding box center [19, 9] width 13 height 13
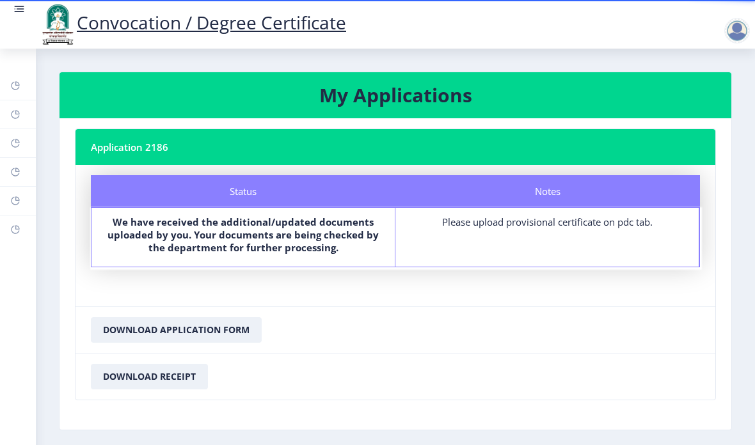
click at [731, 37] on div at bounding box center [737, 31] width 26 height 26
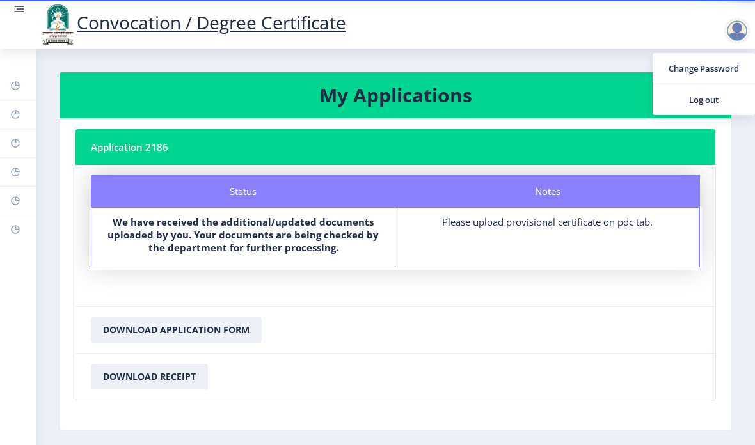
click at [647, 215] on div "Please upload provisional certificate on pdc tab." at bounding box center [547, 221] width 280 height 13
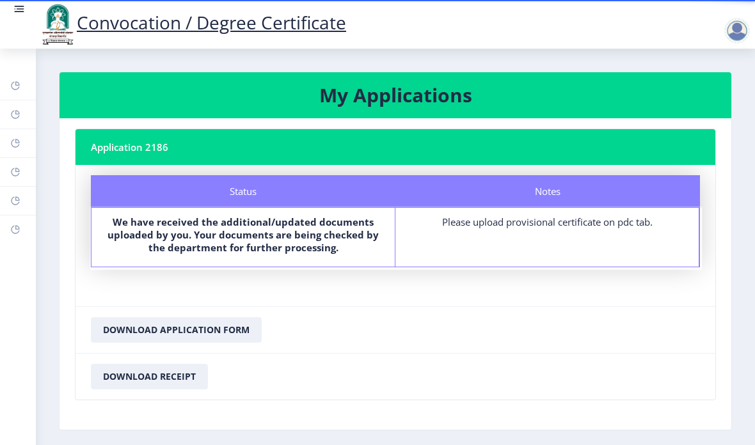
click at [622, 215] on div "Please upload provisional certificate on pdc tab." at bounding box center [547, 221] width 280 height 13
click at [616, 215] on div "Please upload provisional certificate on pdc tab." at bounding box center [547, 221] width 280 height 13
click at [177, 364] on button "Download Receipt" at bounding box center [149, 377] width 117 height 26
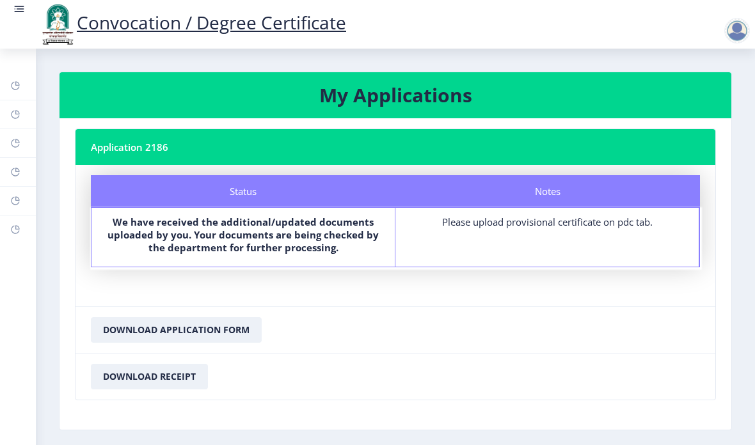
click at [739, 27] on div at bounding box center [737, 31] width 26 height 26
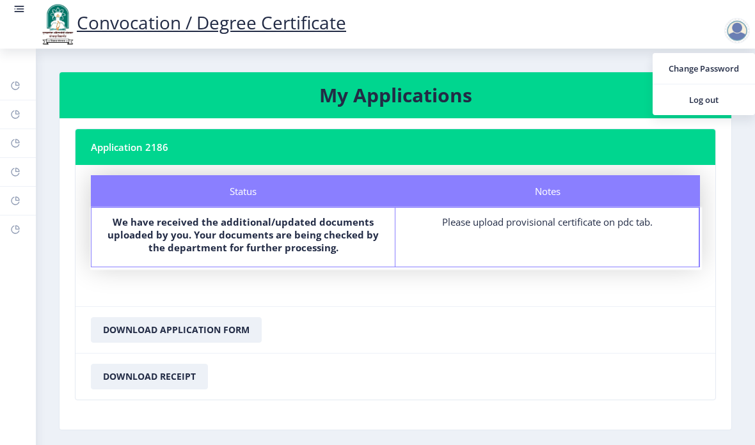
click at [610, 243] on nb-card-body "Status Notes Status We have received the additional/updated documents uploaded …" at bounding box center [394, 235] width 639 height 141
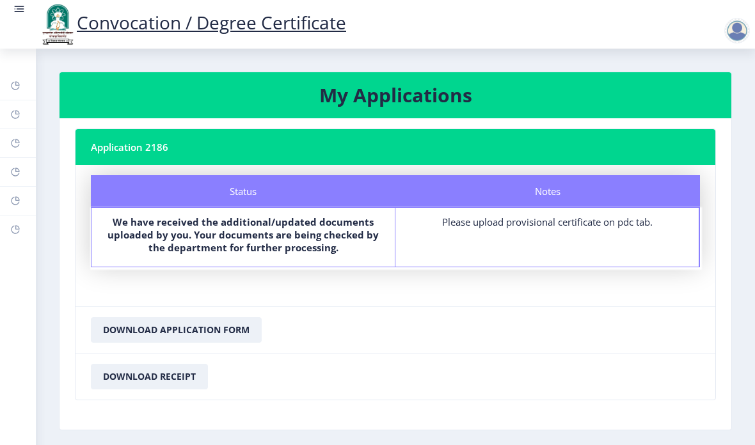
click at [19, 13] on rect at bounding box center [19, 9] width 13 height 13
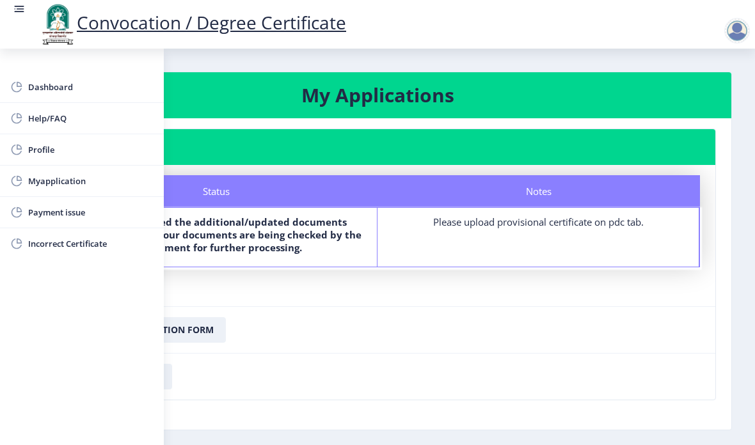
click at [46, 89] on span "Dashboard" at bounding box center [90, 86] width 125 height 15
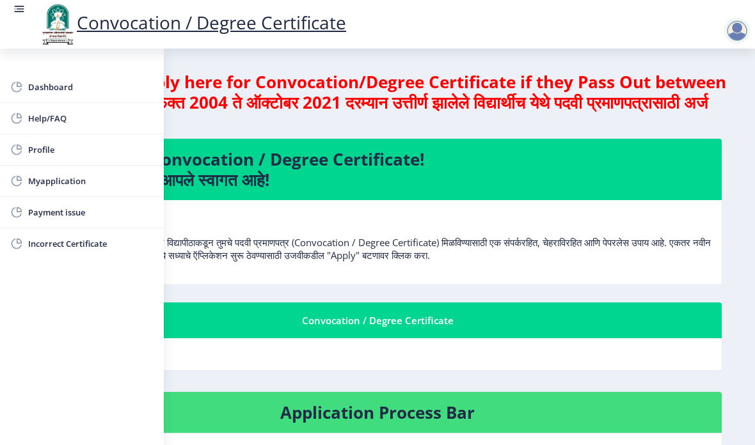
click at [23, 3] on icon at bounding box center [19, 9] width 13 height 13
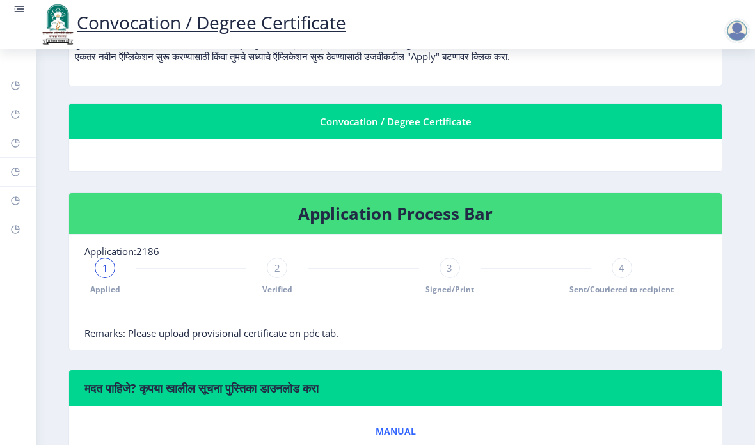
scroll to position [196, 0]
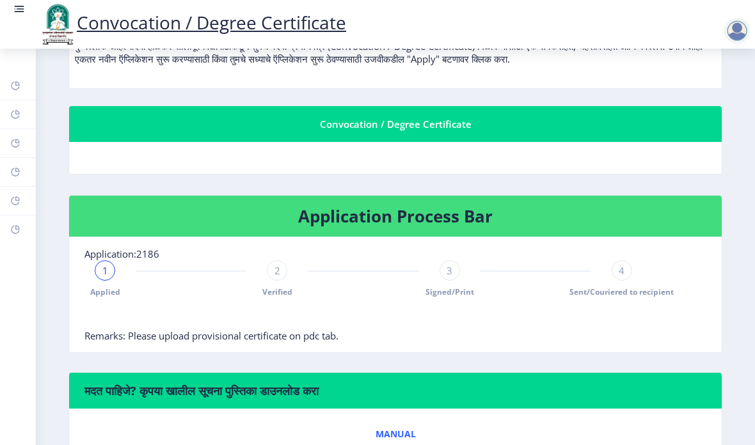
click at [623, 264] on span "4" at bounding box center [621, 270] width 6 height 13
click at [631, 260] on div "4 Sent/Couriered to recipient" at bounding box center [621, 278] width 20 height 37
click at [448, 237] on nb-card-body "Application:2186 1 Applied 2 Verified 3 Signed/Print 4 Sent/Couriered to recipi…" at bounding box center [395, 294] width 652 height 115
click at [278, 264] on span "2" at bounding box center [277, 270] width 6 height 13
click at [279, 264] on span "2" at bounding box center [277, 270] width 6 height 13
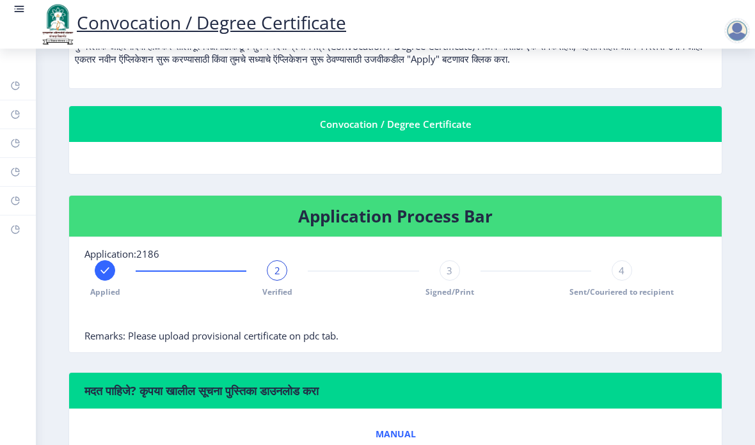
click at [450, 264] on span "3" at bounding box center [449, 270] width 6 height 13
click at [630, 260] on div "4 Sent/Couriered to recipient" at bounding box center [621, 278] width 20 height 37
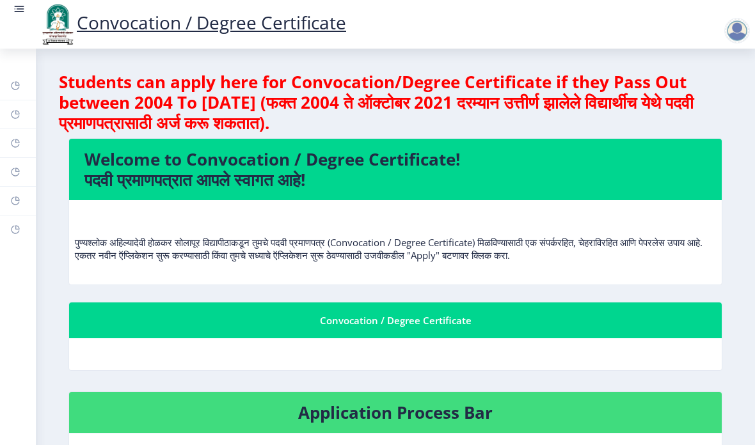
scroll to position [0, 0]
click at [21, 7] on rect at bounding box center [19, 9] width 13 height 13
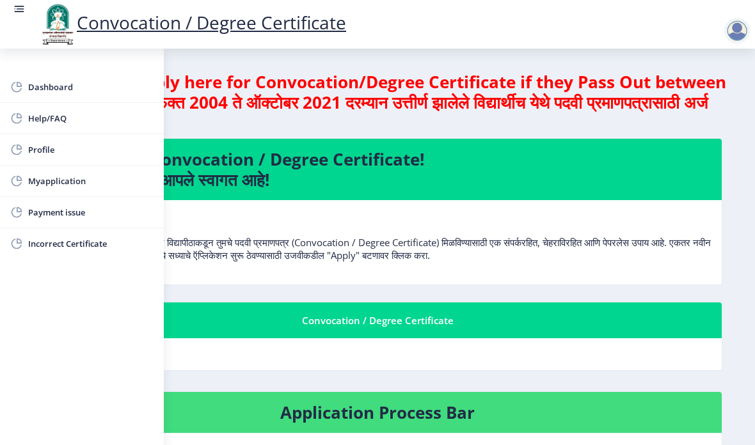
click at [27, 147] on link "Profile" at bounding box center [82, 149] width 164 height 31
select select
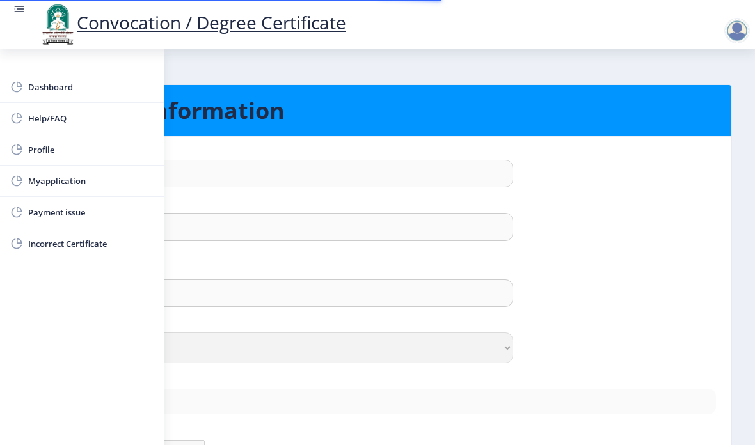
type input "[PERSON_NAME]"
type input "[PERSON_NAME] [PERSON_NAME]"
select select "[DEMOGRAPHIC_DATA]"
type input "[EMAIL_ADDRESS][DOMAIN_NAME]"
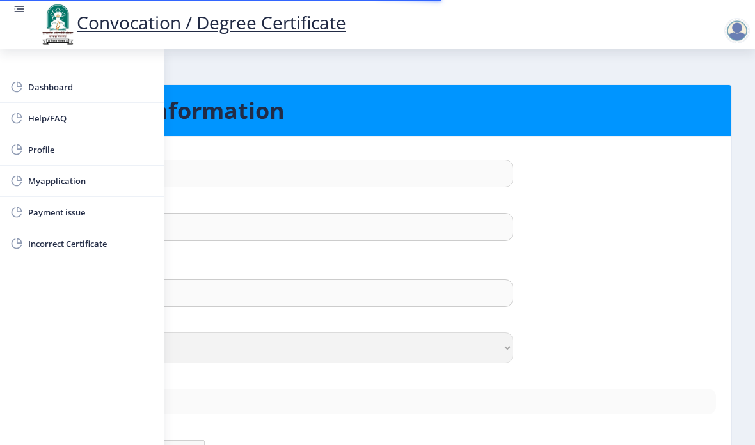
type input "9637723502"
click at [23, 3] on rect at bounding box center [19, 9] width 13 height 13
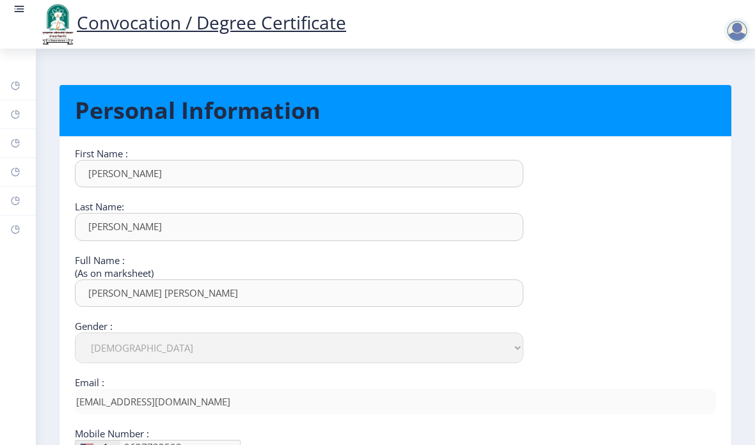
click at [22, 6] on rect at bounding box center [20, 6] width 10 height 1
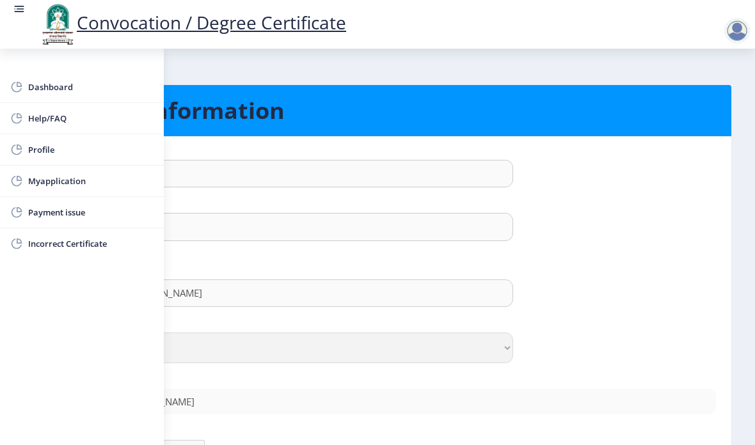
click at [43, 180] on span "Myapplication" at bounding box center [90, 180] width 125 height 15
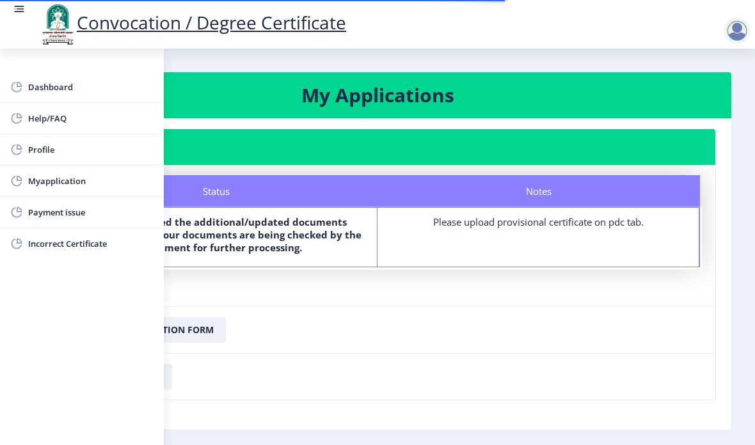
click at [23, 4] on rect at bounding box center [19, 9] width 13 height 13
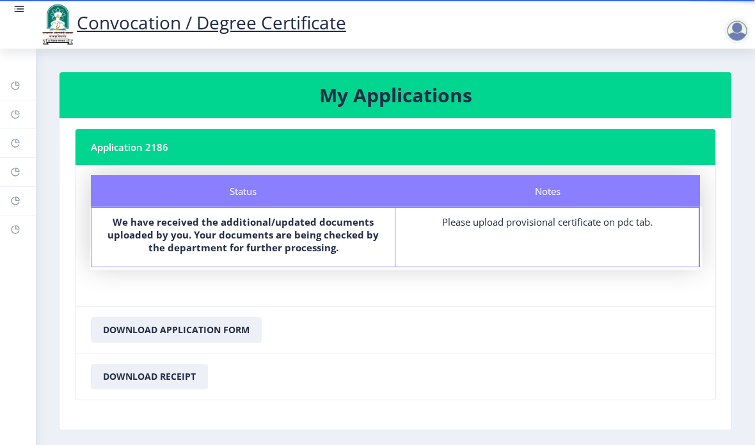
click at [346, 353] on nb-card-footer "Download Receipt" at bounding box center [394, 376] width 639 height 47
click at [230, 317] on button "Download Application Form" at bounding box center [176, 330] width 171 height 26
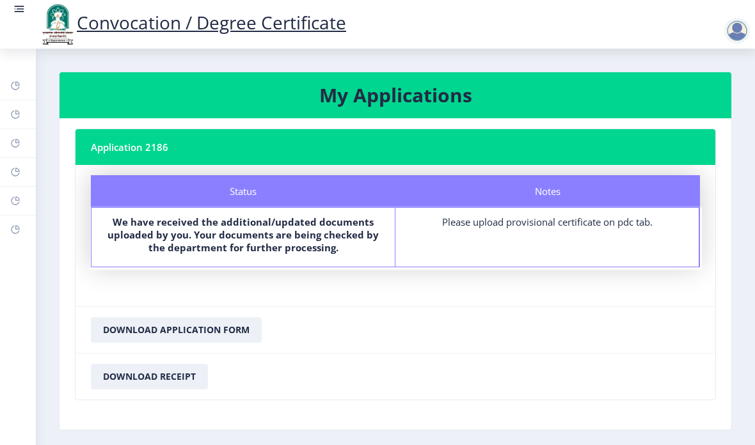
click at [627, 215] on div "Please upload provisional certificate on pdc tab." at bounding box center [547, 221] width 280 height 13
click at [20, 6] on rect at bounding box center [20, 6] width 10 height 1
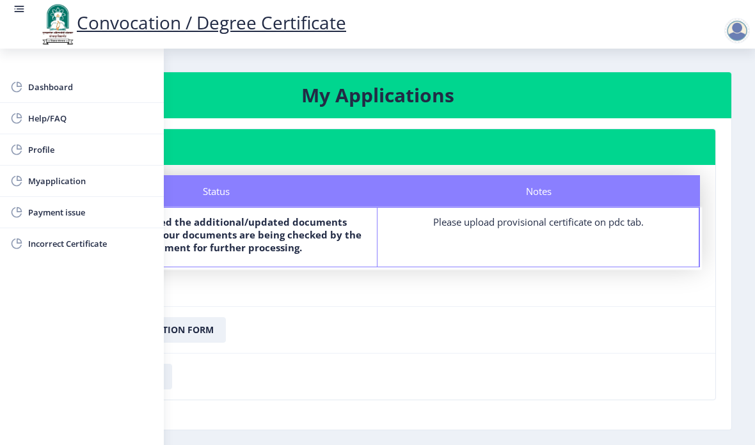
click at [37, 168] on link "Myapplication" at bounding box center [82, 181] width 164 height 31
click at [38, 172] on link "Myapplication" at bounding box center [82, 181] width 164 height 31
click at [29, 84] on span "Dashboard" at bounding box center [90, 86] width 125 height 15
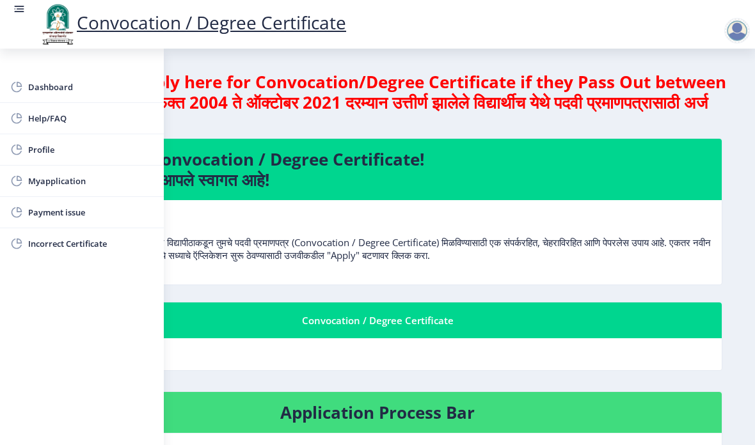
click at [19, 10] on rect at bounding box center [21, 8] width 8 height 1
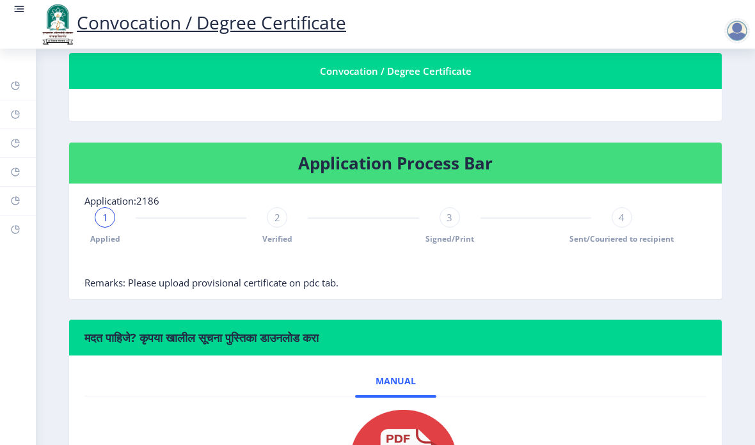
scroll to position [253, 0]
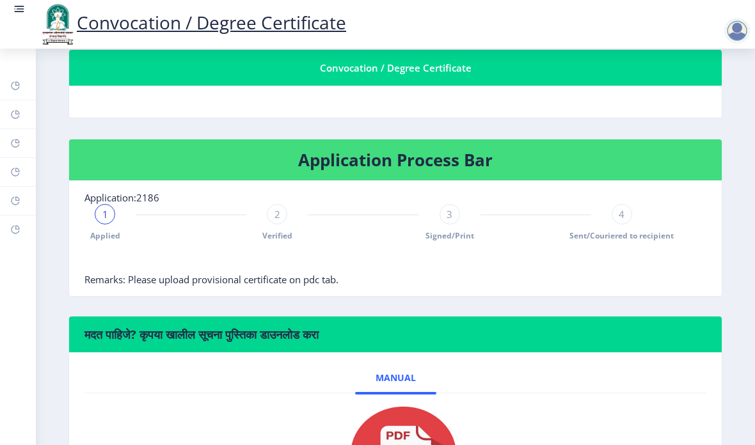
click at [238, 244] on nb-card-body "Application:2186 1 Applied 2 Verified 3 Signed/Print 4 Sent/Couriered to recipi…" at bounding box center [395, 238] width 652 height 115
click at [251, 273] on span "Remarks: Please upload provisional certificate on pdc tab." at bounding box center [211, 279] width 254 height 13
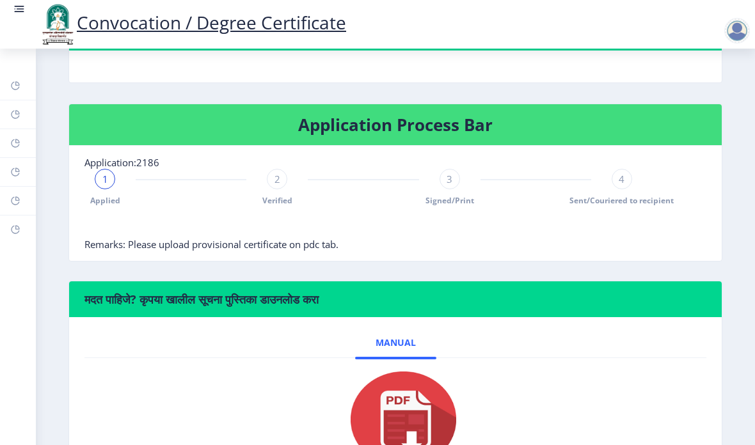
scroll to position [290, 0]
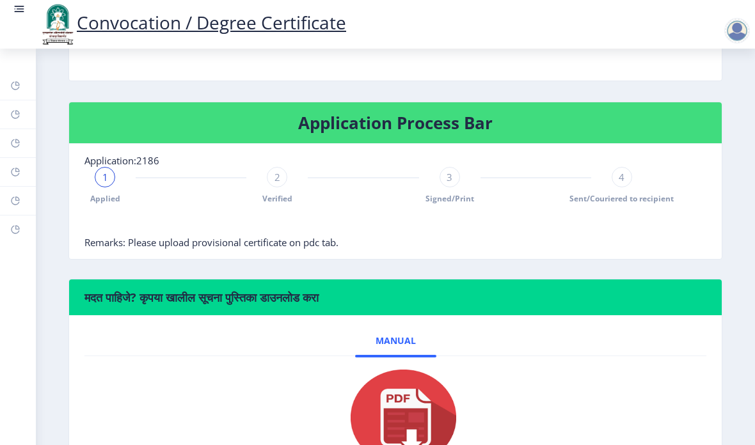
click at [270, 167] on div "2" at bounding box center [277, 177] width 20 height 20
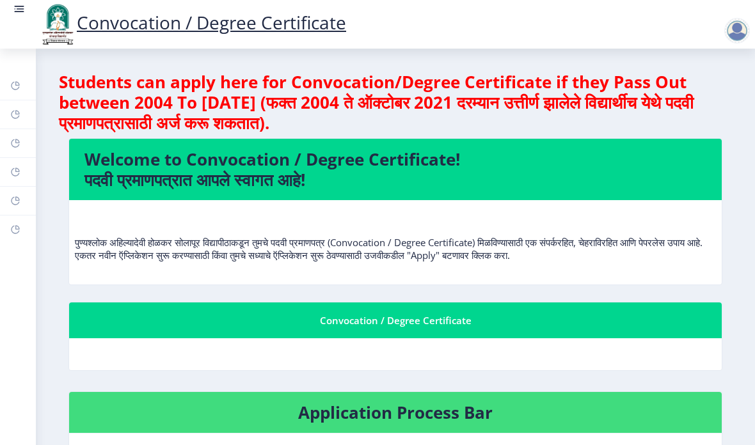
scroll to position [0, 0]
click at [22, 8] on rect at bounding box center [19, 9] width 13 height 13
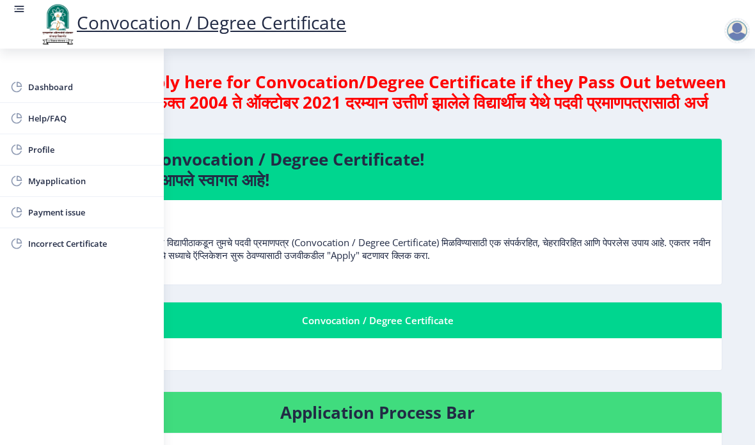
click at [34, 177] on span "Myapplication" at bounding box center [90, 180] width 125 height 15
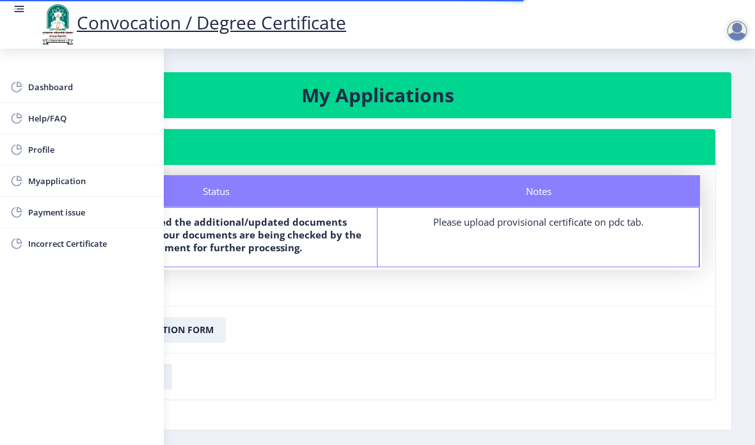
click at [21, 4] on rect at bounding box center [19, 9] width 13 height 13
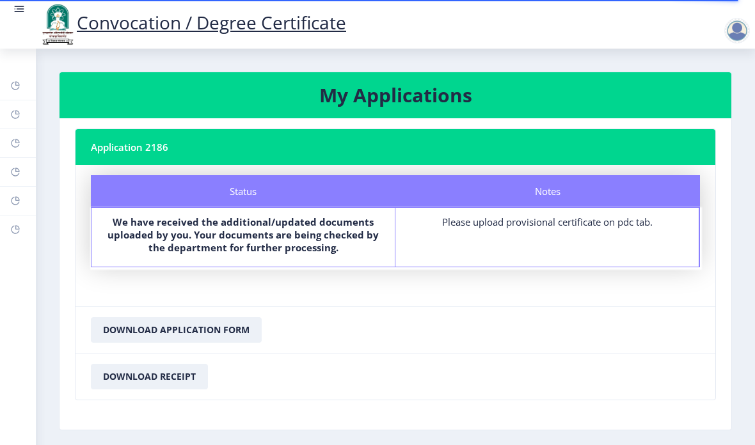
click at [746, 34] on div at bounding box center [737, 31] width 26 height 26
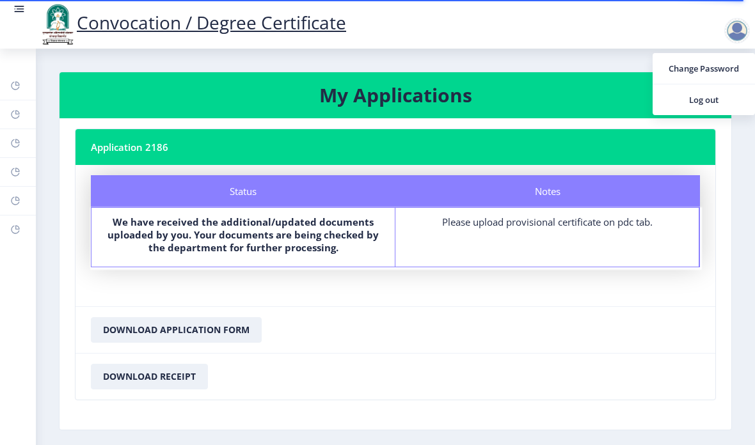
click at [712, 111] on link "Log out" at bounding box center [703, 99] width 102 height 31
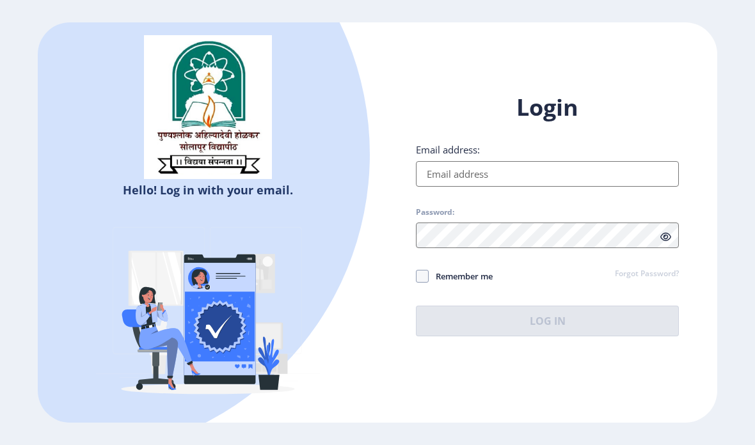
click at [518, 187] on input "Email address:" at bounding box center [547, 174] width 263 height 26
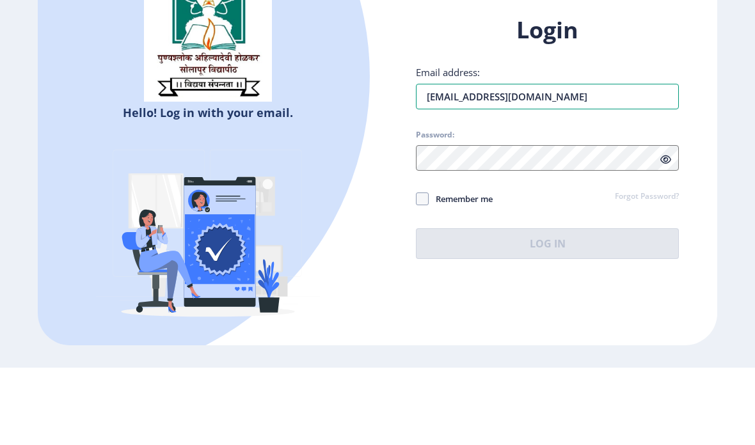
type input "[EMAIL_ADDRESS][DOMAIN_NAME]"
click at [734, 77] on ngx-login "Hello! Log in with your email. Don't have an account? Register Login Email addr…" at bounding box center [377, 222] width 755 height 400
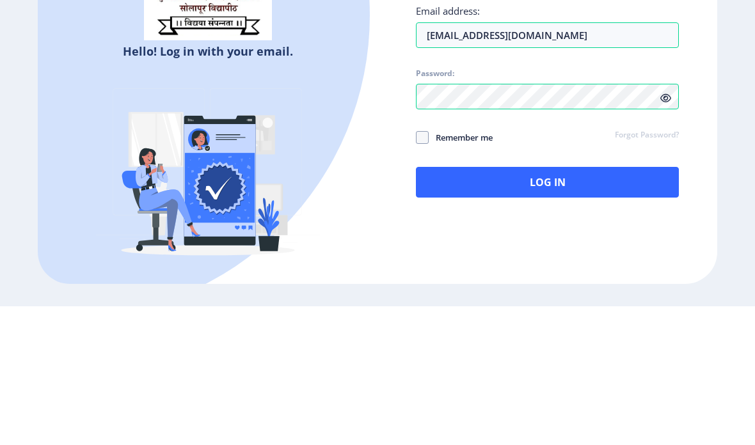
click at [722, 99] on ngx-login "Hello! Log in with your email. Don't have an account? Register Login Email addr…" at bounding box center [377, 222] width 755 height 400
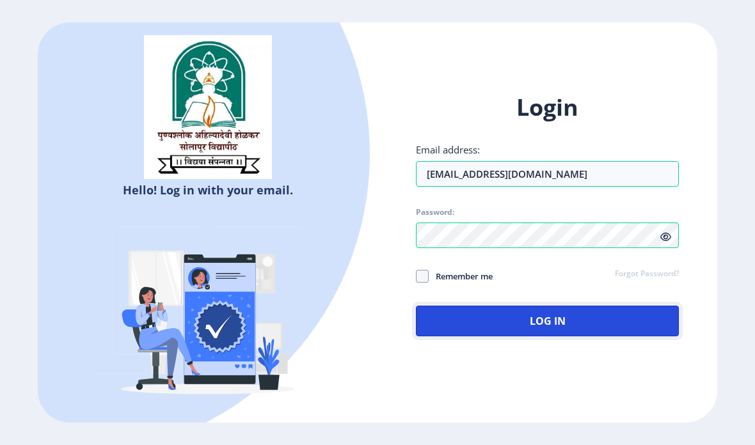
click at [607, 306] on button "Log In" at bounding box center [547, 321] width 263 height 31
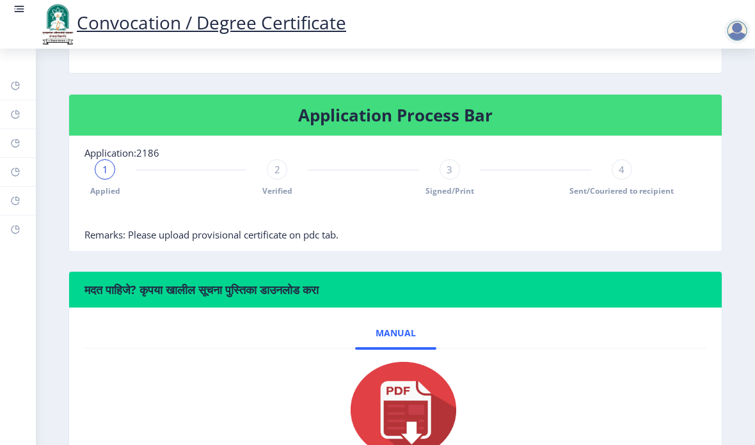
scroll to position [300, 0]
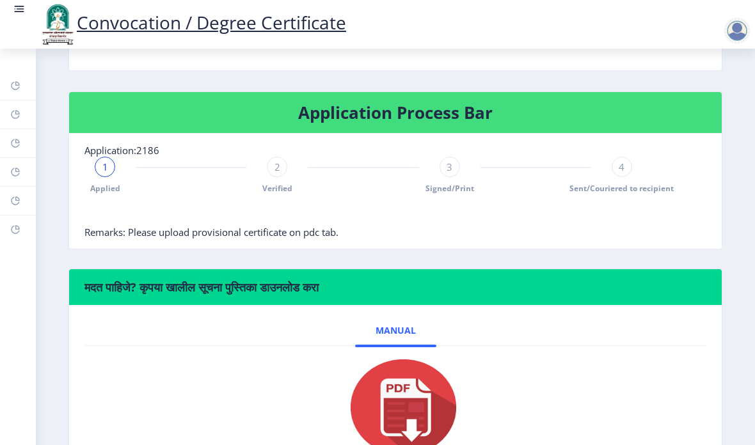
click at [15, 8] on rect at bounding box center [19, 9] width 13 height 13
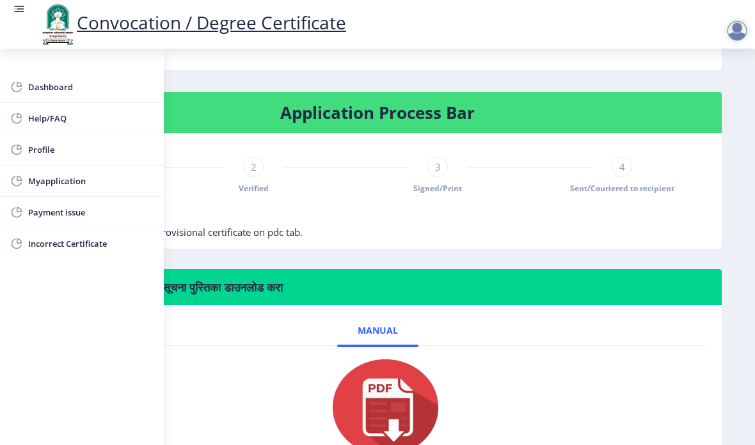
click at [40, 180] on span "Myapplication" at bounding box center [90, 180] width 125 height 15
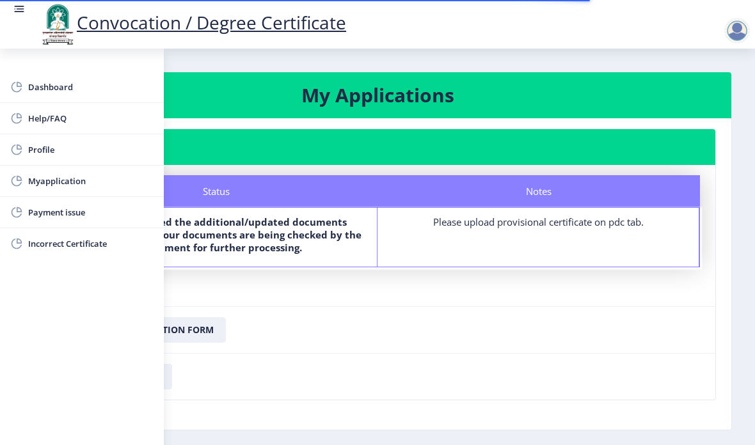
click at [19, 11] on rect at bounding box center [19, 9] width 13 height 13
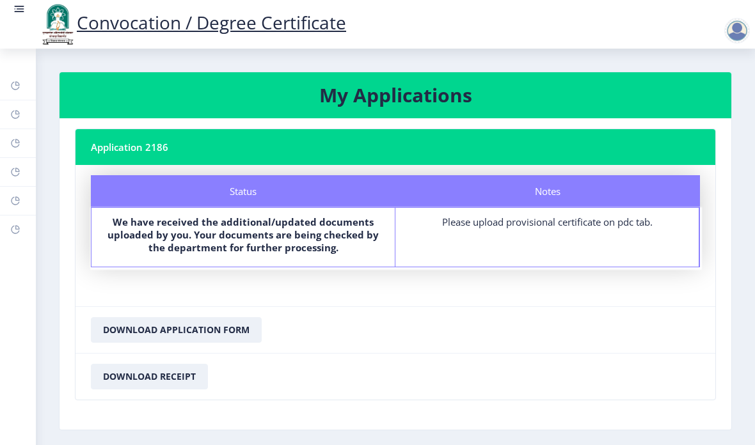
click at [27, 4] on div "Convocation / Degree Certificate" at bounding box center [192, 24] width 333 height 43
click at [16, 4] on rect at bounding box center [19, 9] width 13 height 13
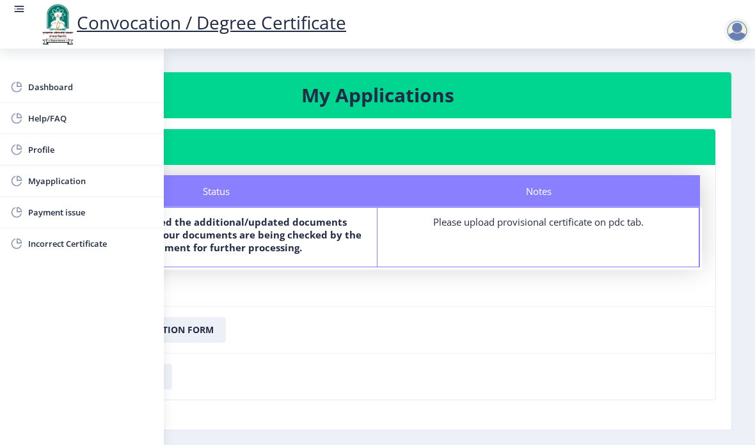
click at [427, 306] on nb-card-footer "Download Application Form" at bounding box center [377, 329] width 675 height 47
click at [739, 36] on div at bounding box center [737, 31] width 26 height 26
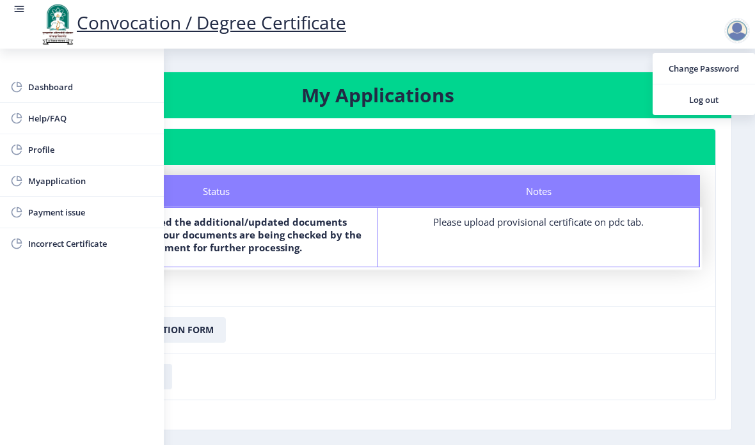
click at [707, 93] on span "Log out" at bounding box center [703, 99] width 82 height 15
